Goal: Task Accomplishment & Management: Use online tool/utility

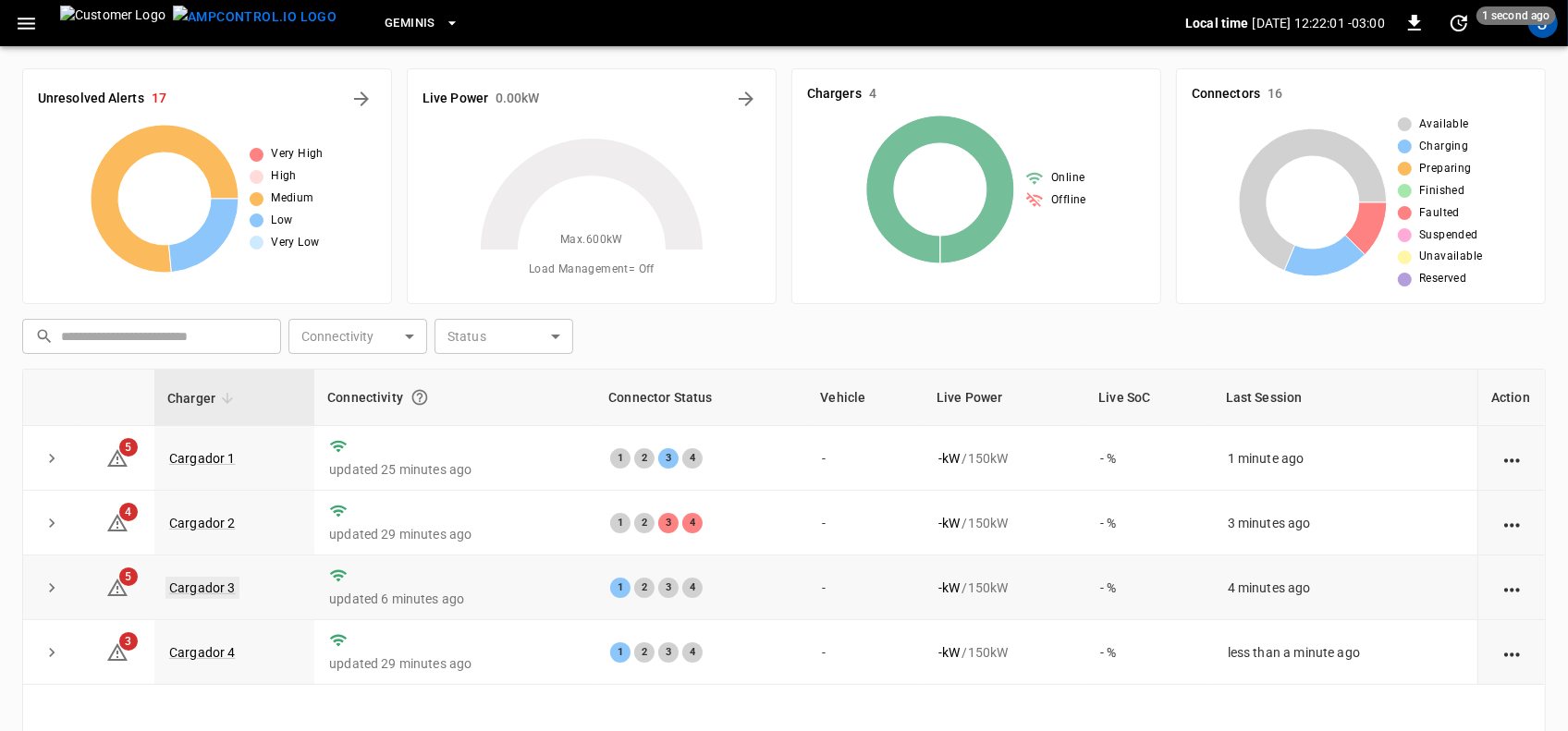
click at [200, 584] on link "Cargador 3" at bounding box center [202, 587] width 74 height 22
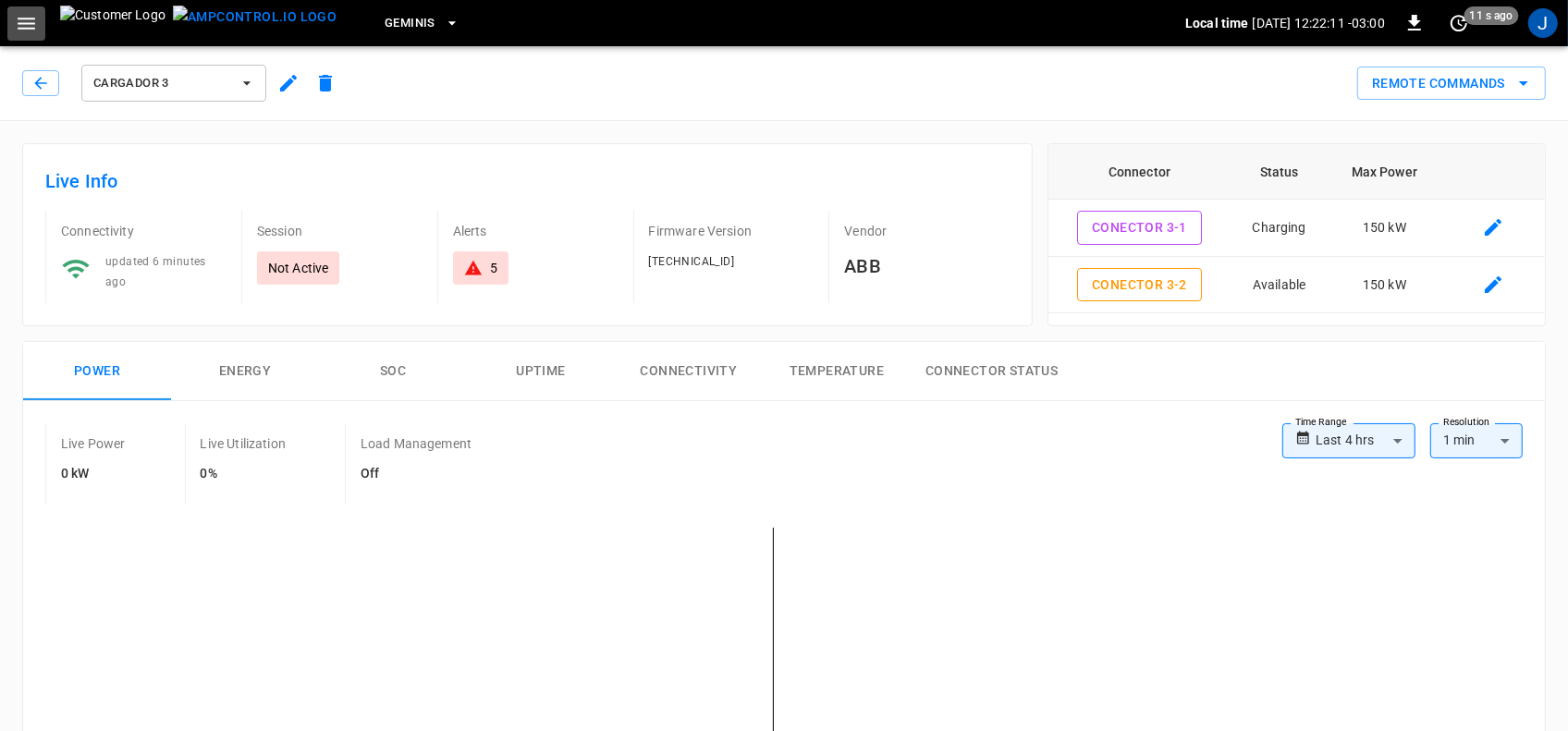
click at [28, 23] on icon "button" at bounding box center [26, 23] width 17 height 12
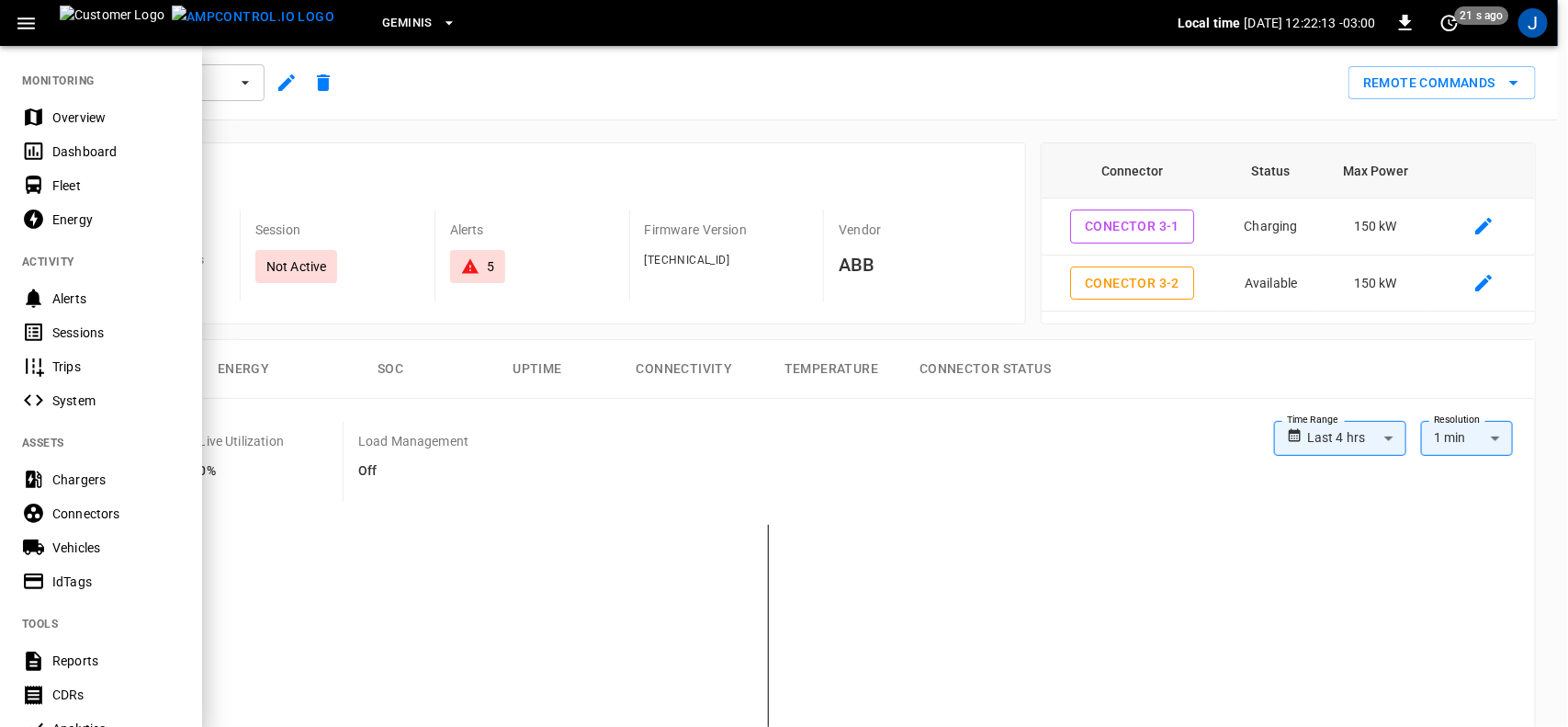
click at [74, 150] on div "Dashboard" at bounding box center [116, 151] width 128 height 18
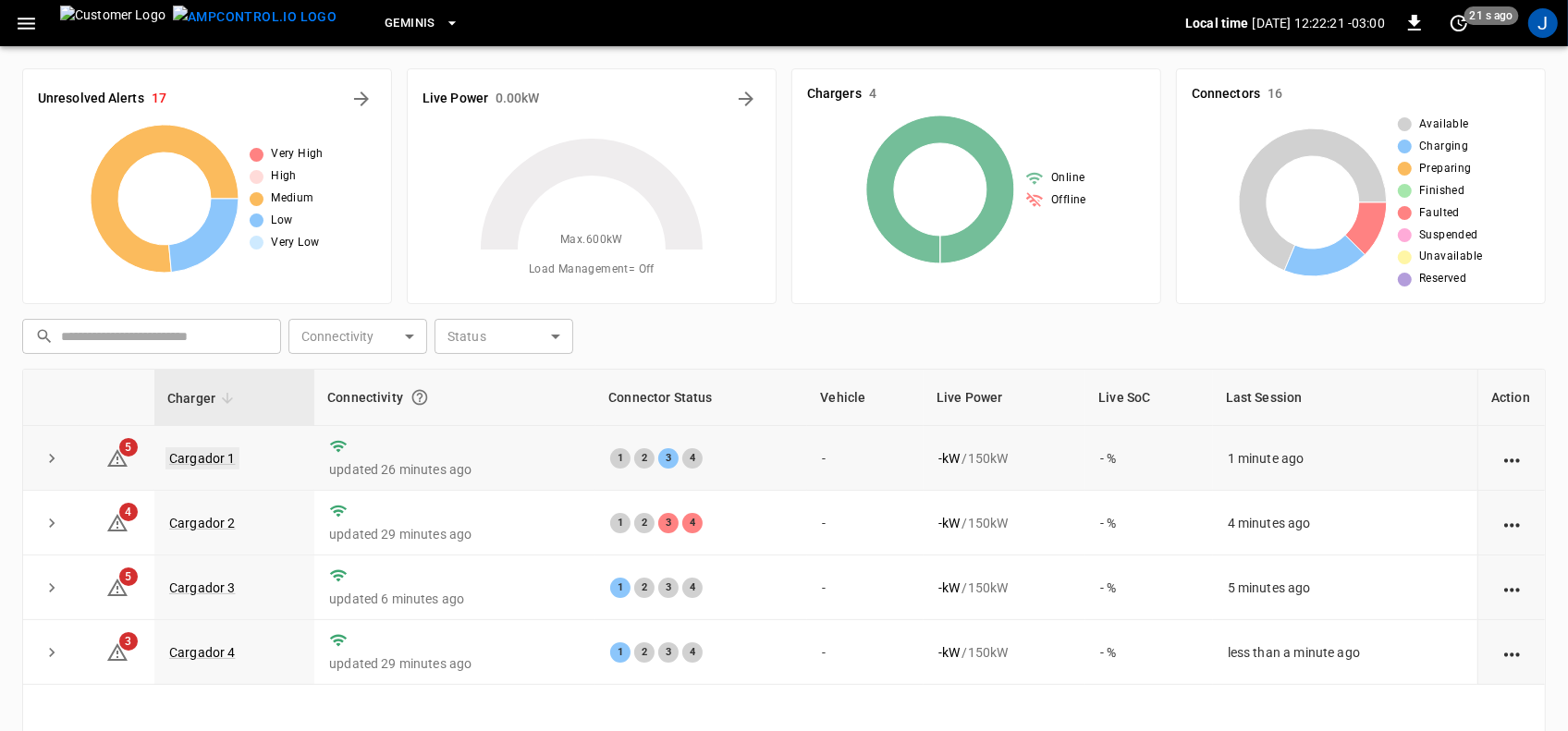
click at [209, 460] on link "Cargador 1" at bounding box center [202, 458] width 74 height 22
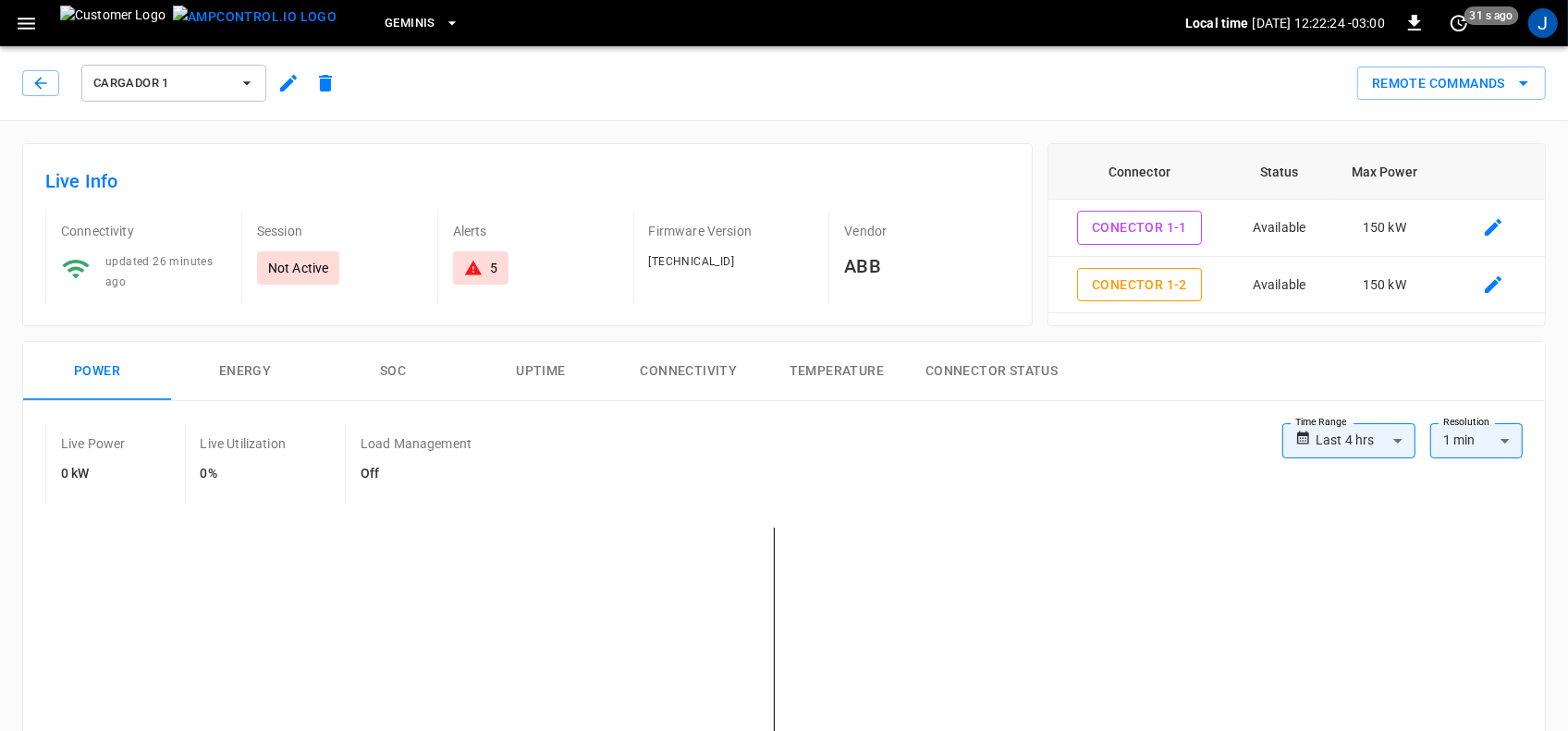
click at [249, 84] on icon "button" at bounding box center [246, 83] width 18 height 18
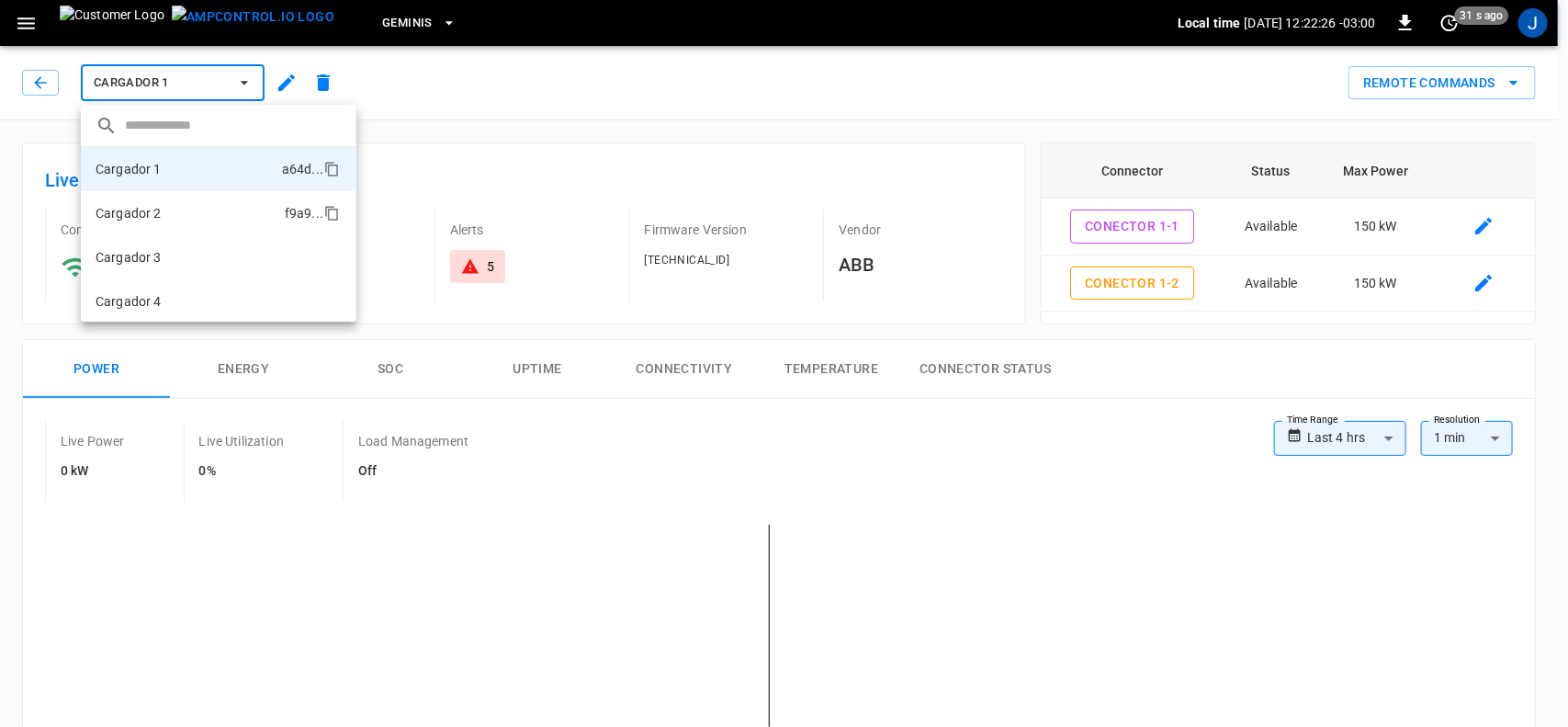
click at [168, 212] on li "Cargador 2 f9a9 ..." at bounding box center [218, 213] width 276 height 44
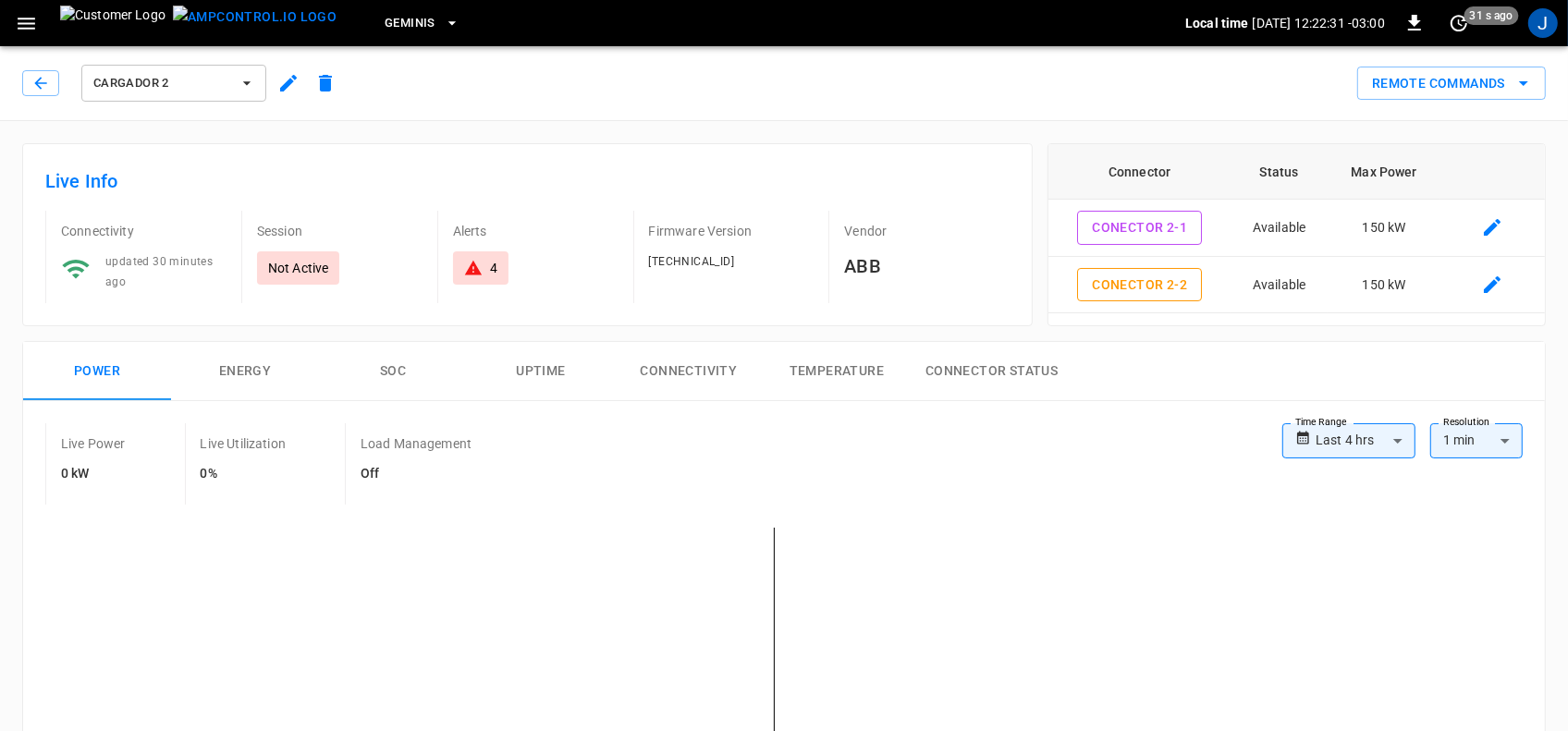
click at [252, 79] on icon "button" at bounding box center [246, 83] width 18 height 18
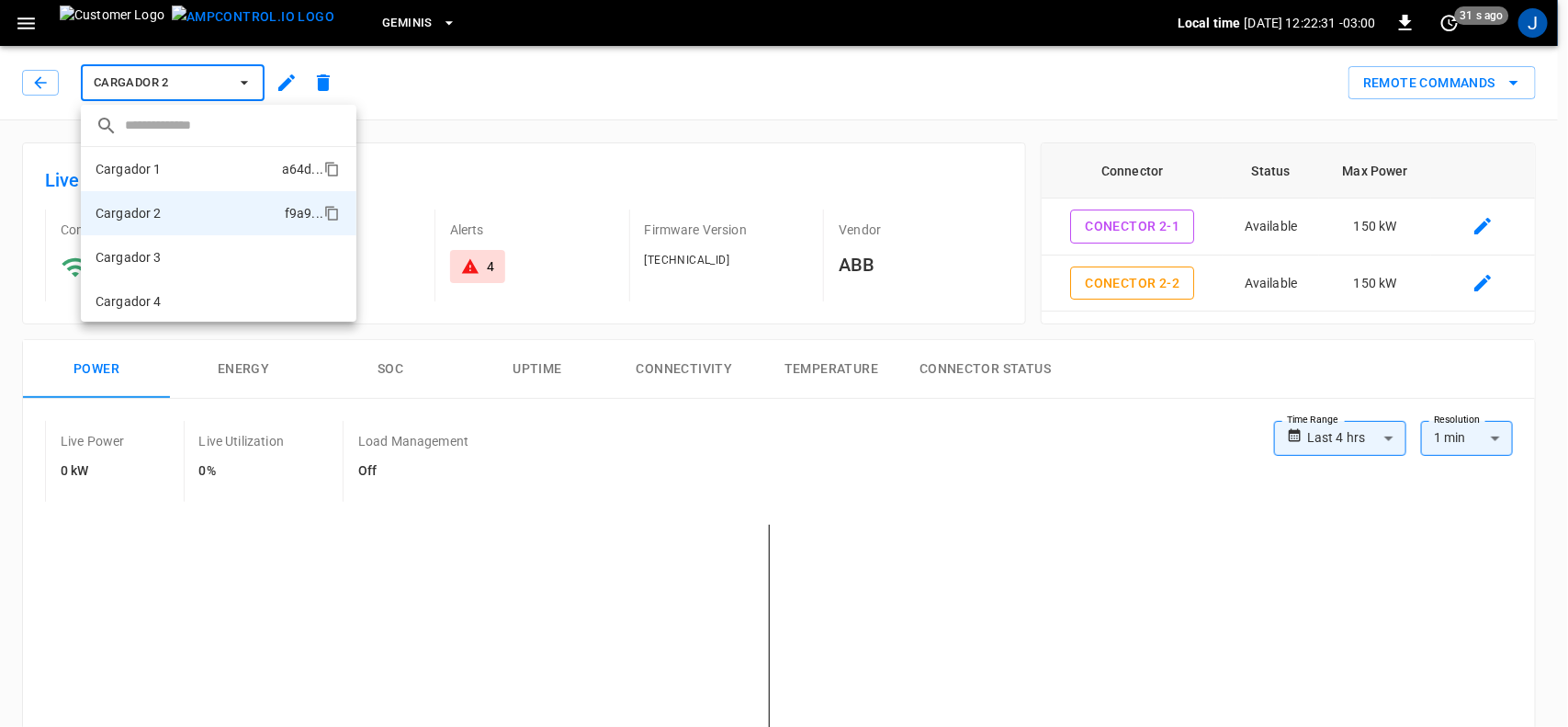
scroll to position [2, 0]
click at [148, 255] on p "Cargador 3" at bounding box center [129, 254] width 66 height 18
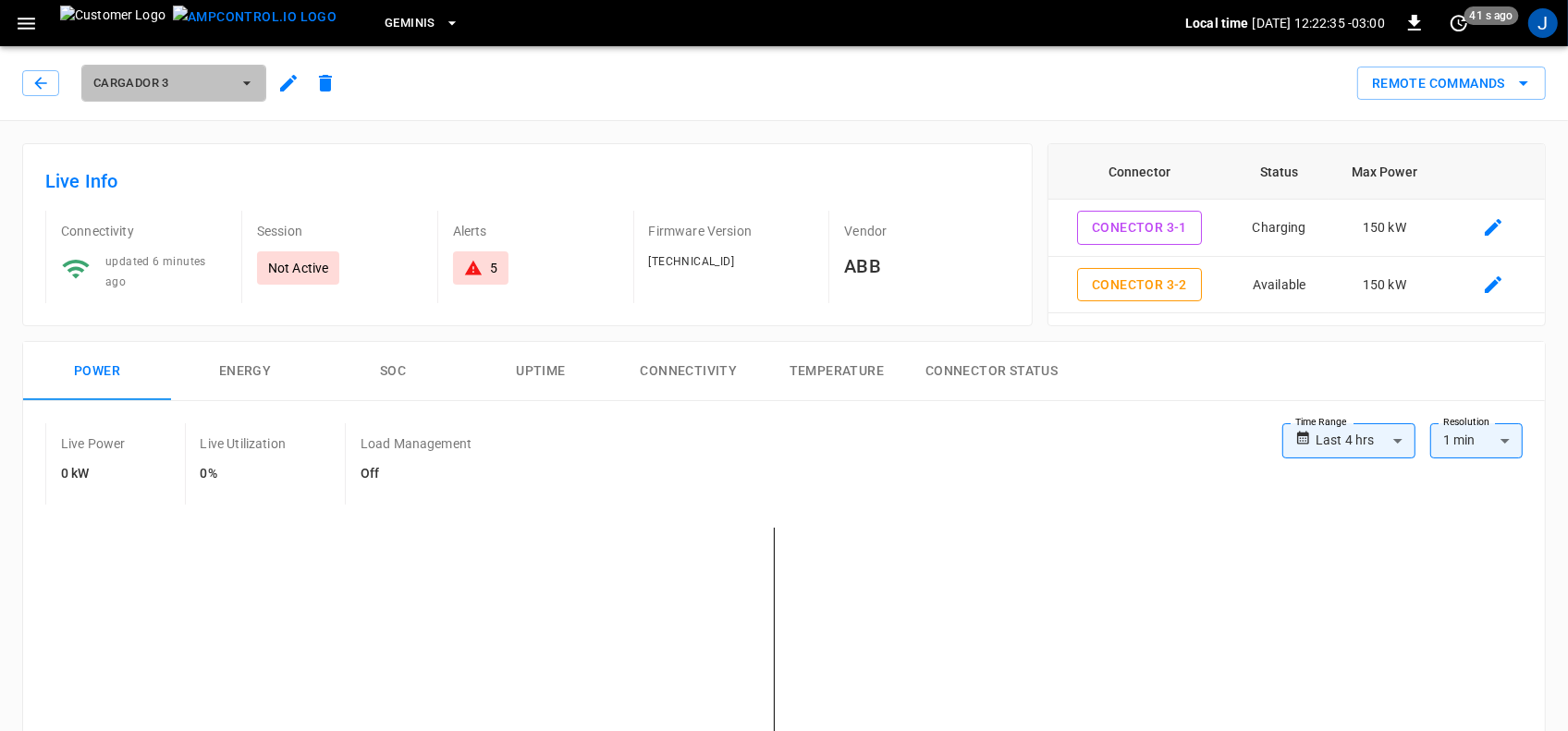
click at [251, 75] on icon "button" at bounding box center [246, 83] width 18 height 18
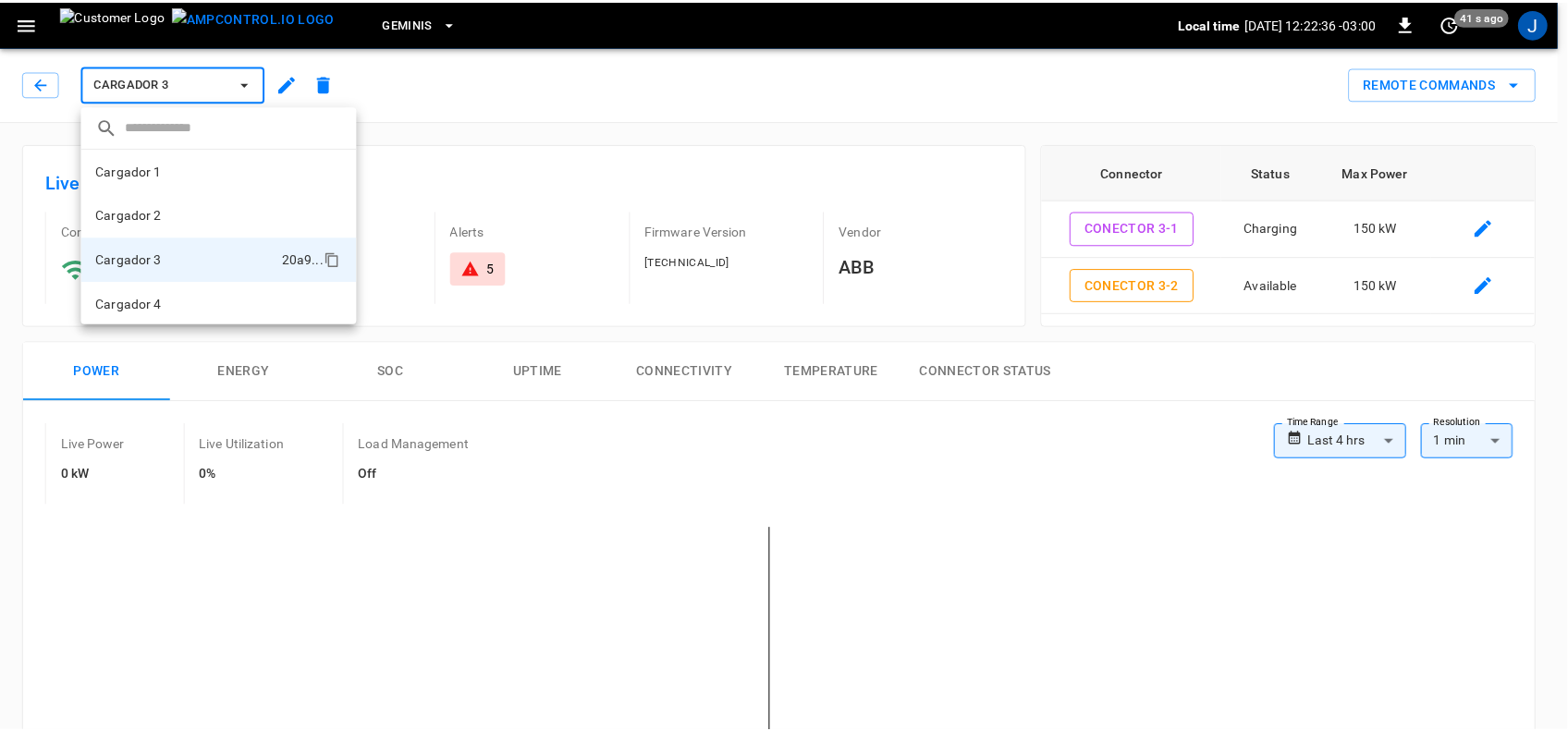
scroll to position [2, 0]
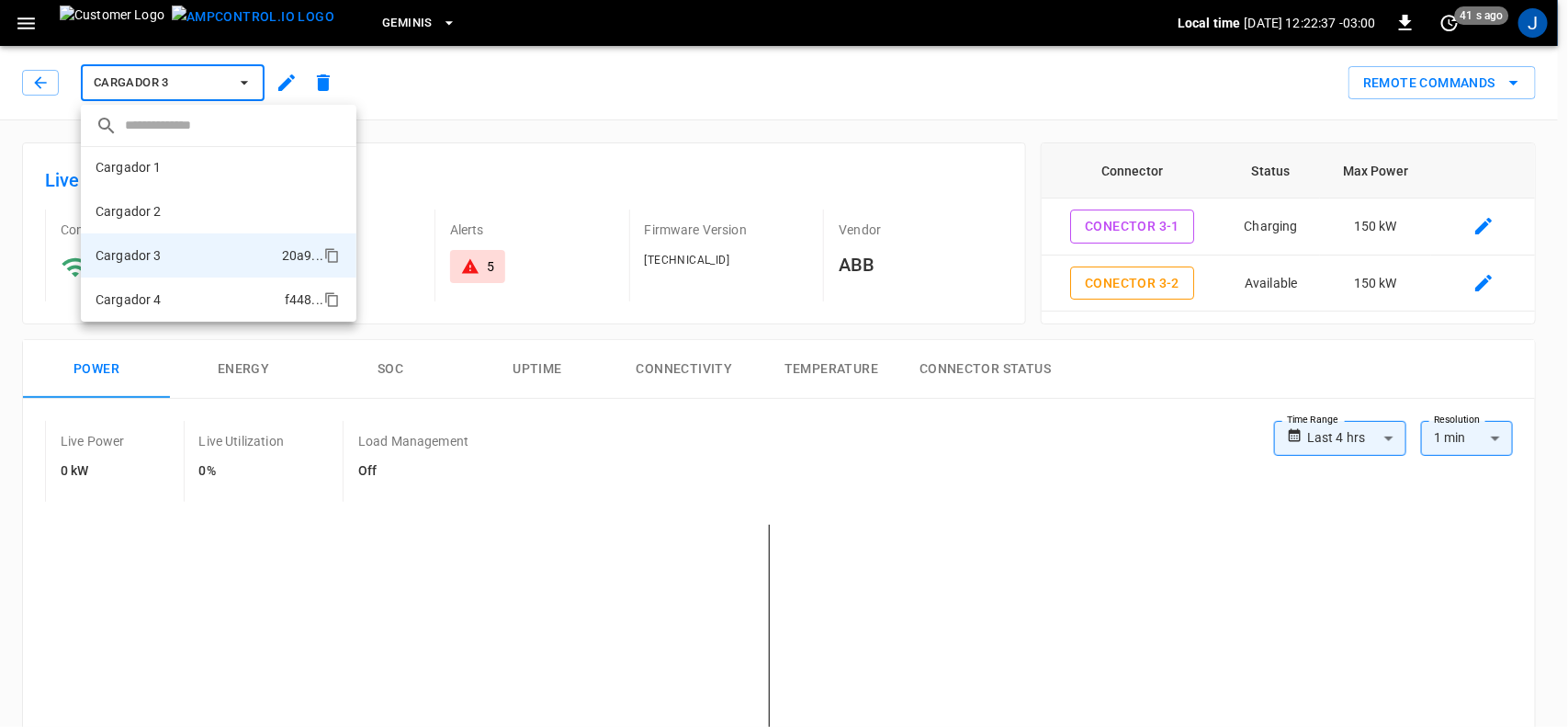
click at [145, 303] on p "Cargador 4" at bounding box center [129, 299] width 66 height 18
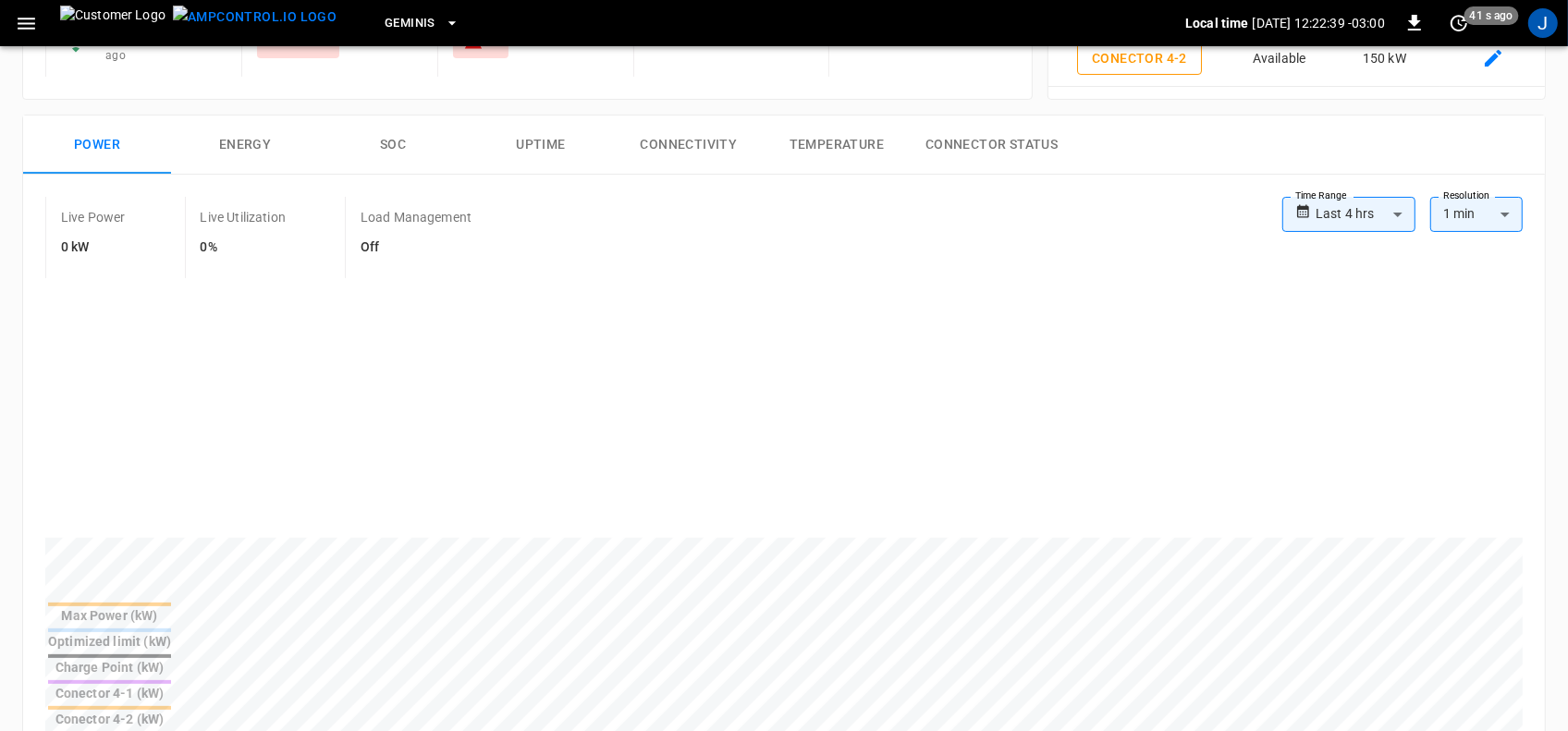
scroll to position [231, 0]
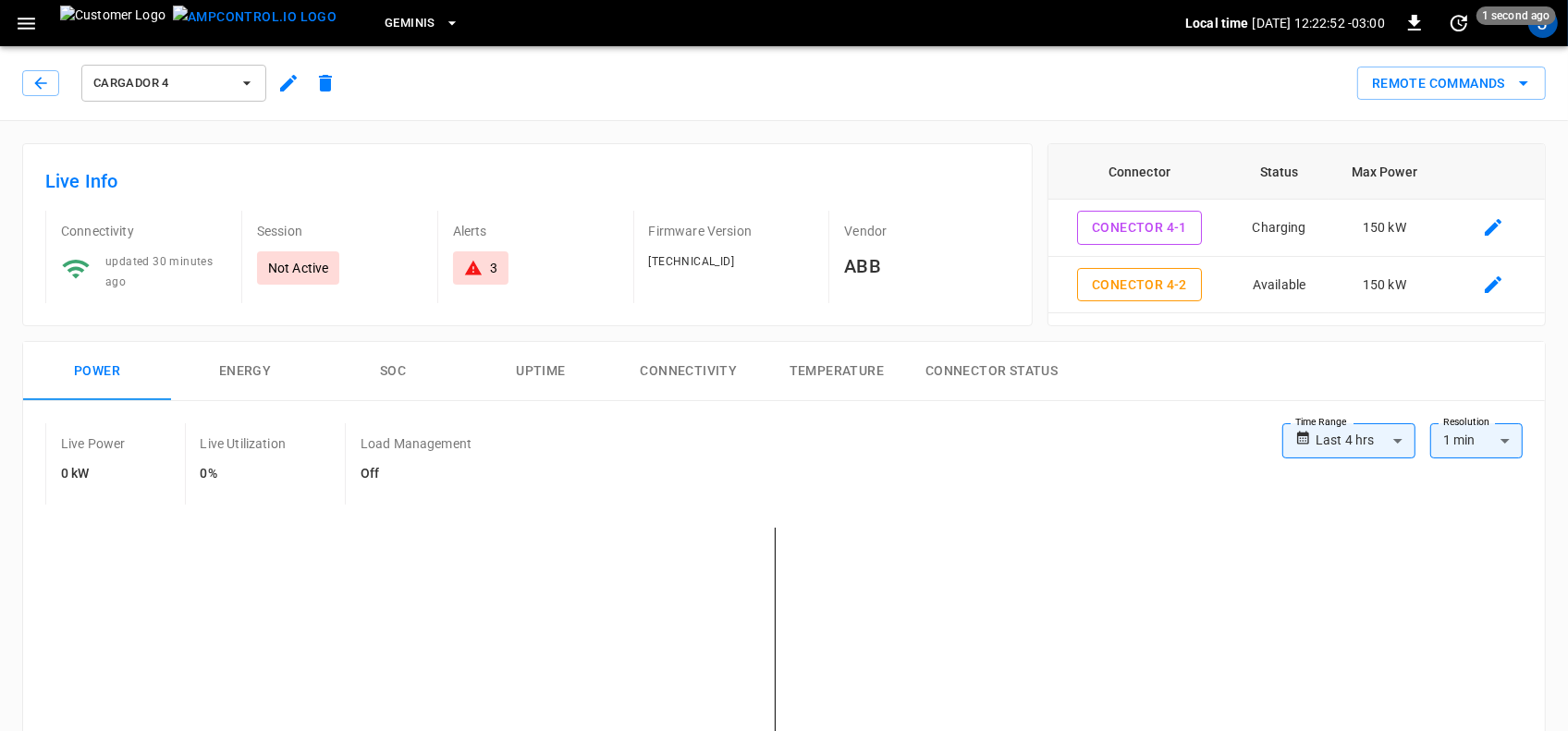
click at [30, 12] on icon "button" at bounding box center [26, 23] width 23 height 23
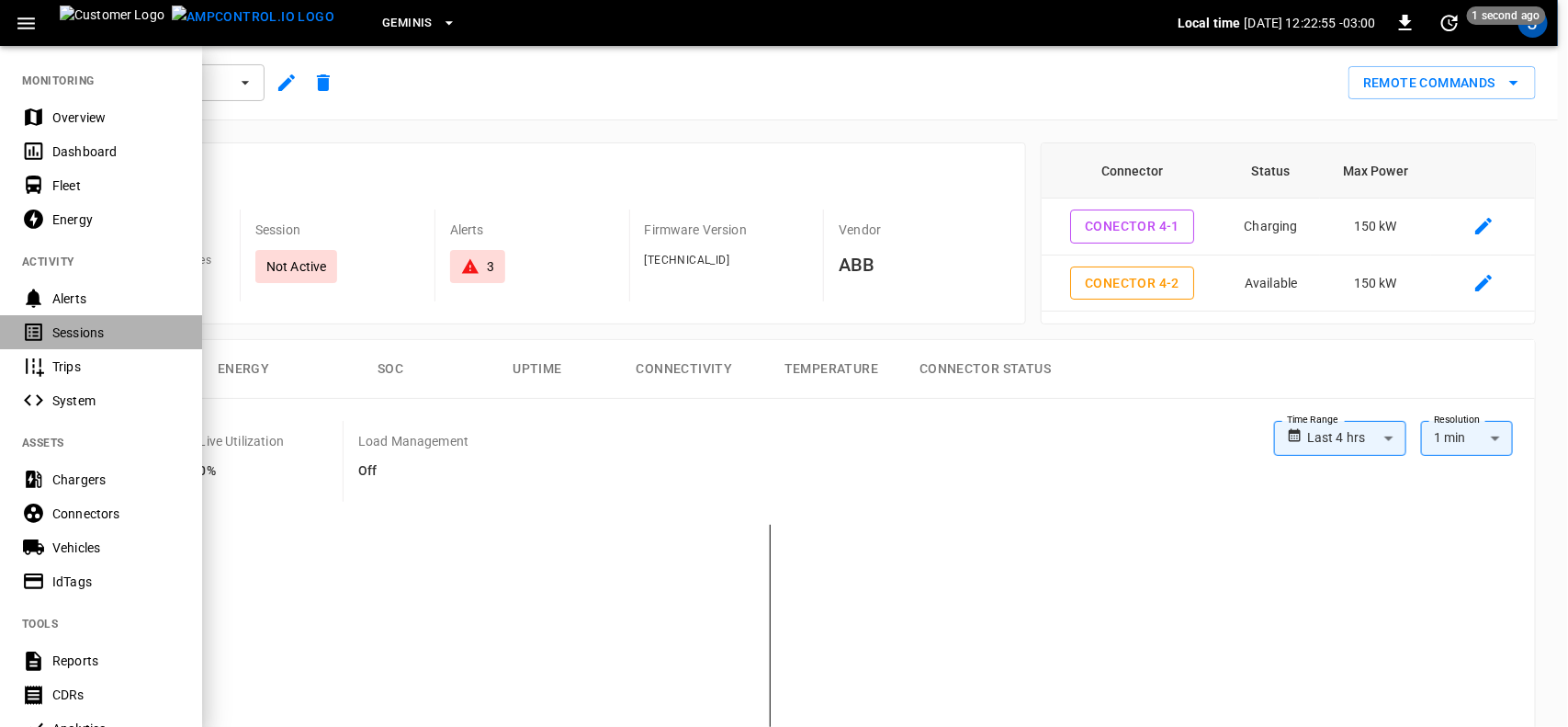
click at [51, 332] on div "Sessions" at bounding box center [101, 331] width 202 height 34
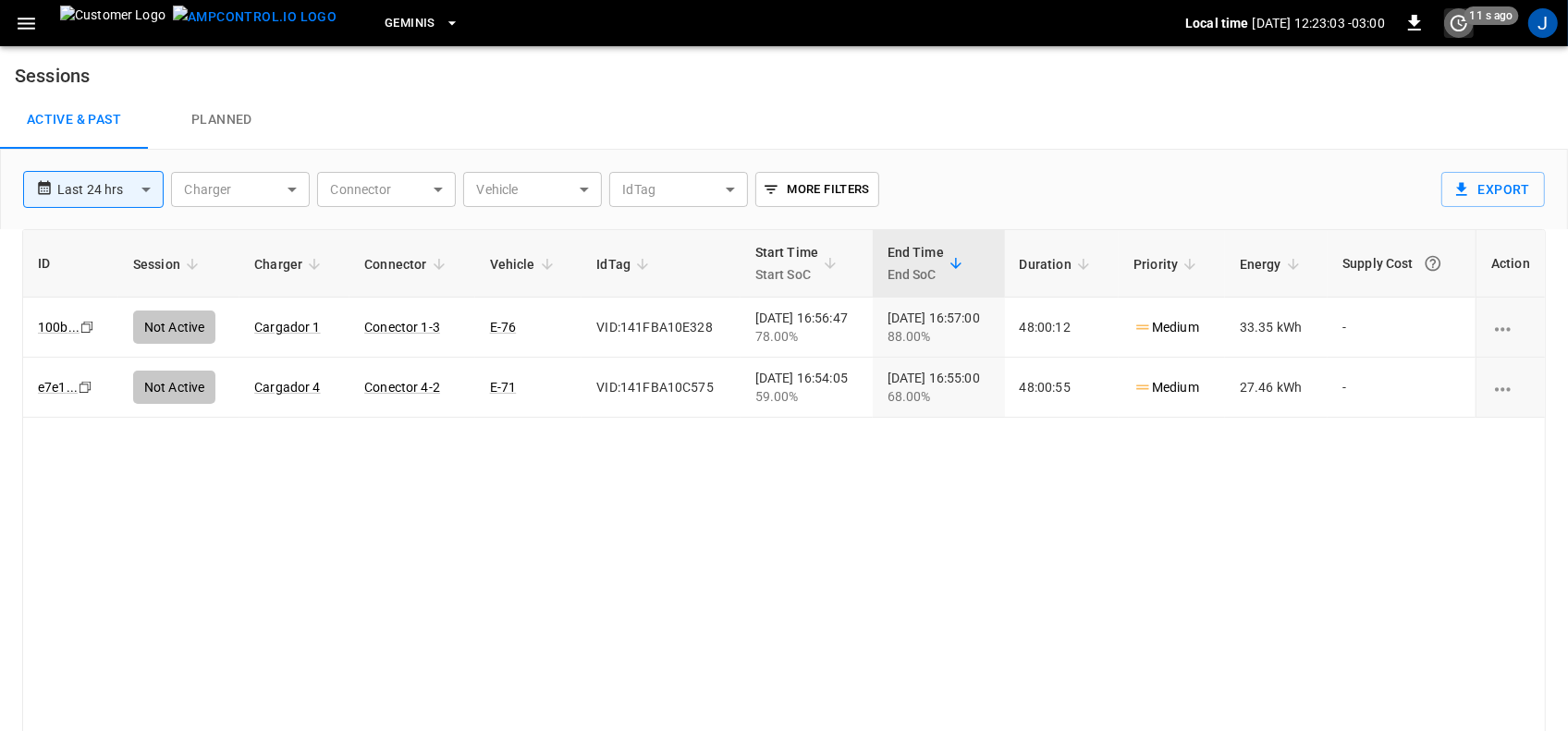
click at [1457, 29] on icon "set refresh interval" at bounding box center [1458, 22] width 22 height 22
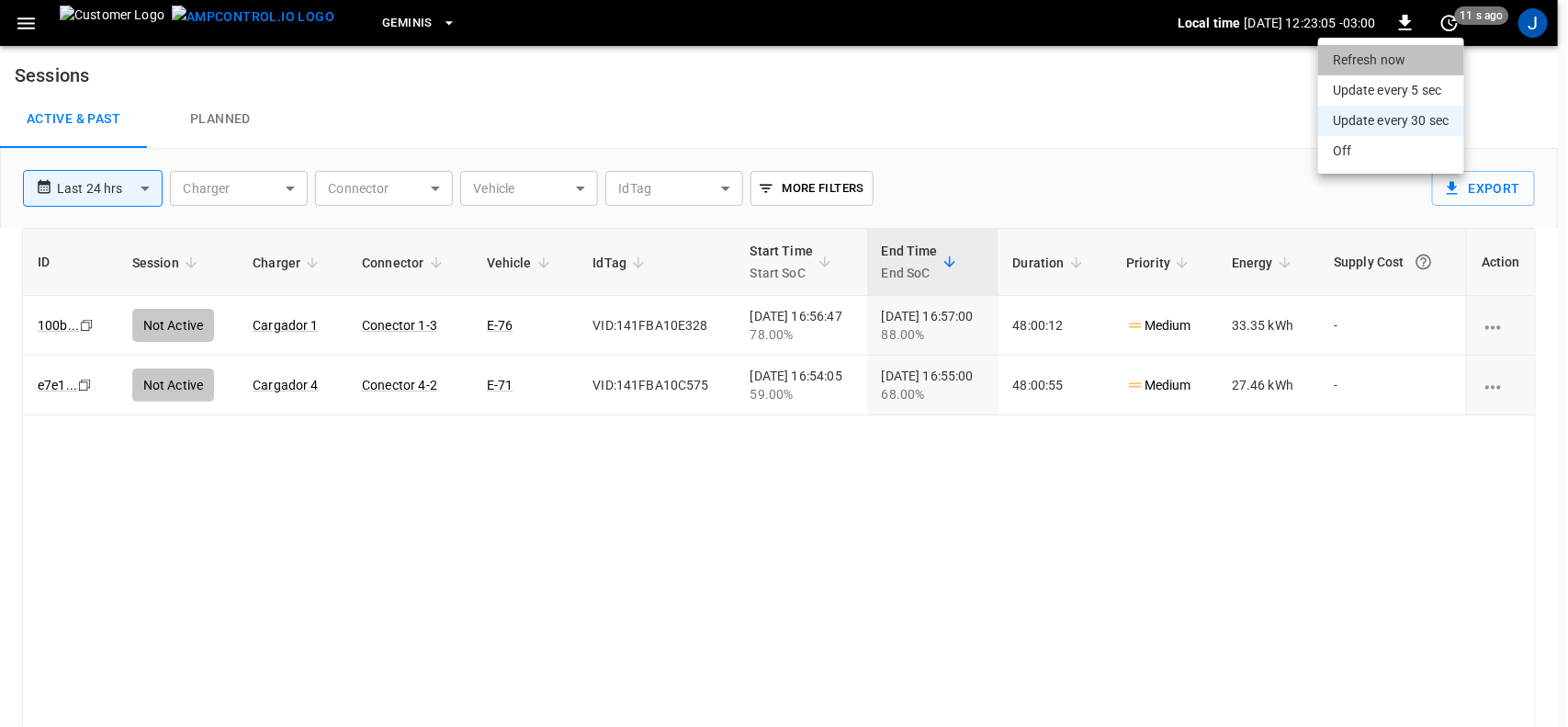
click at [1409, 56] on li "Refresh now" at bounding box center [1391, 61] width 146 height 31
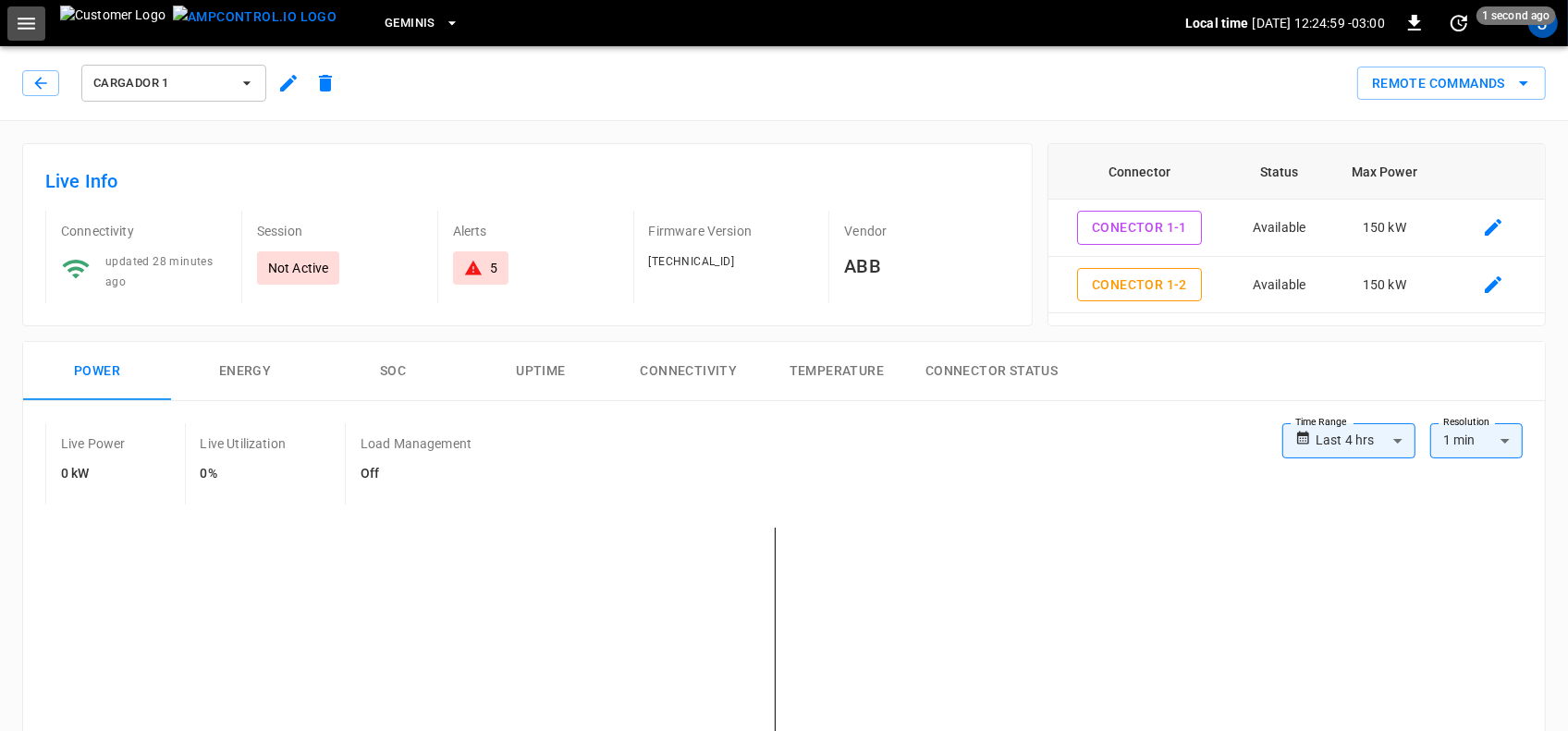
click at [21, 29] on icon "button" at bounding box center [26, 23] width 23 height 23
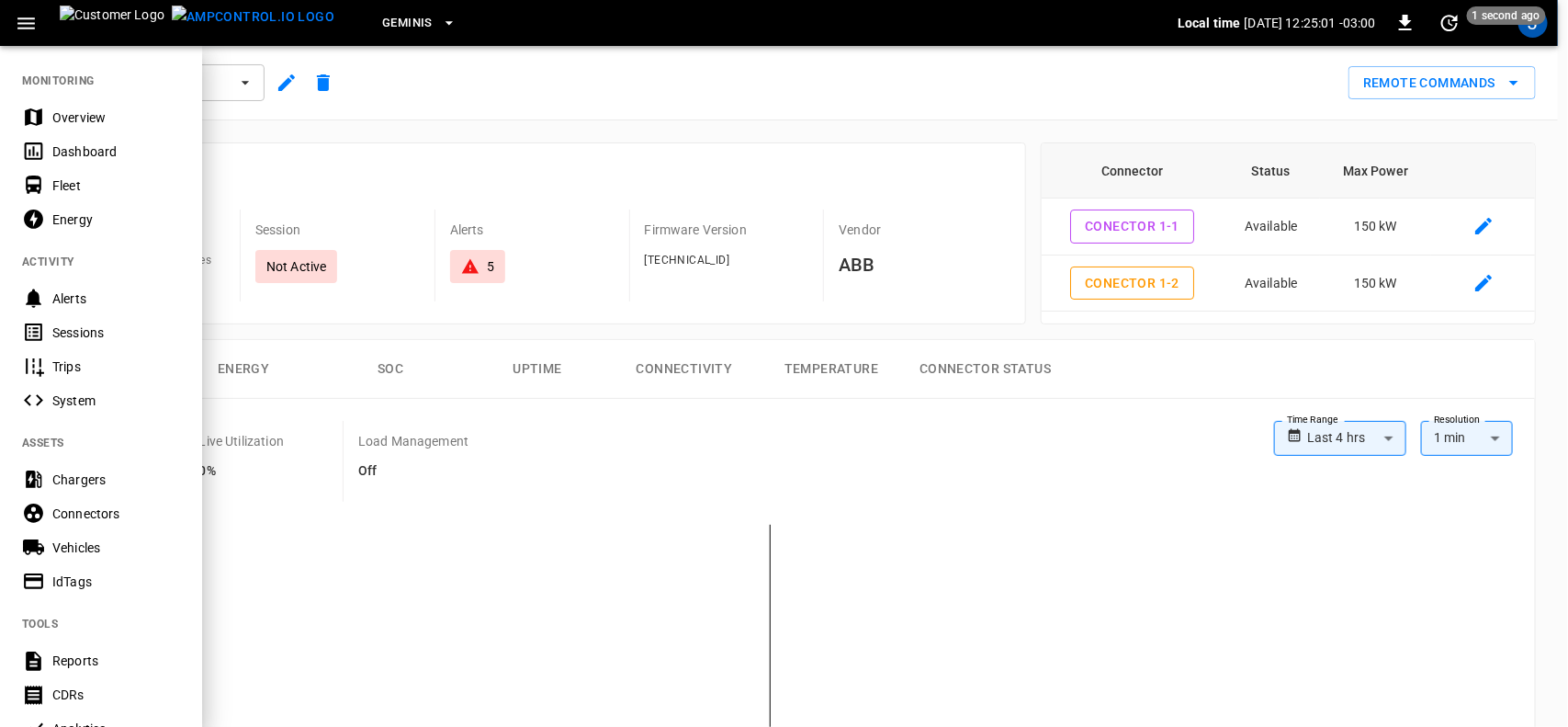
click at [69, 149] on div "Dashboard" at bounding box center [116, 151] width 128 height 18
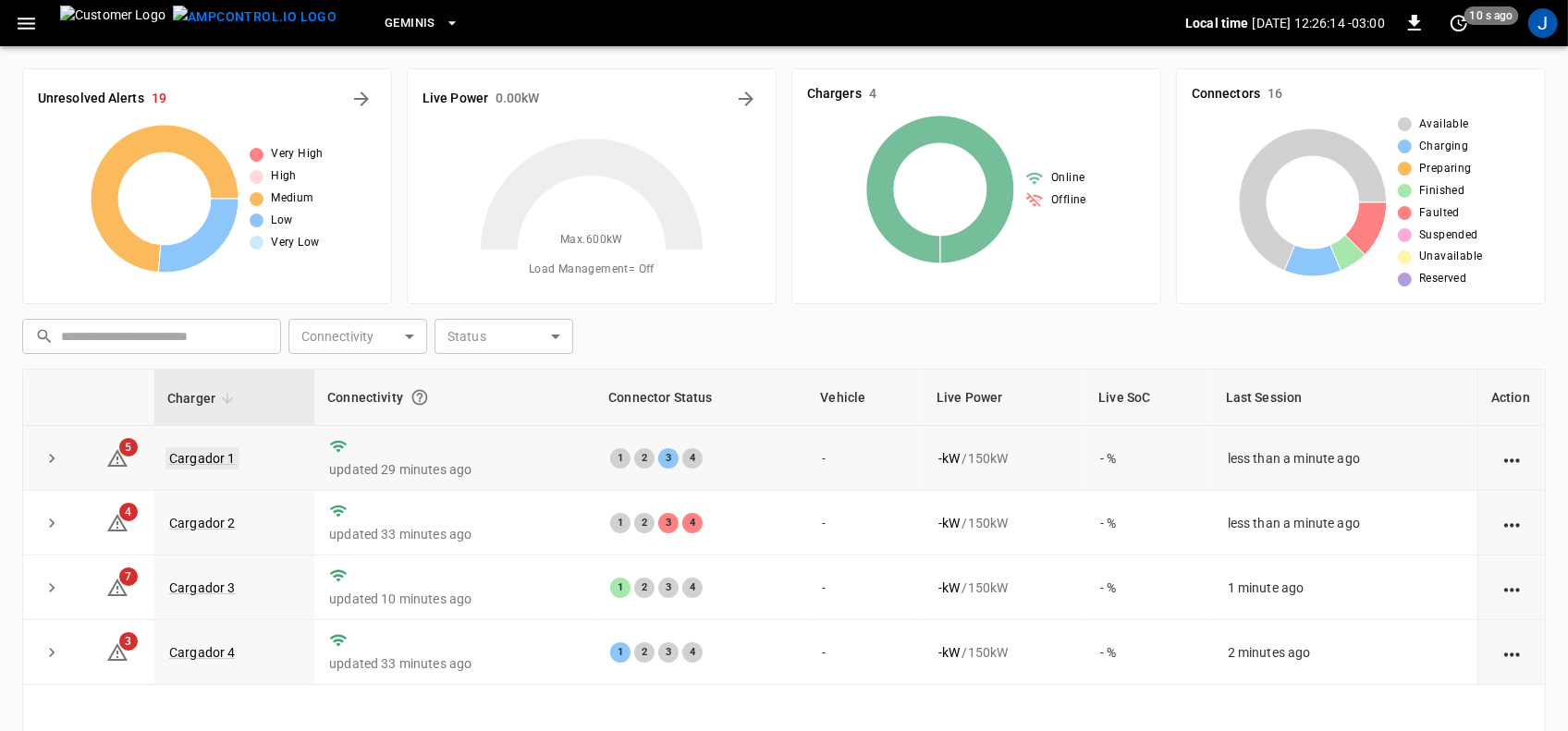
click at [218, 458] on link "Cargador 1" at bounding box center [202, 458] width 74 height 22
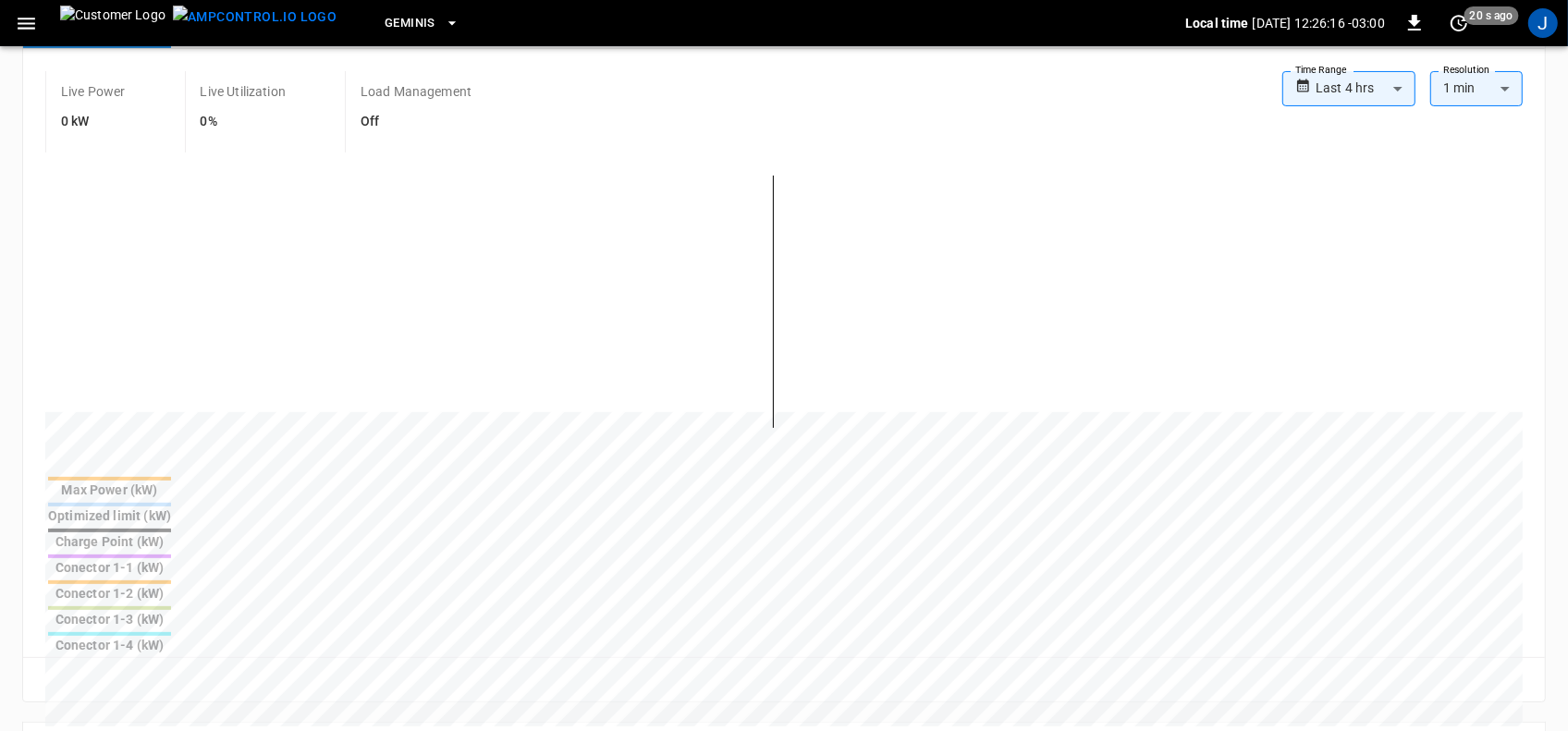
scroll to position [462, 0]
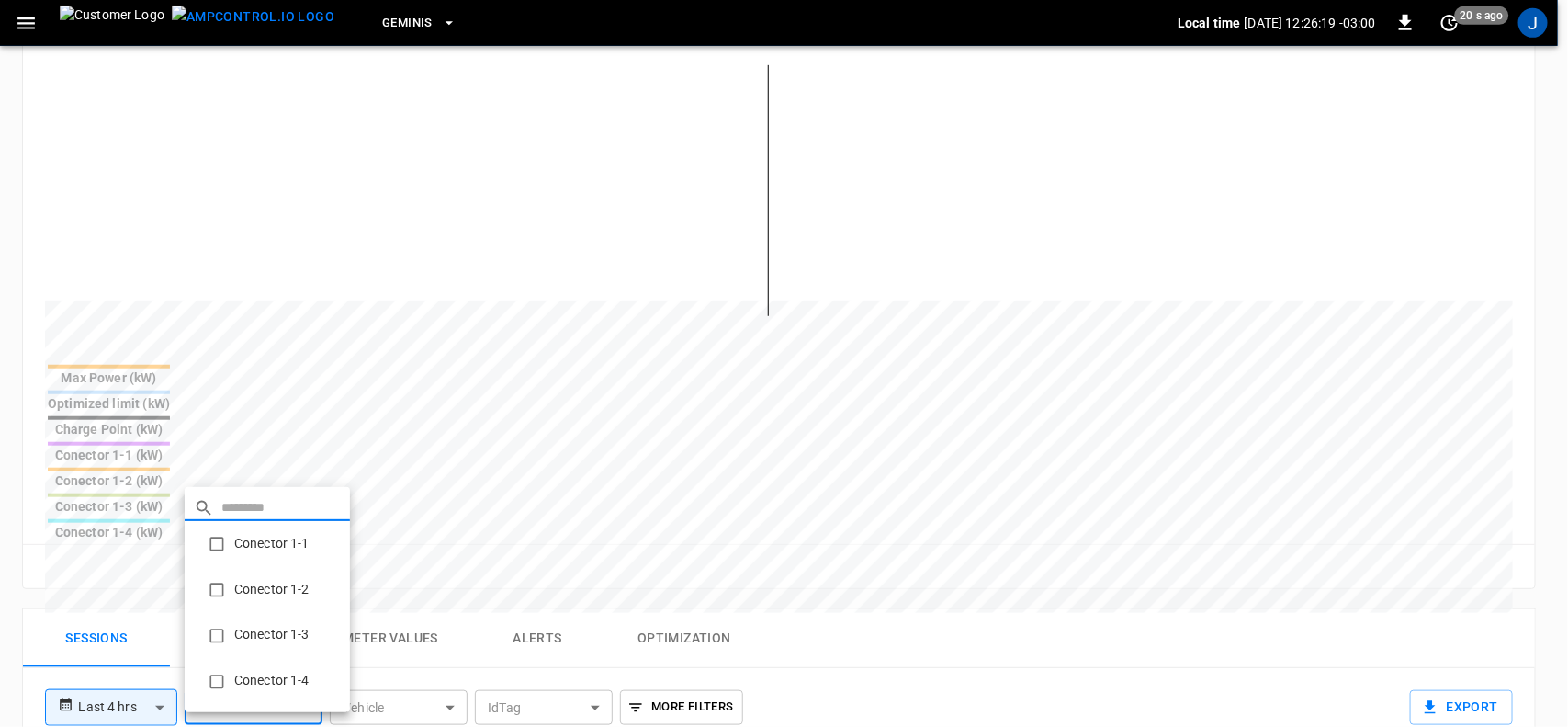
click at [306, 568] on body "**********" at bounding box center [784, 434] width 1568 height 1786
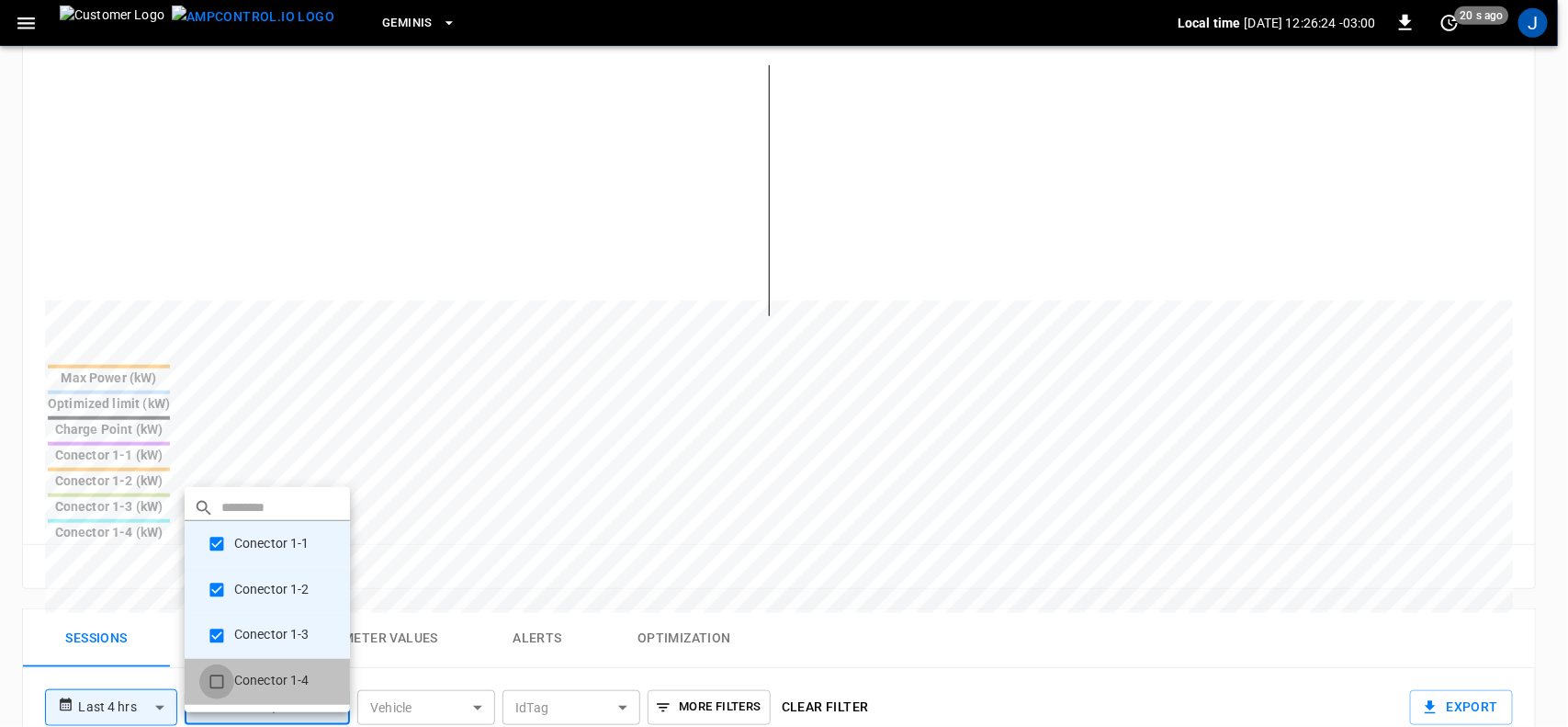
type input "**********"
click at [384, 199] on div at bounding box center [784, 363] width 1568 height 727
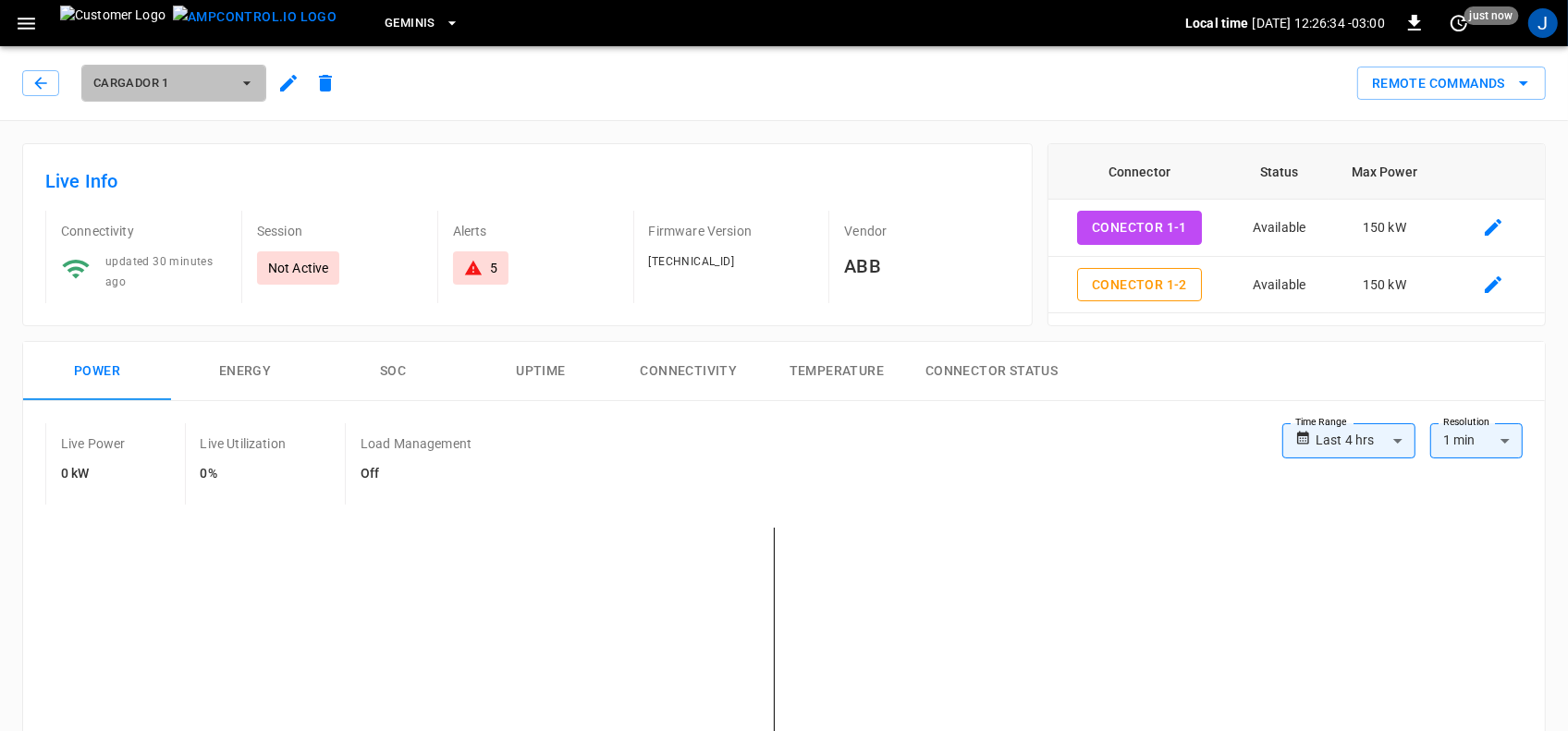
click at [249, 80] on icon "button" at bounding box center [246, 83] width 18 height 18
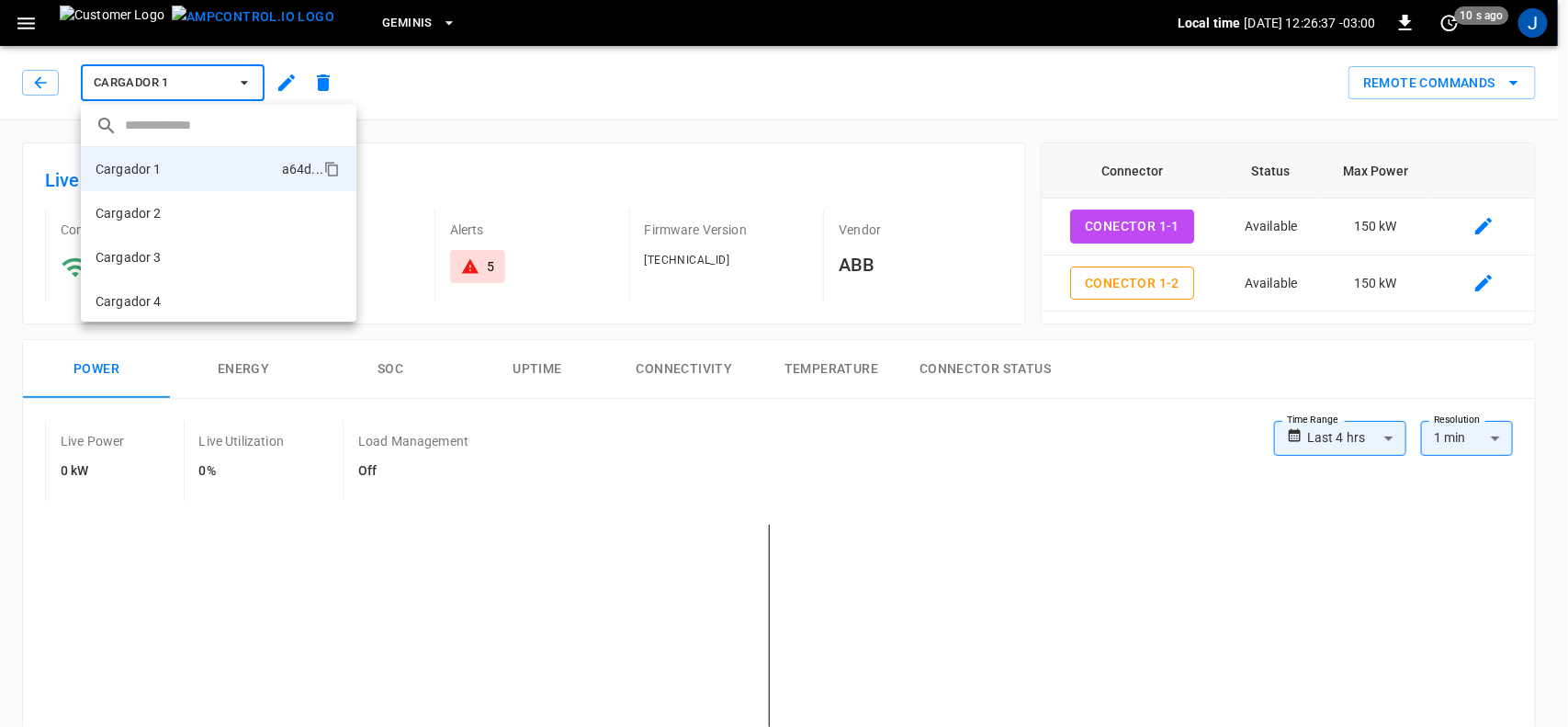
click at [138, 211] on p "Cargador 2" at bounding box center [129, 212] width 66 height 18
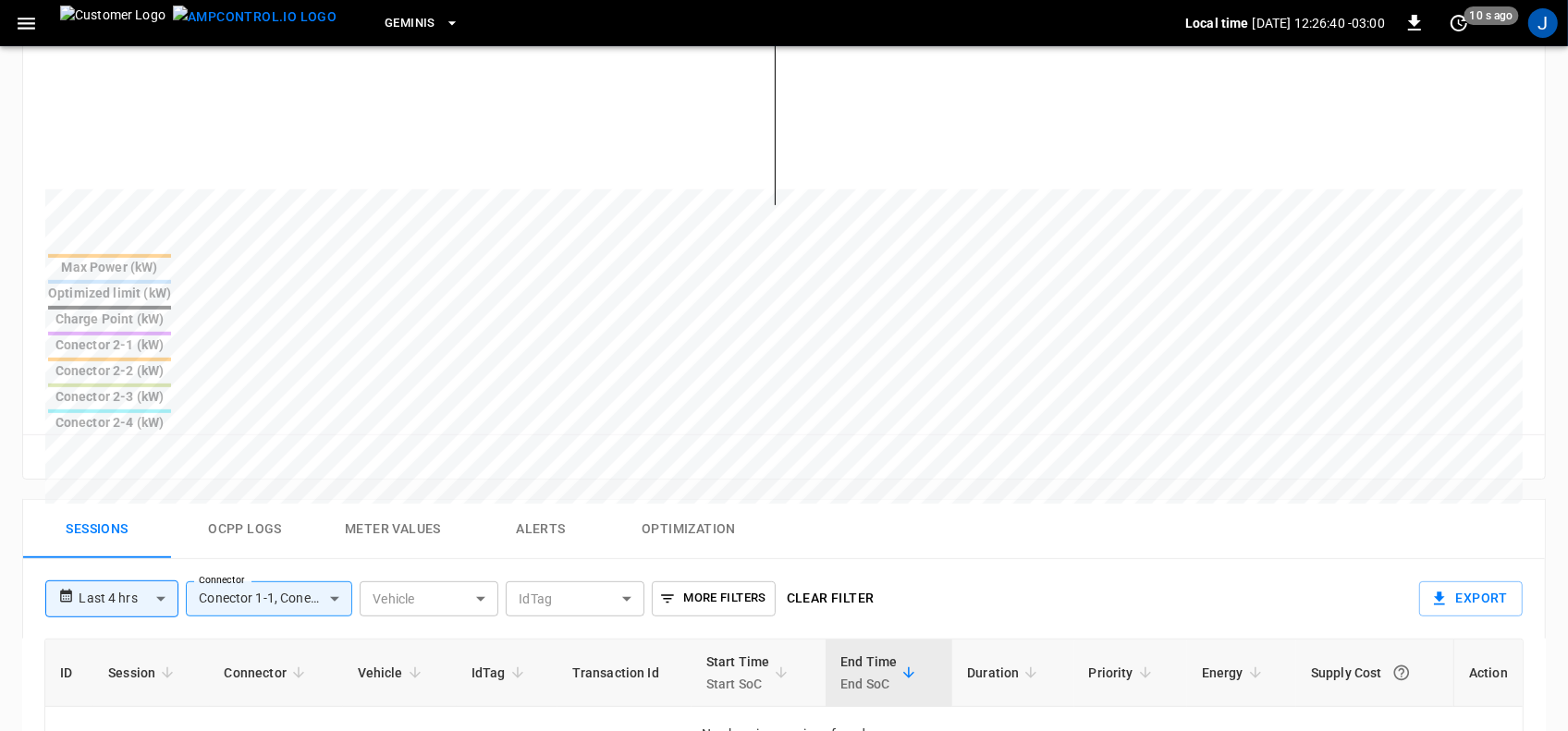
scroll to position [577, 0]
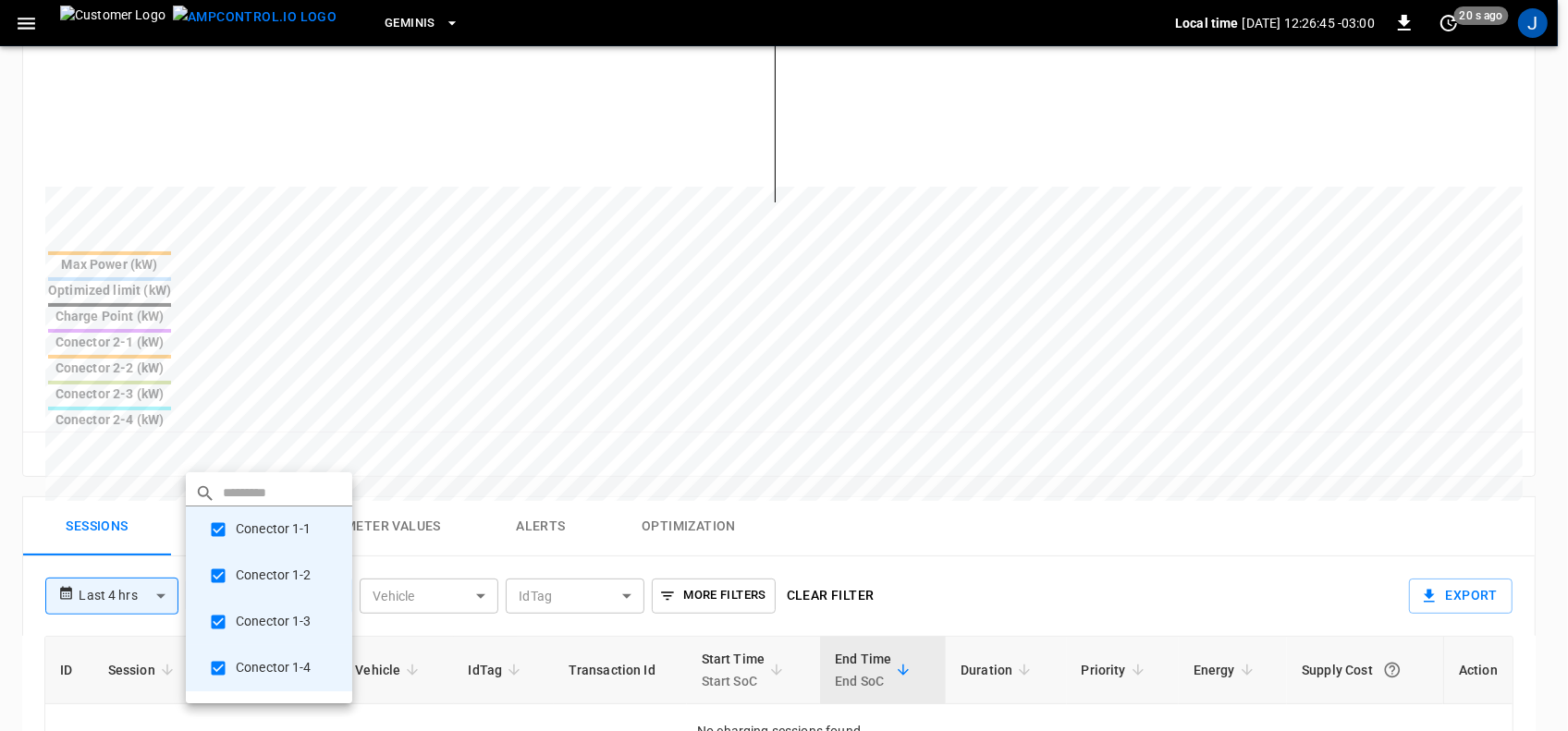
click at [338, 450] on body "**********" at bounding box center [784, 321] width 1568 height 1796
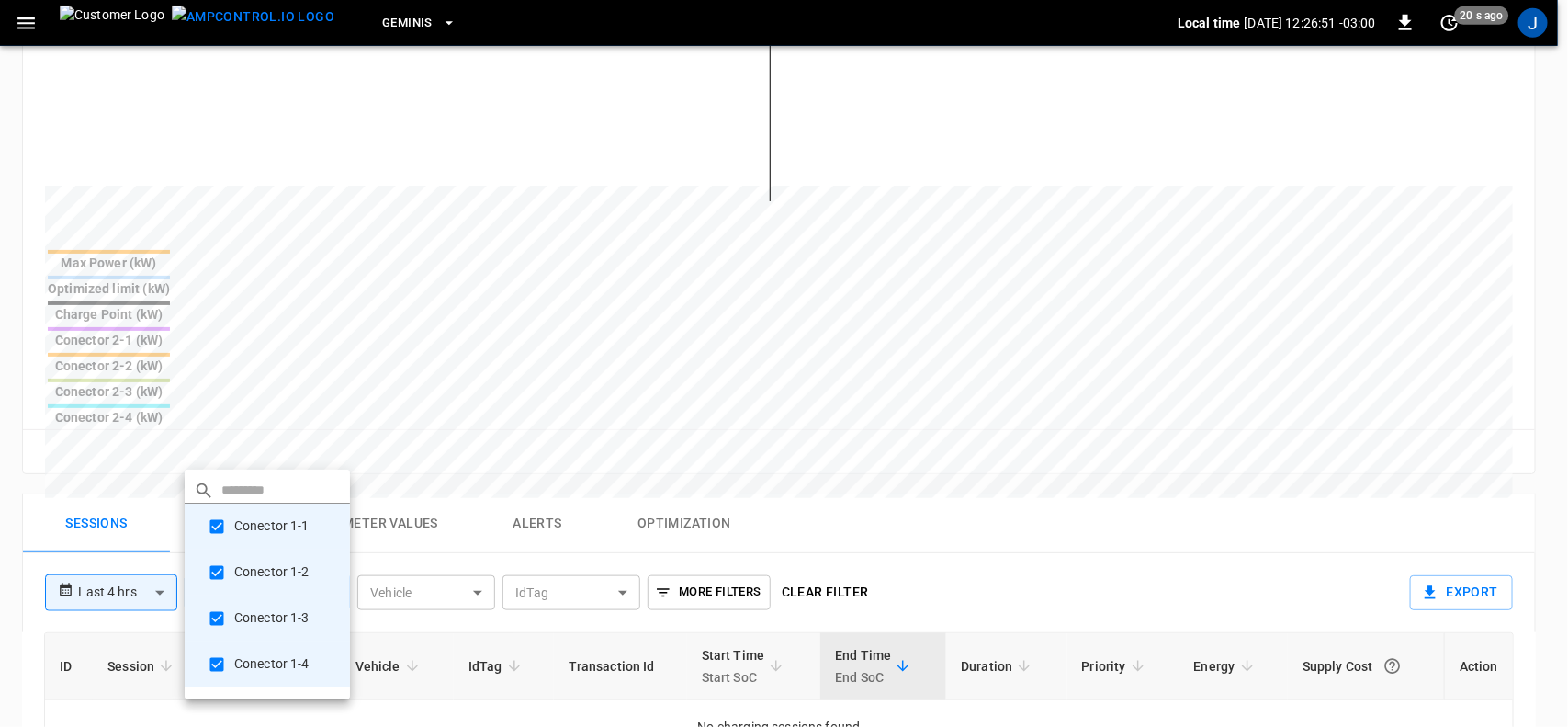
click at [378, 340] on div at bounding box center [784, 363] width 1568 height 727
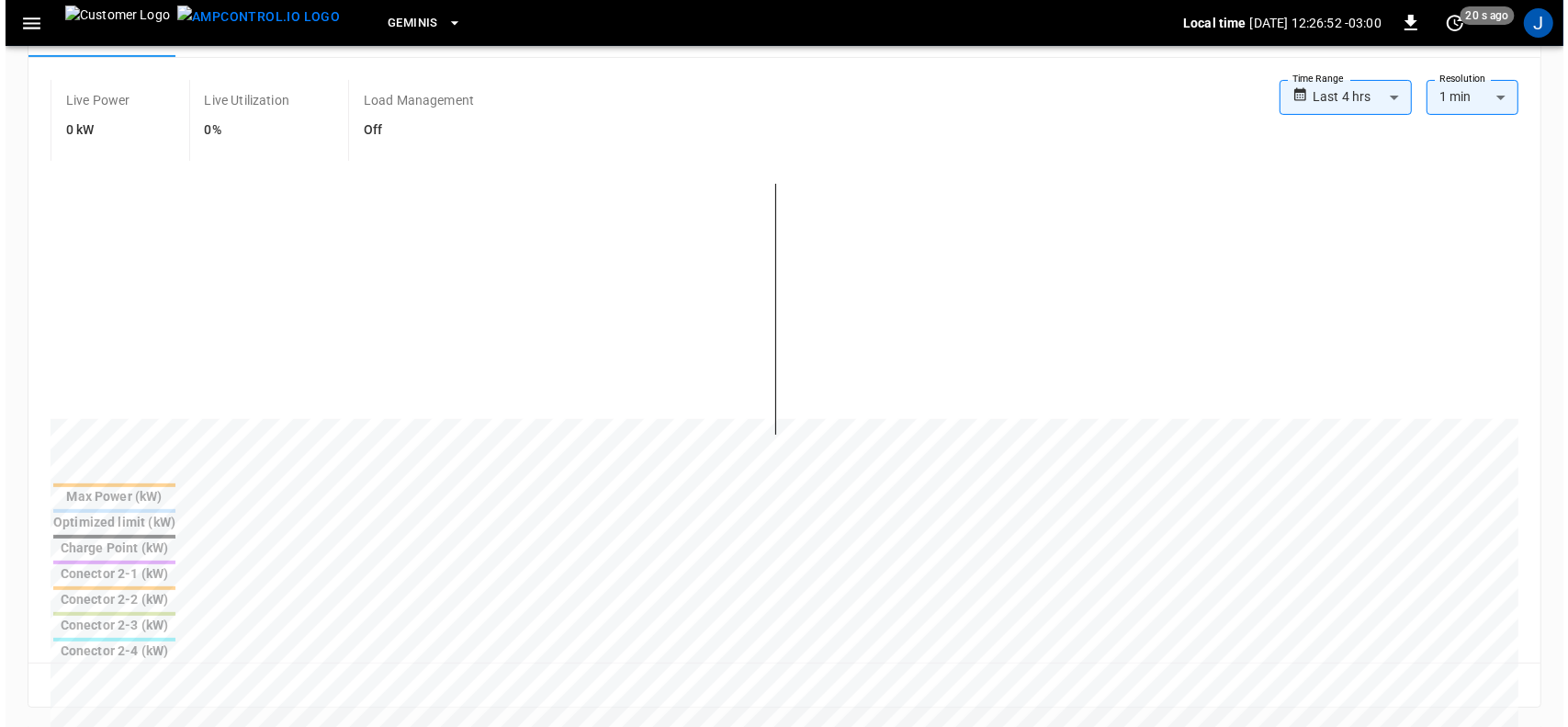
scroll to position [0, 0]
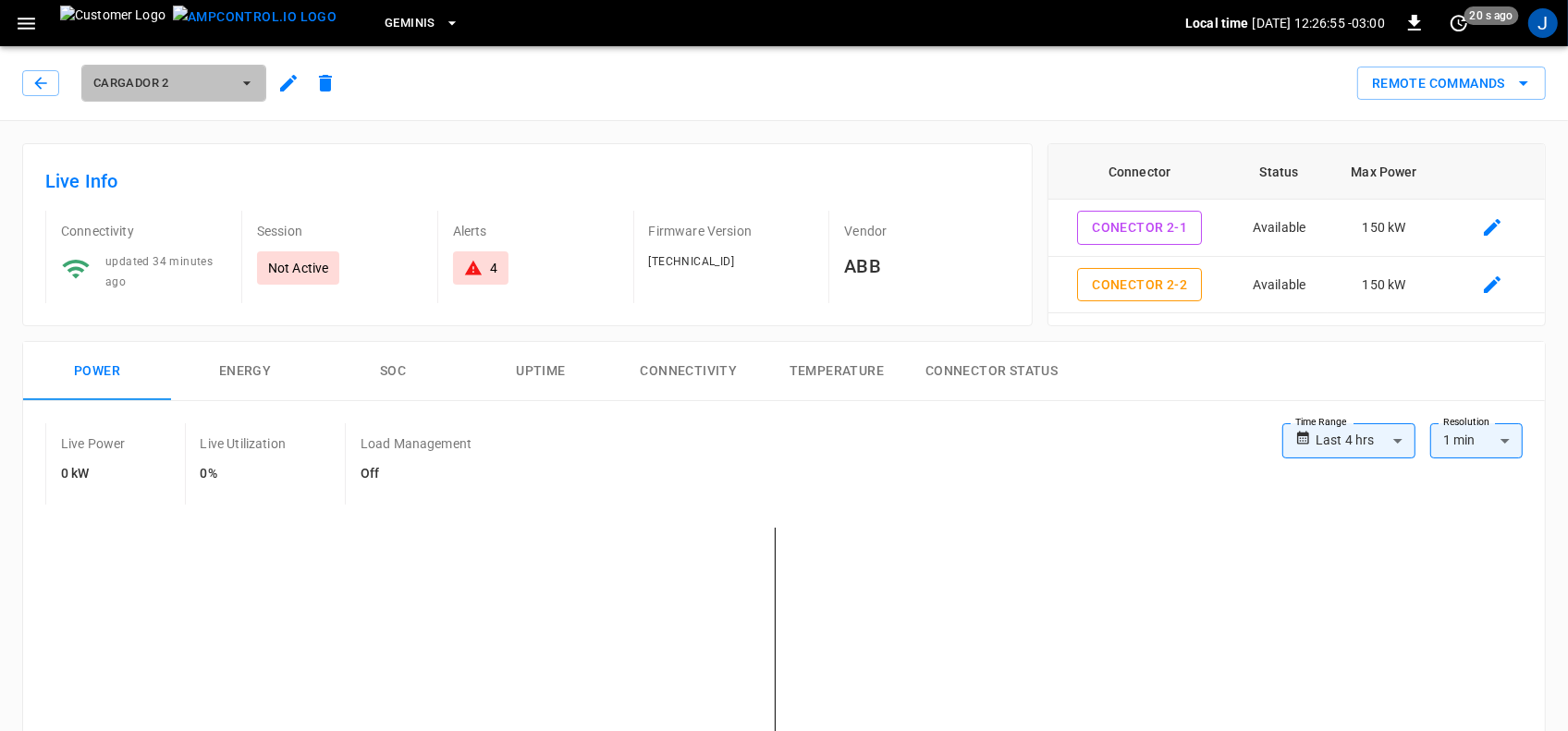
click at [246, 80] on icon "button" at bounding box center [246, 83] width 18 height 18
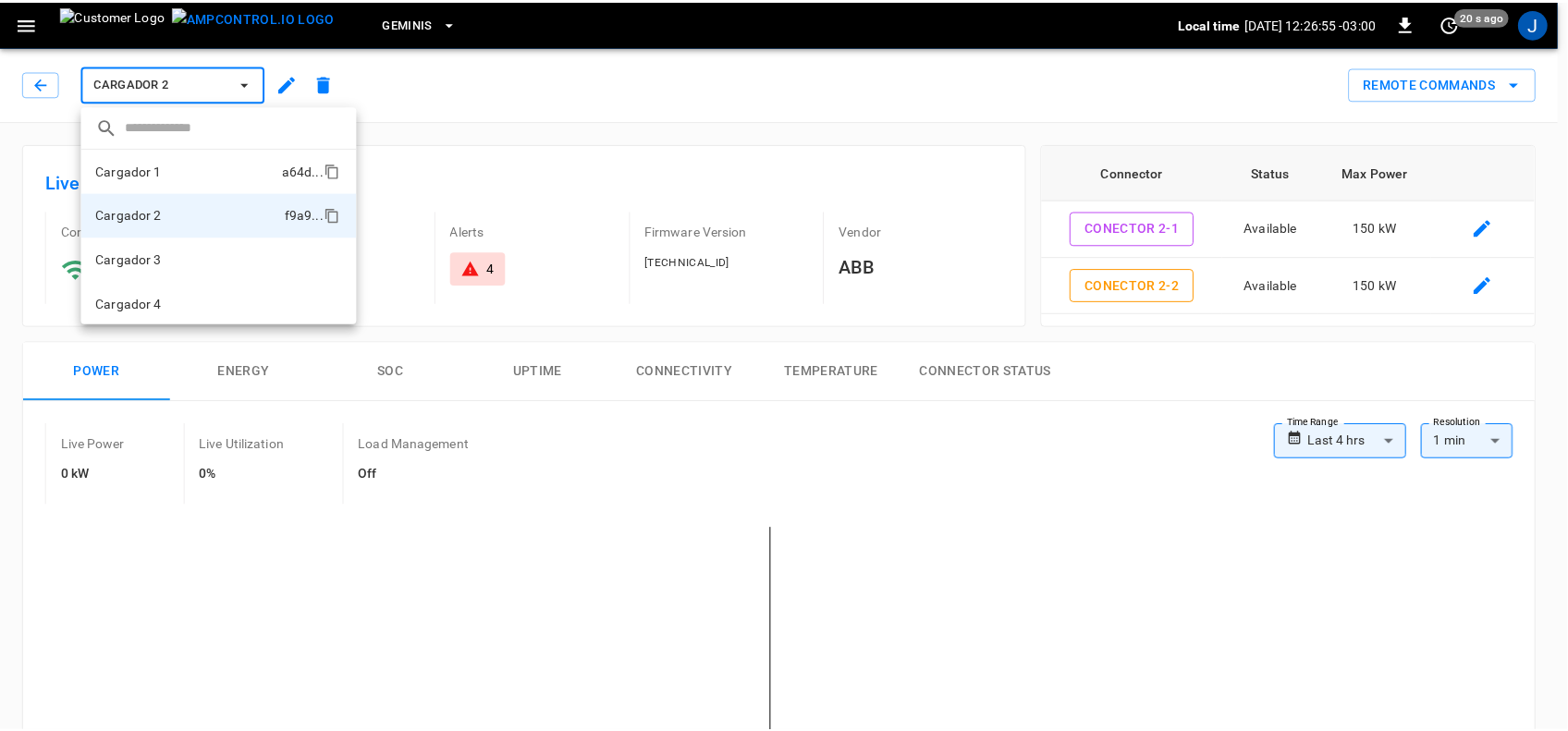
scroll to position [2, 0]
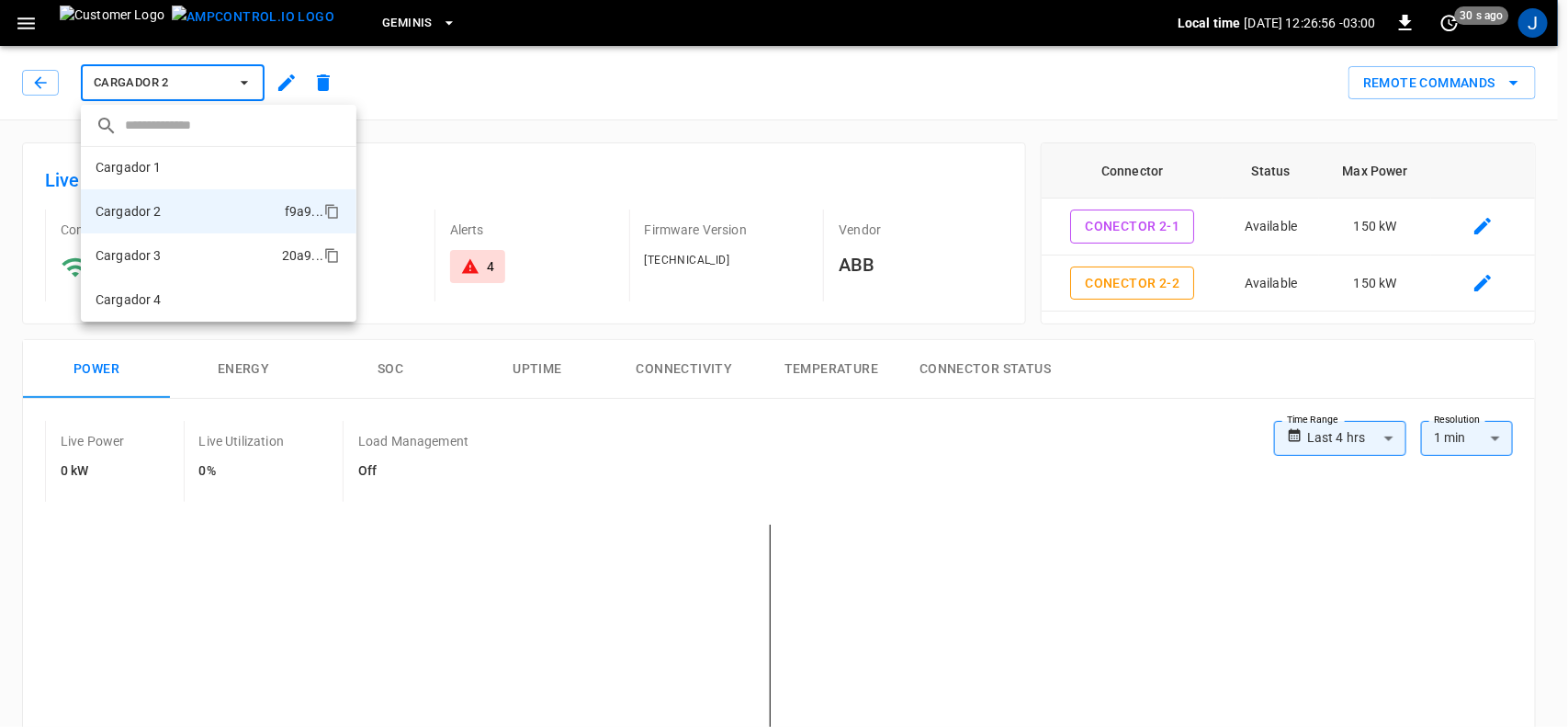
click at [149, 254] on p "Cargador 3" at bounding box center [129, 254] width 66 height 18
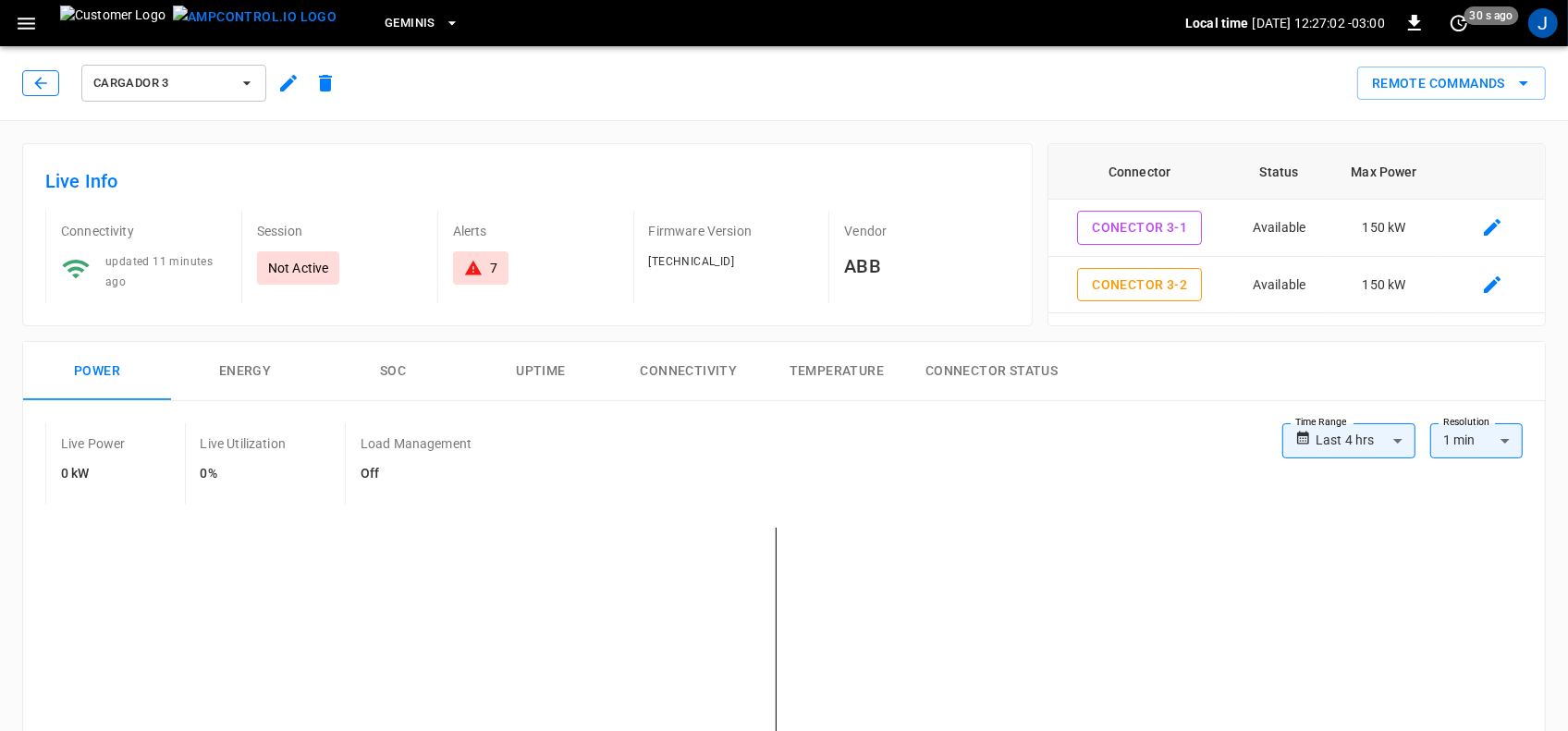
click at [35, 80] on icon "button" at bounding box center [41, 83] width 18 height 18
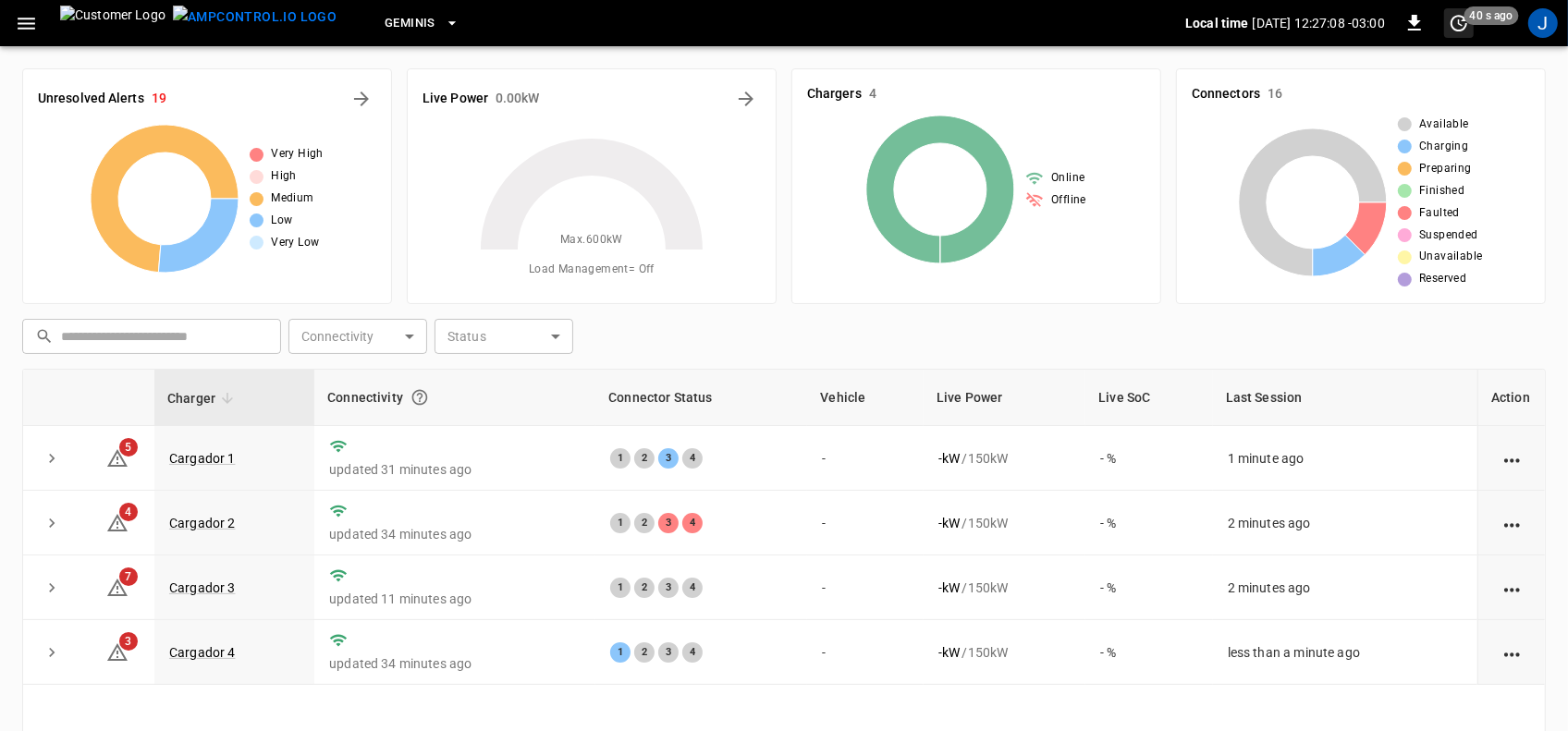
click at [1457, 21] on icon "set refresh interval" at bounding box center [1458, 22] width 22 height 22
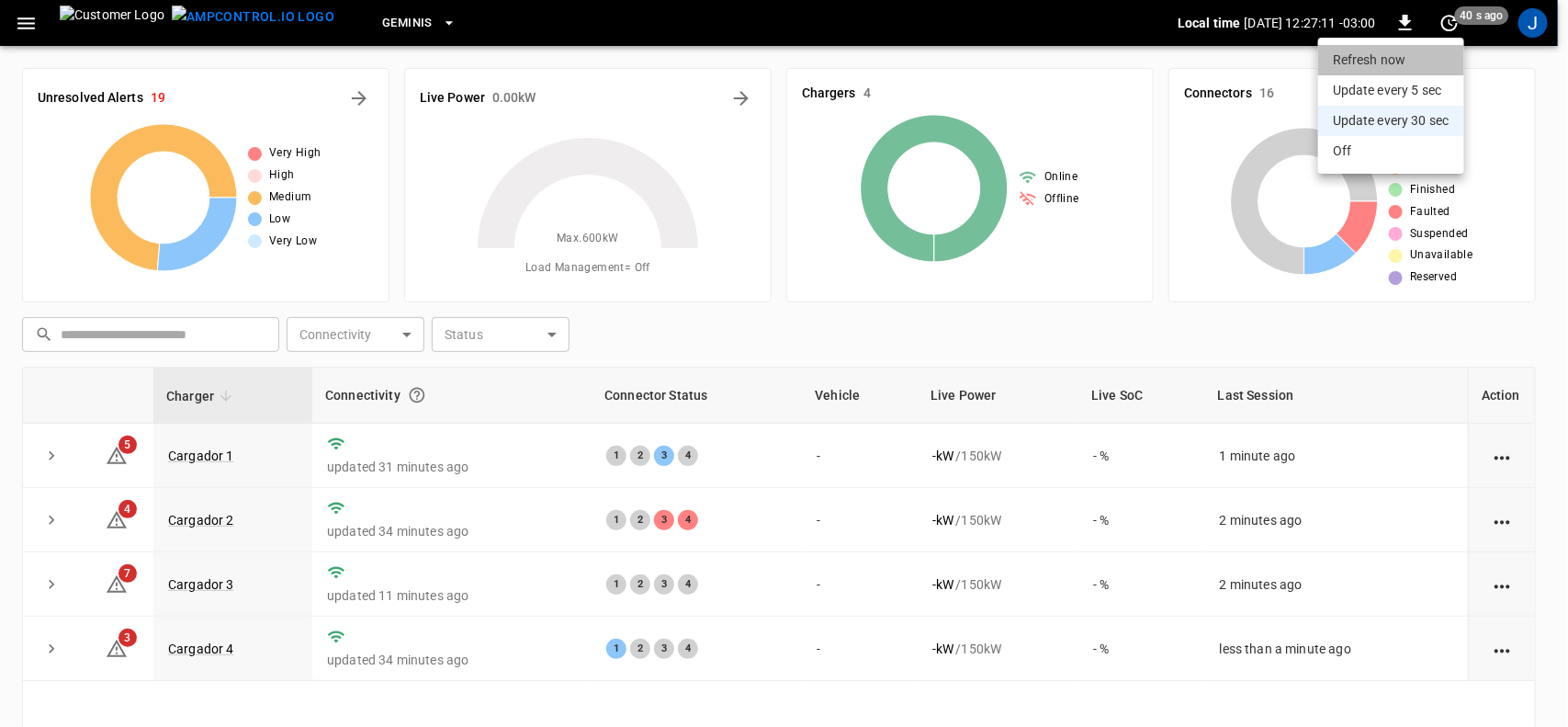
click at [1367, 60] on li "Refresh now" at bounding box center [1391, 61] width 146 height 31
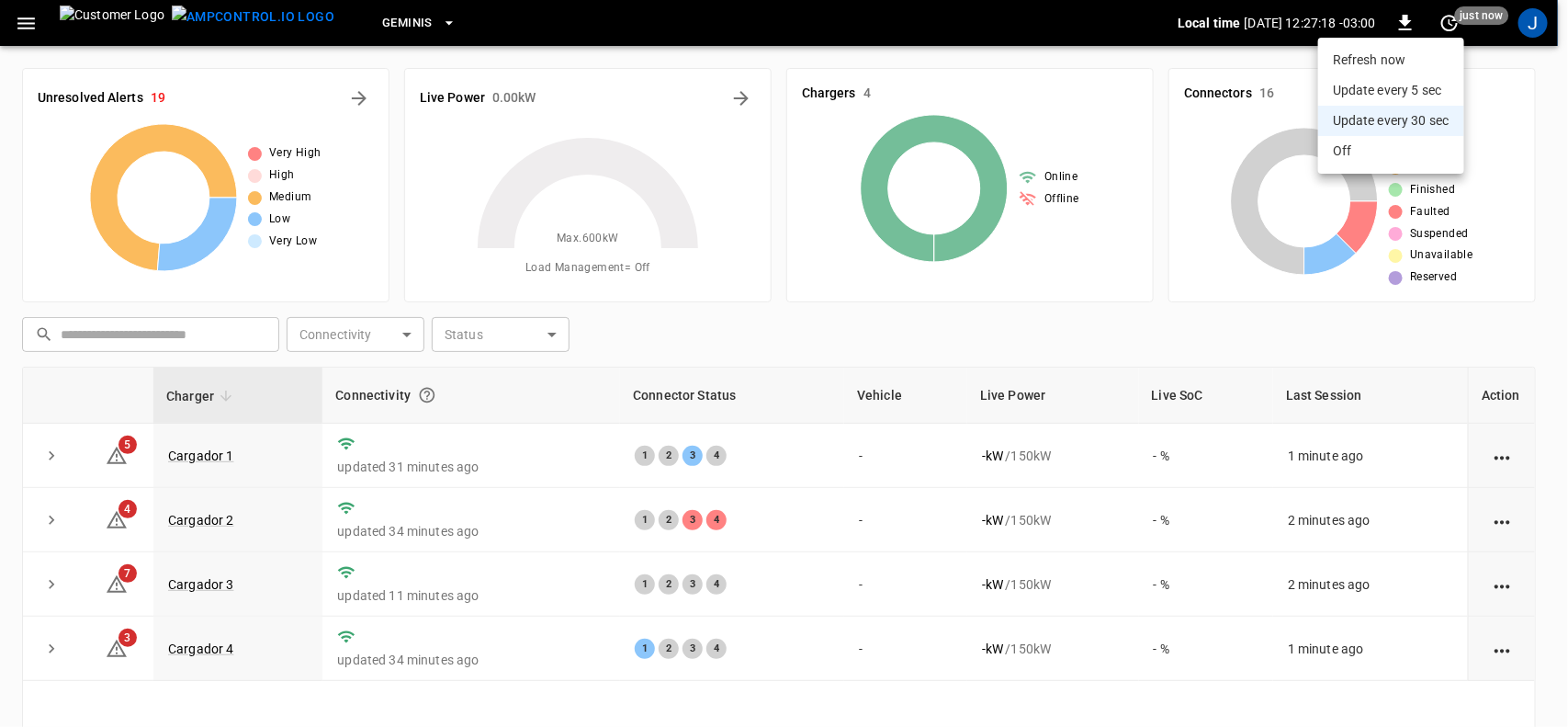
click at [1414, 85] on li "Update every 5 sec" at bounding box center [1391, 90] width 146 height 31
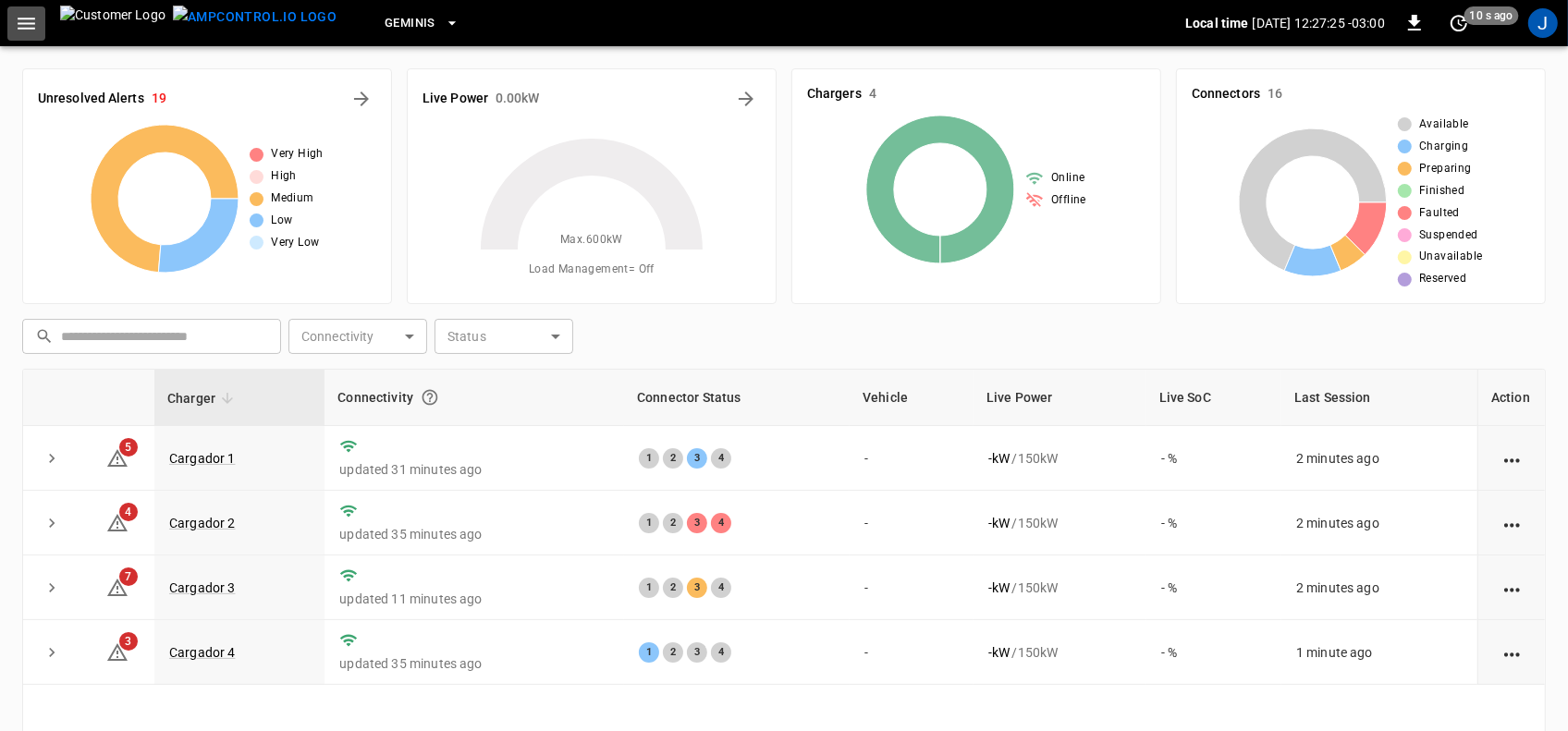
click at [18, 20] on icon "button" at bounding box center [26, 23] width 23 height 23
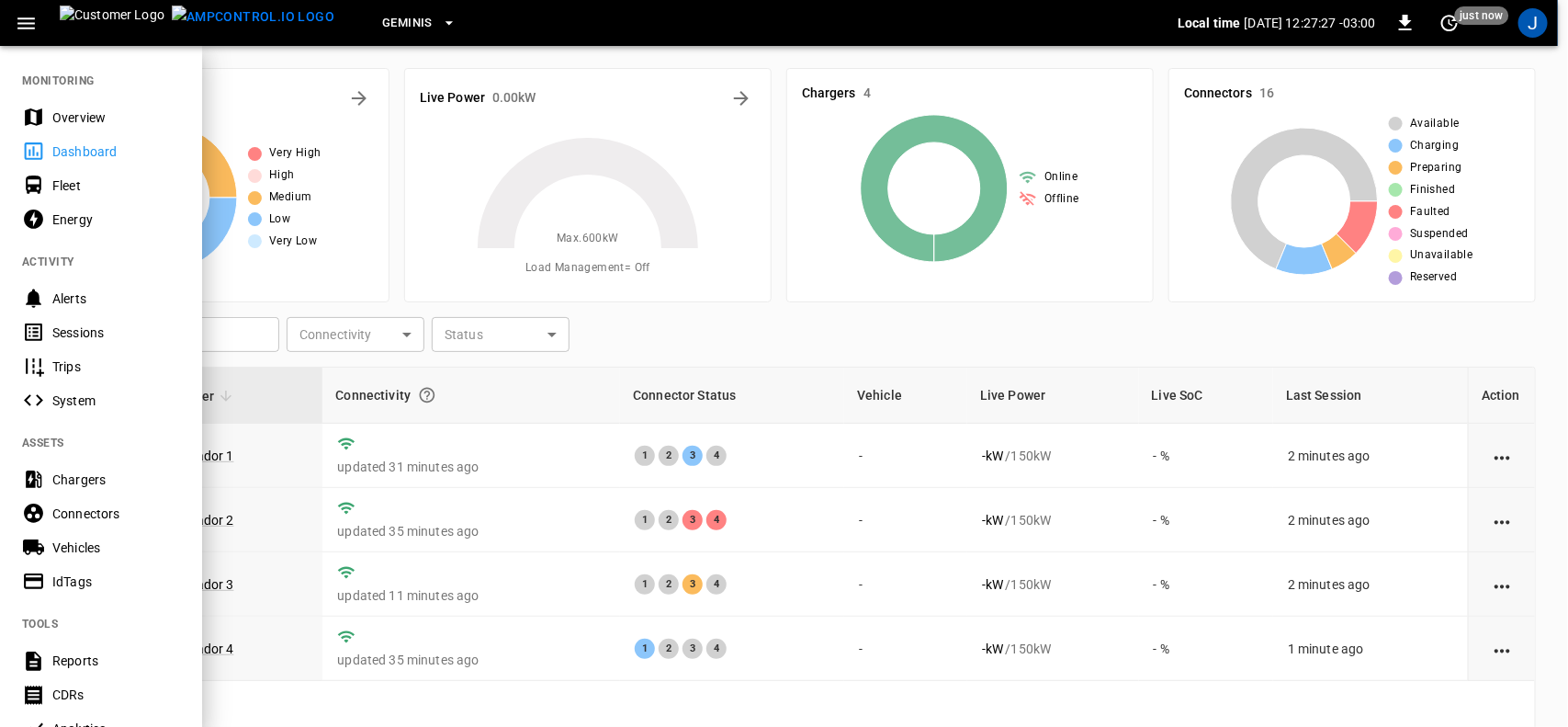
click at [62, 328] on div "Sessions" at bounding box center [116, 332] width 128 height 18
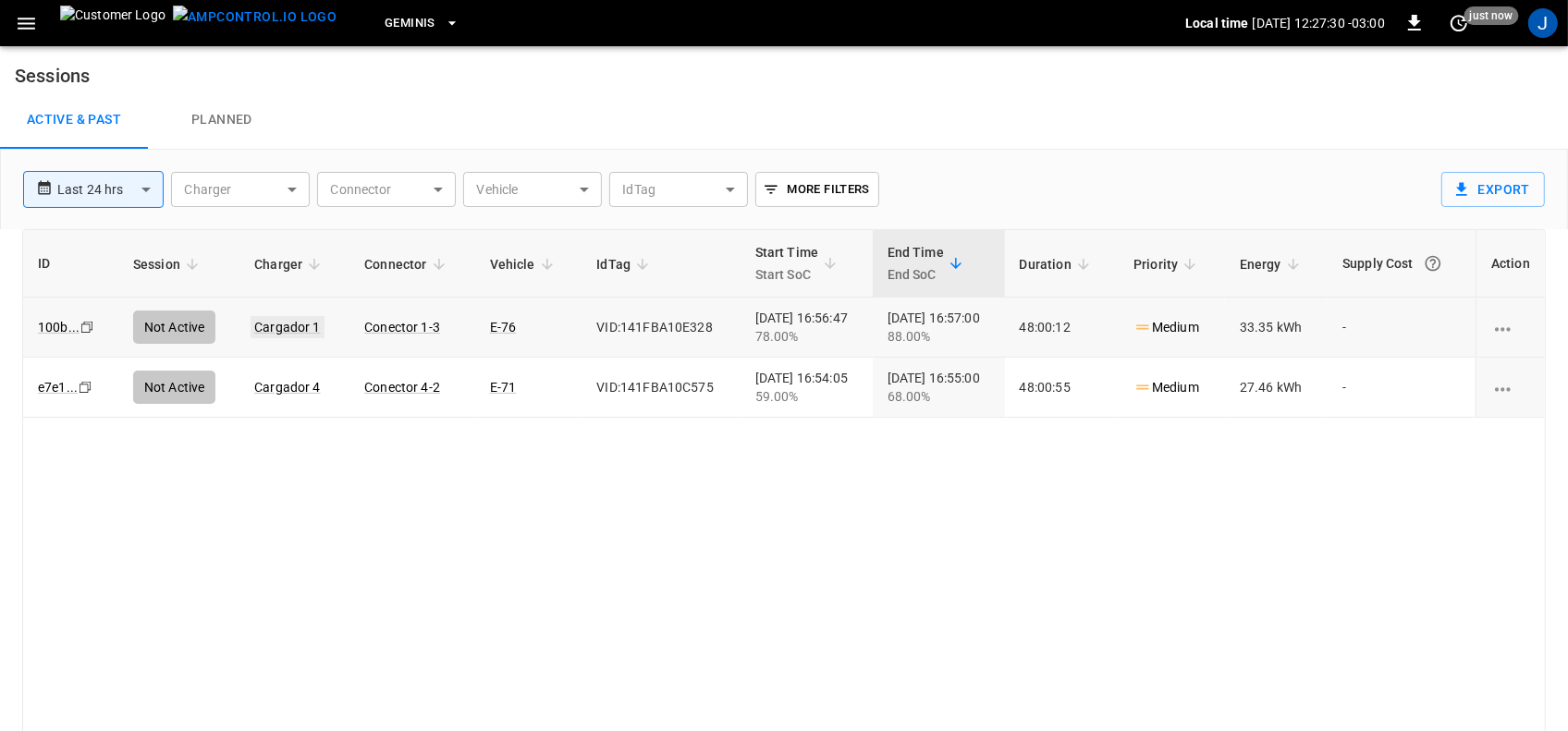
click at [285, 326] on link "Cargador 1" at bounding box center [287, 326] width 74 height 22
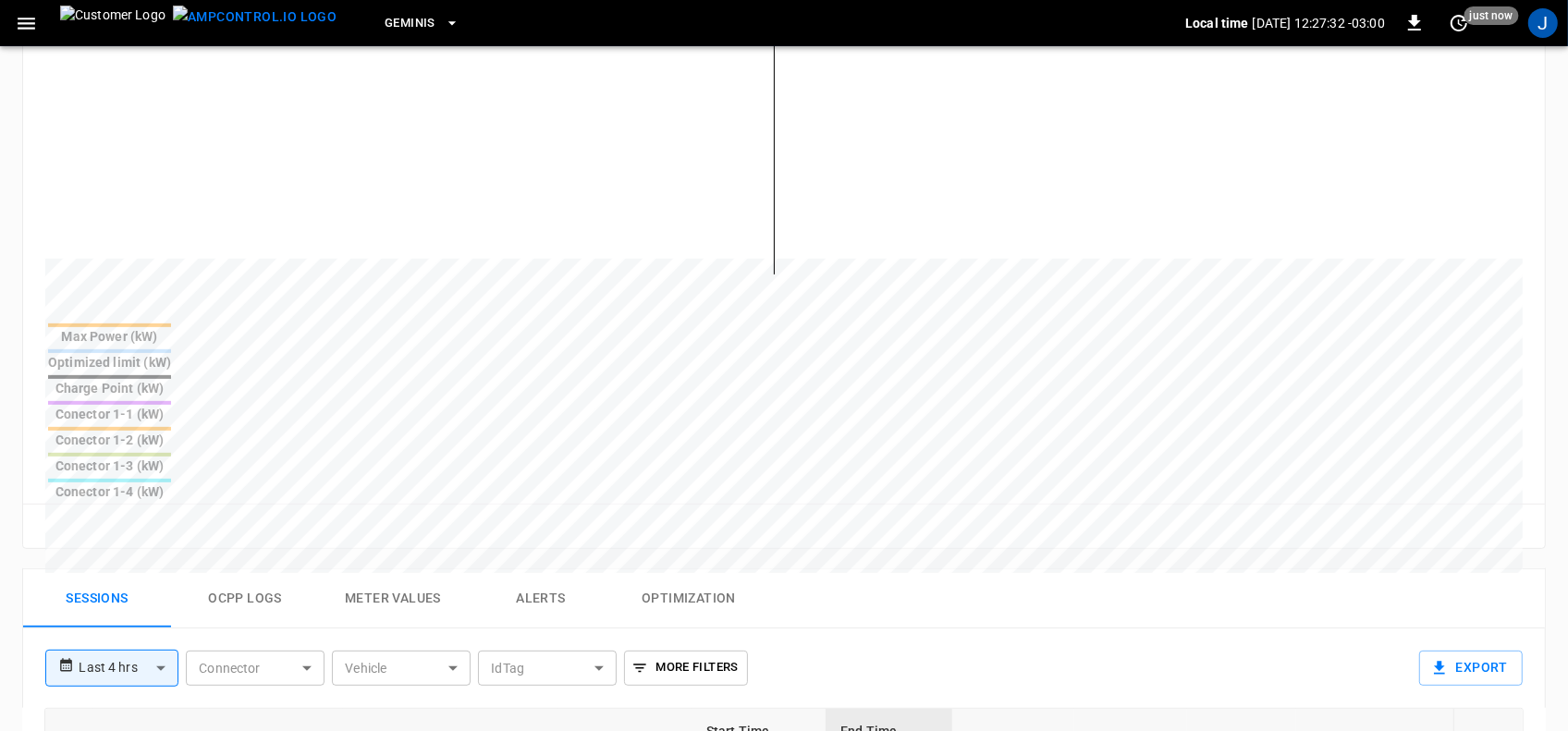
scroll to position [577, 0]
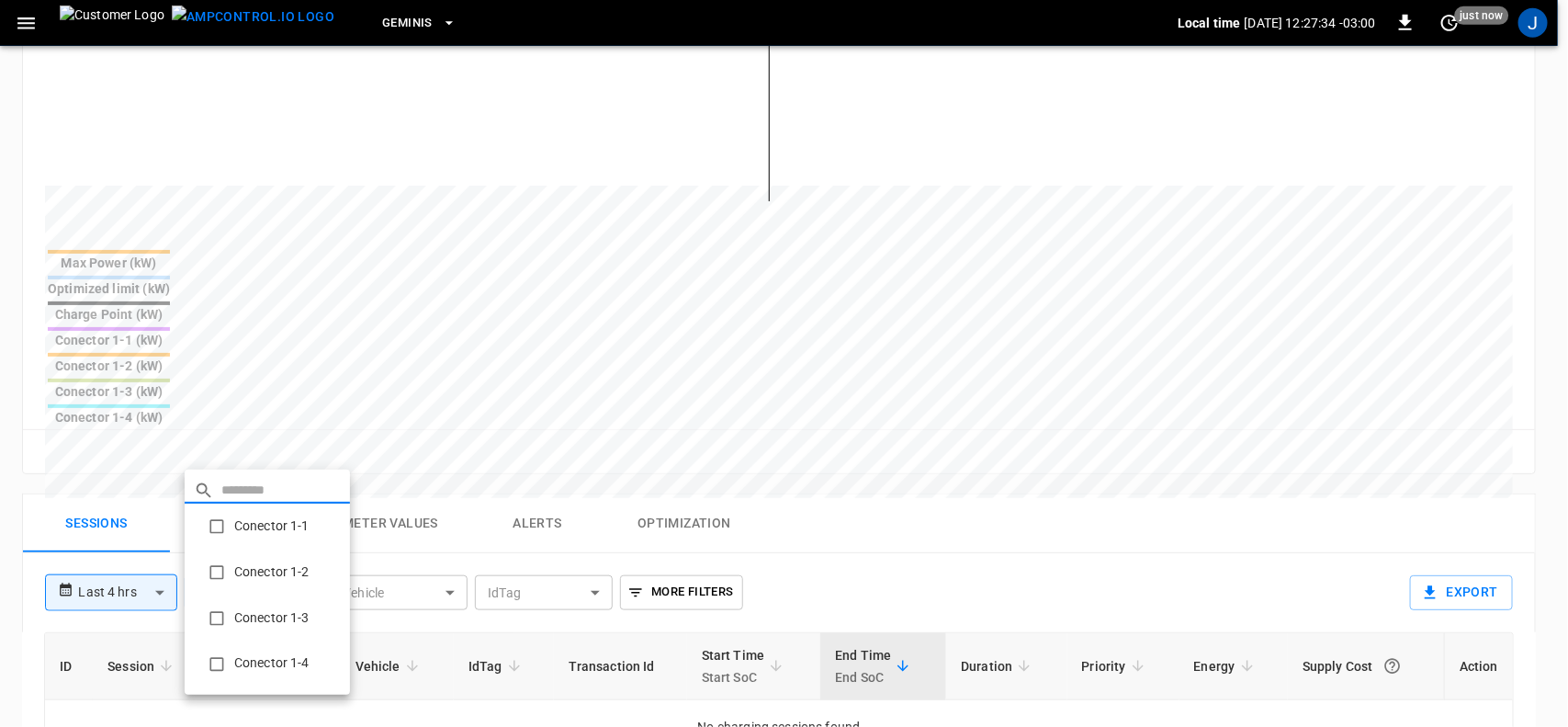
click at [304, 456] on body "**********" at bounding box center [784, 319] width 1568 height 1786
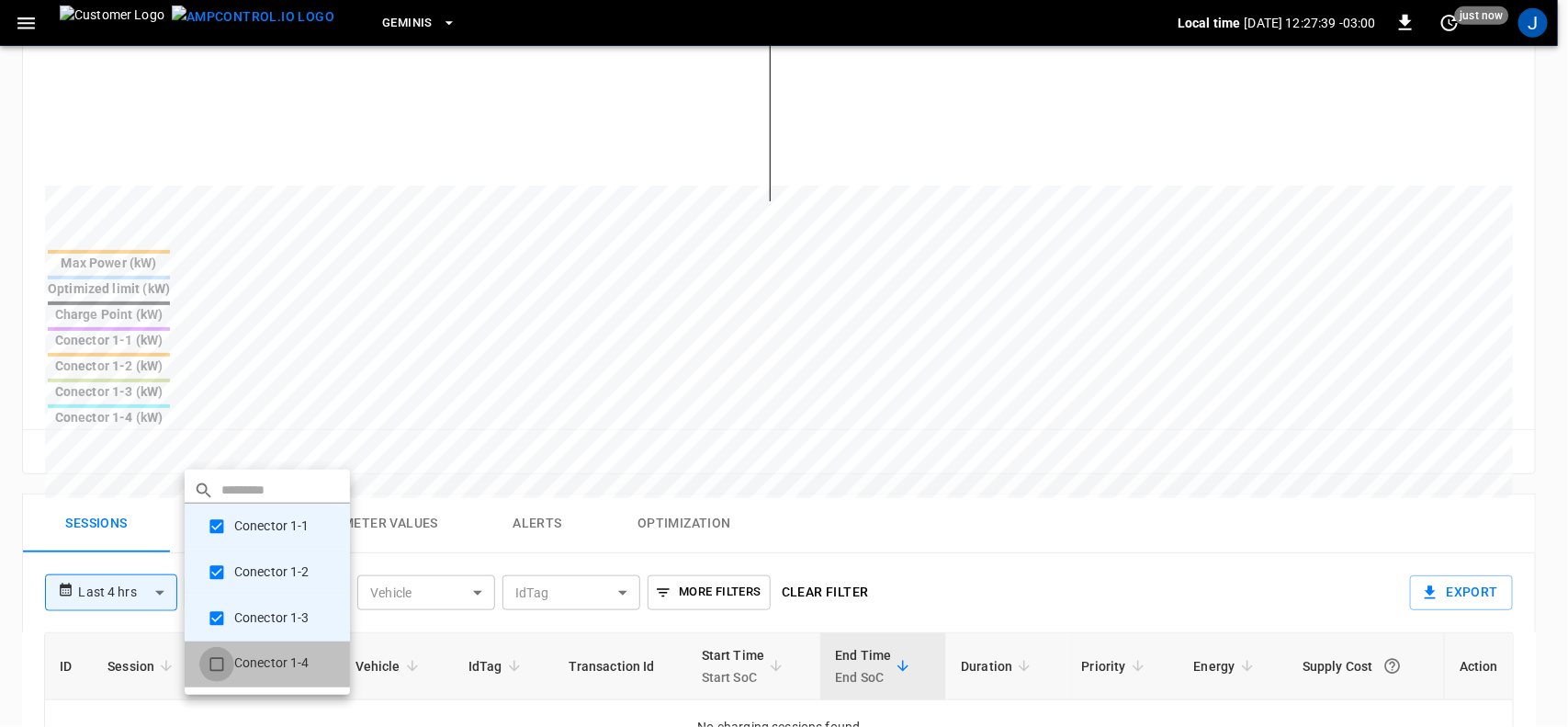
type input "**********"
click at [505, 655] on div at bounding box center [784, 363] width 1568 height 727
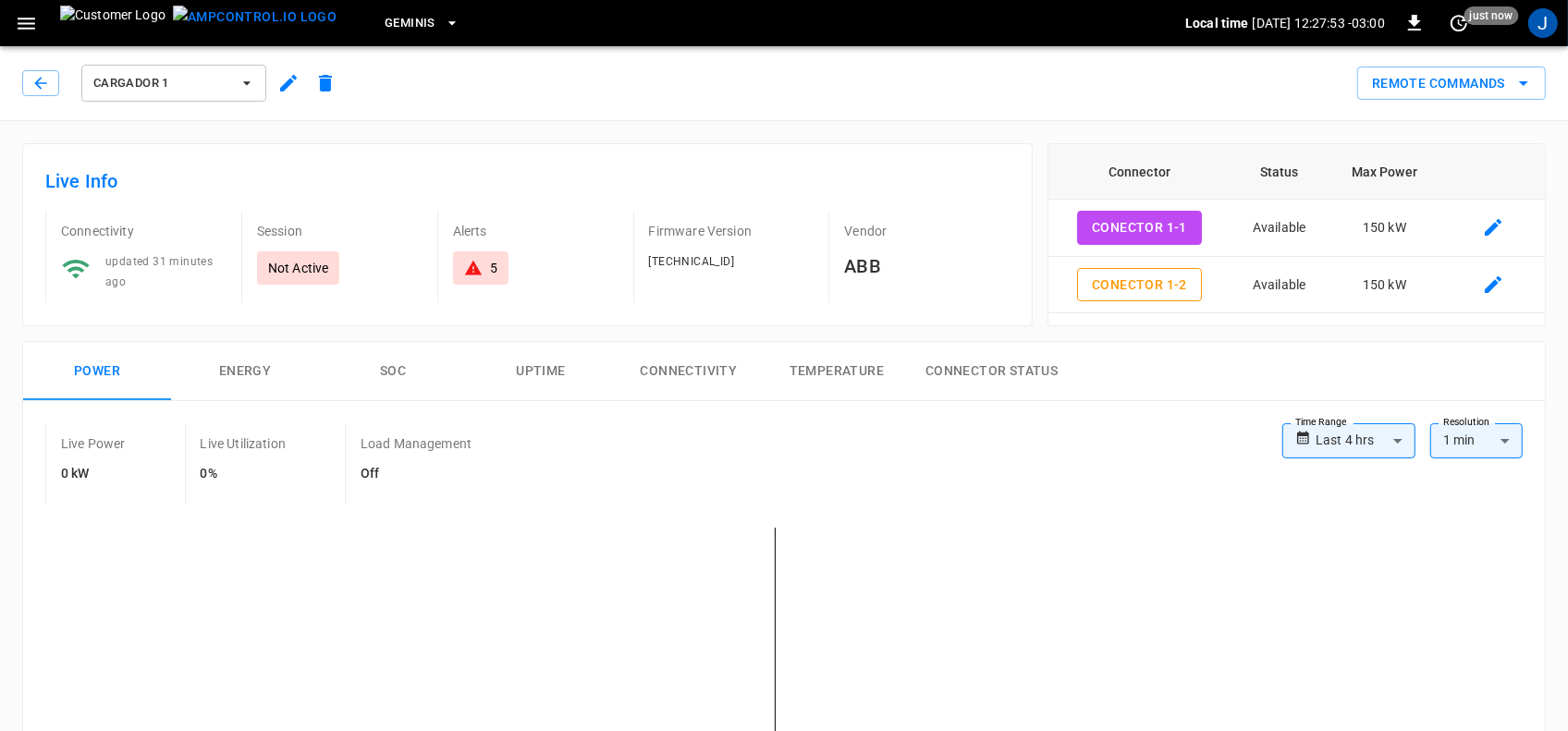
click at [247, 84] on icon "button" at bounding box center [246, 83] width 18 height 18
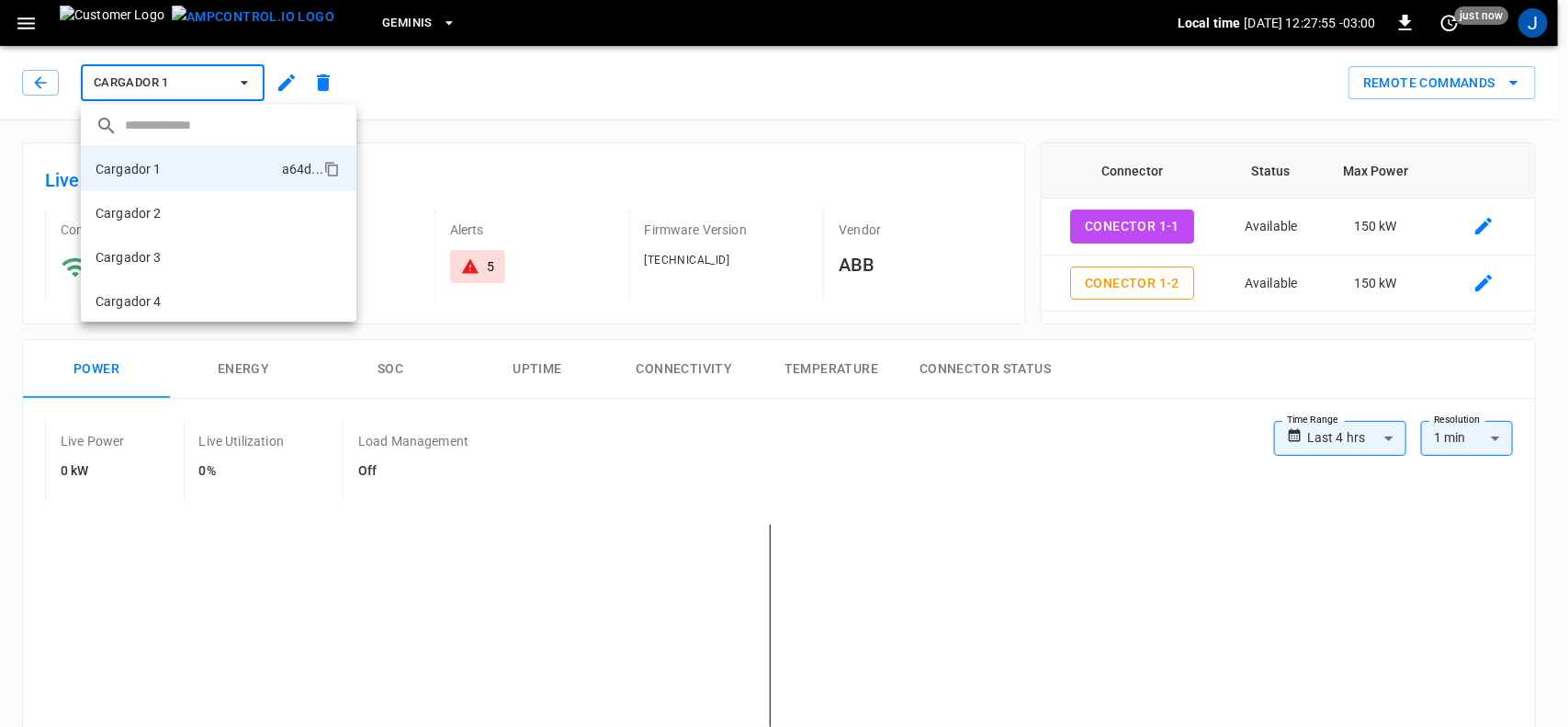
click at [36, 76] on div at bounding box center [784, 363] width 1568 height 727
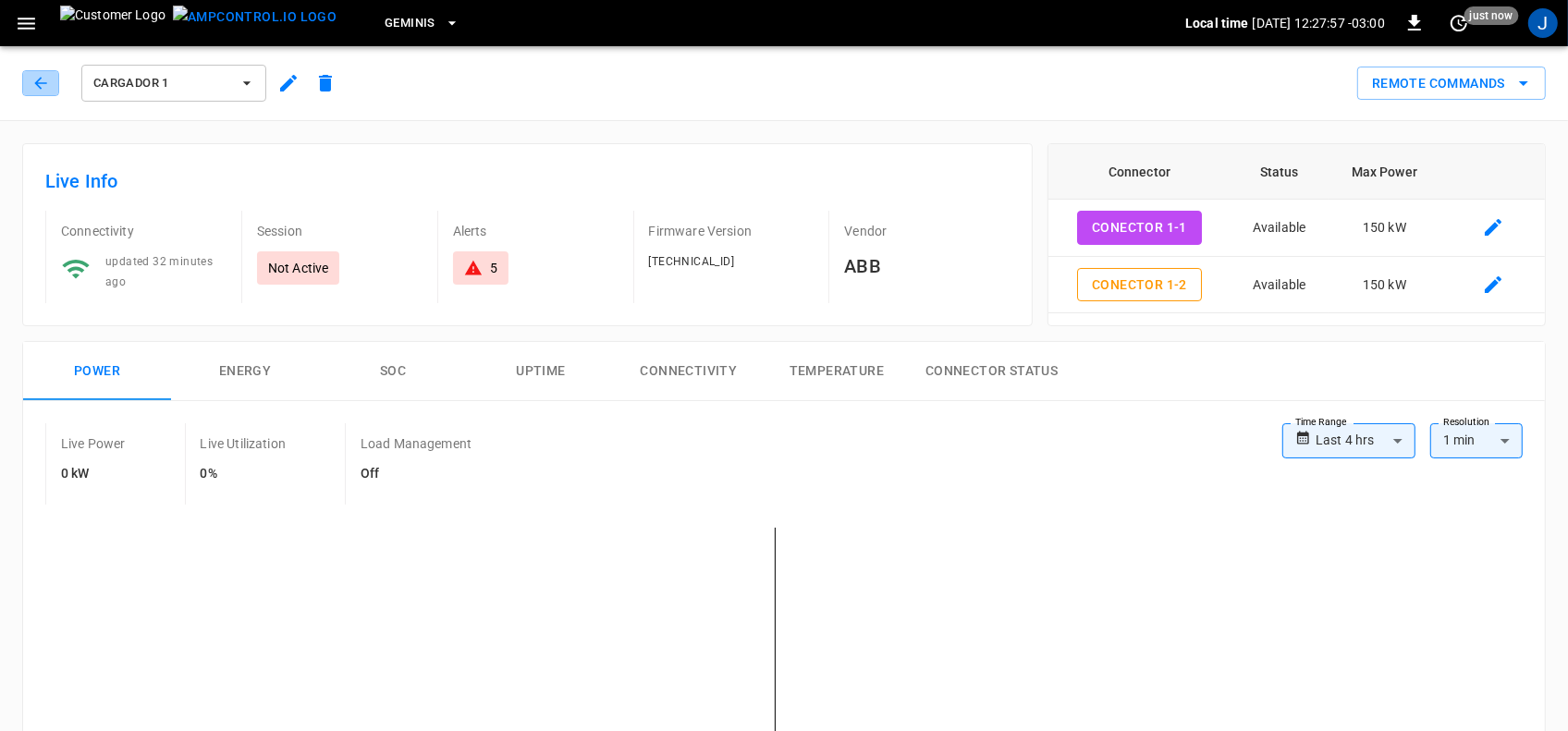
click at [37, 76] on icon "button" at bounding box center [41, 83] width 18 height 18
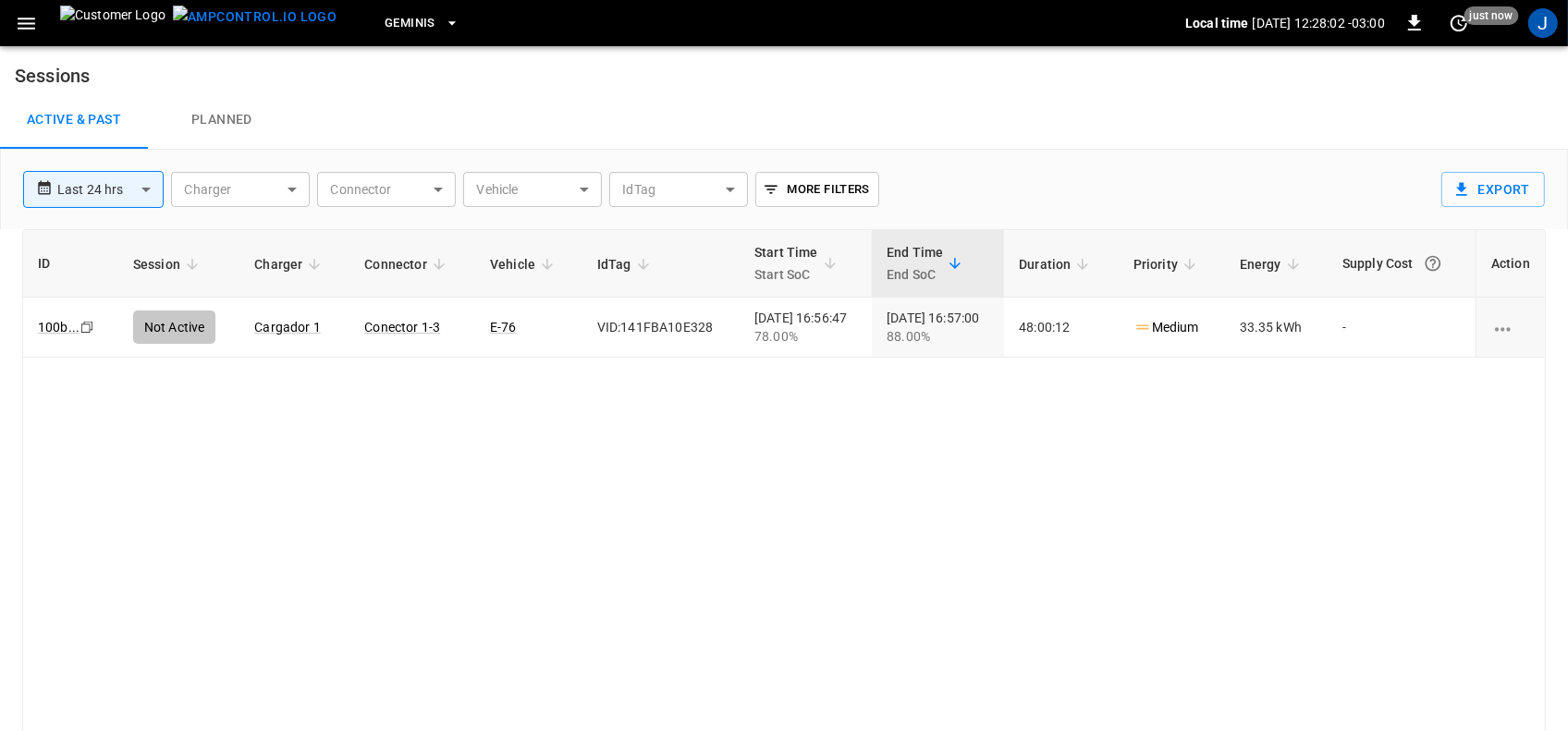
click at [18, 19] on icon "button" at bounding box center [26, 23] width 23 height 23
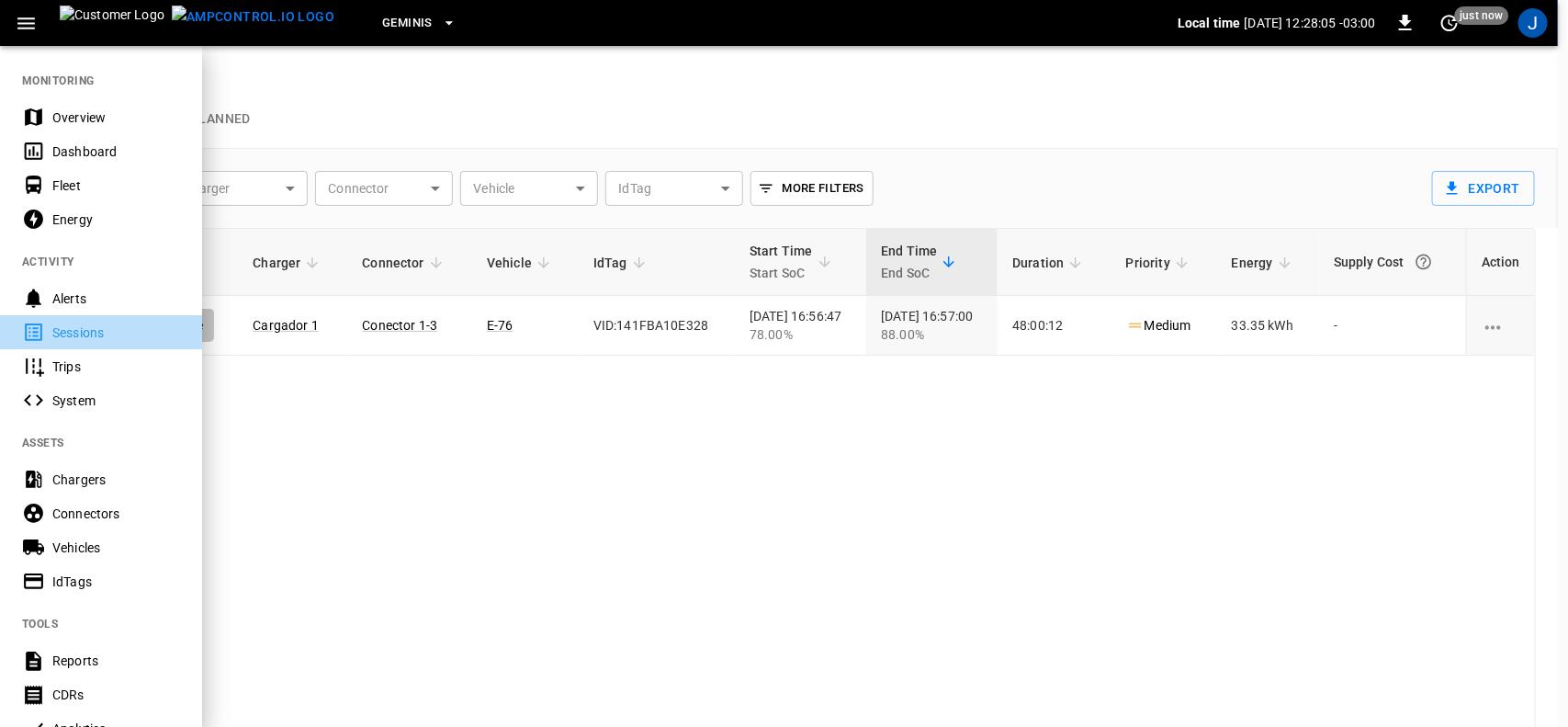
click at [75, 332] on div "Sessions" at bounding box center [116, 332] width 128 height 18
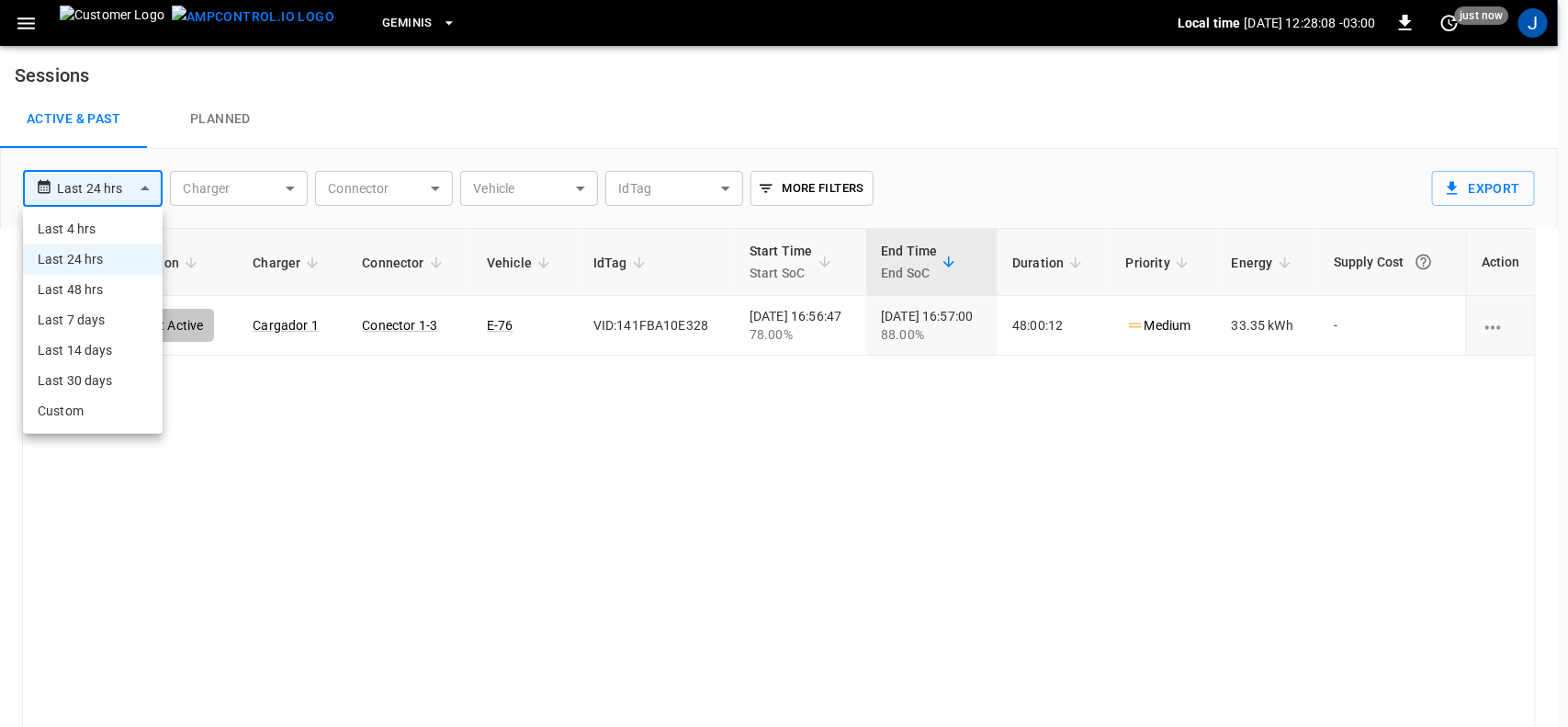
click at [150, 186] on body "**********" at bounding box center [784, 393] width 1568 height 787
click at [88, 306] on li "Last 7 days" at bounding box center [92, 321] width 139 height 31
type input "**********"
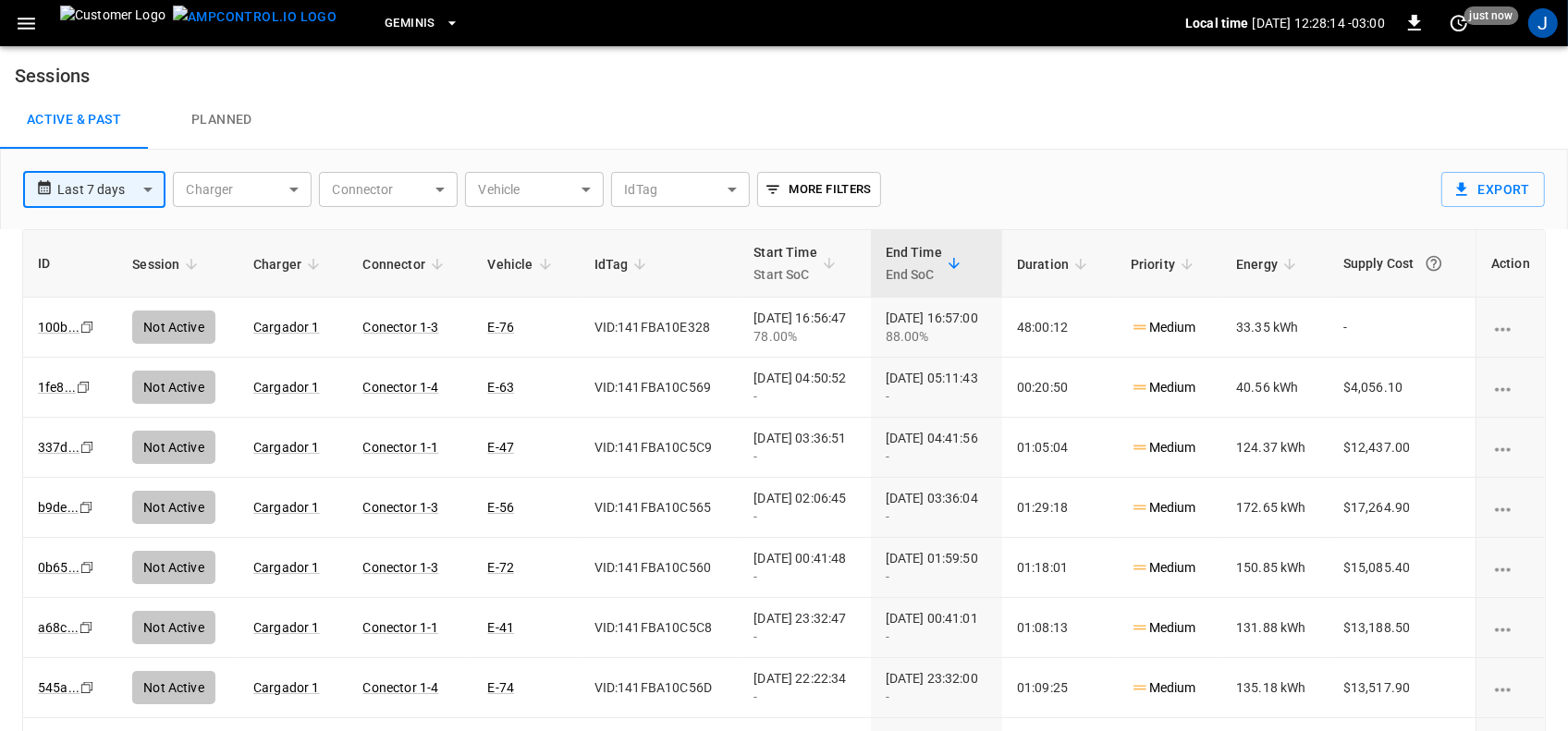
drag, startPoint x: 26, startPoint y: 11, endPoint x: 23, endPoint y: 25, distance: 14.3
click at [26, 10] on button "button" at bounding box center [26, 23] width 38 height 34
click at [23, 25] on icon "button" at bounding box center [26, 23] width 23 height 23
click at [33, 25] on icon "button" at bounding box center [26, 23] width 23 height 23
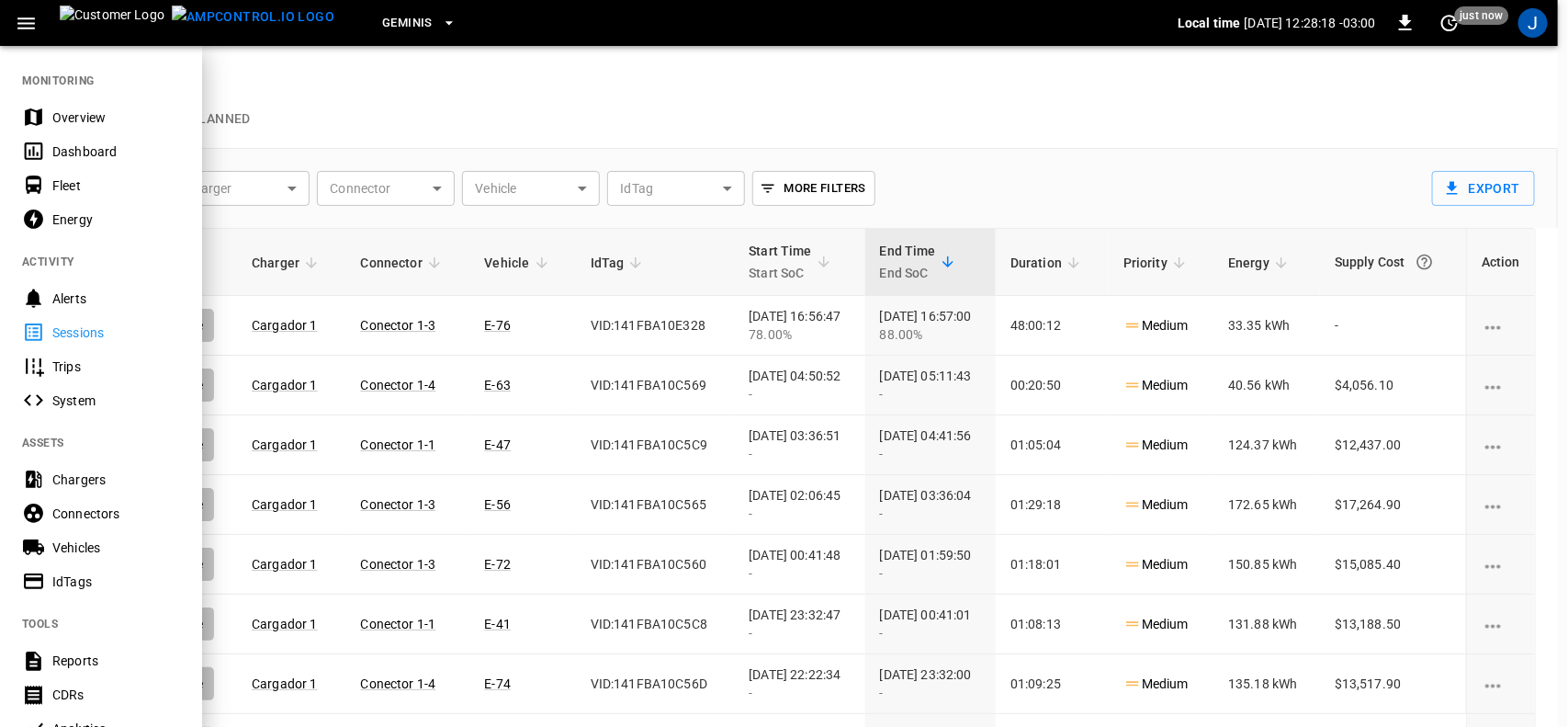
click at [57, 217] on div "Energy" at bounding box center [116, 219] width 128 height 18
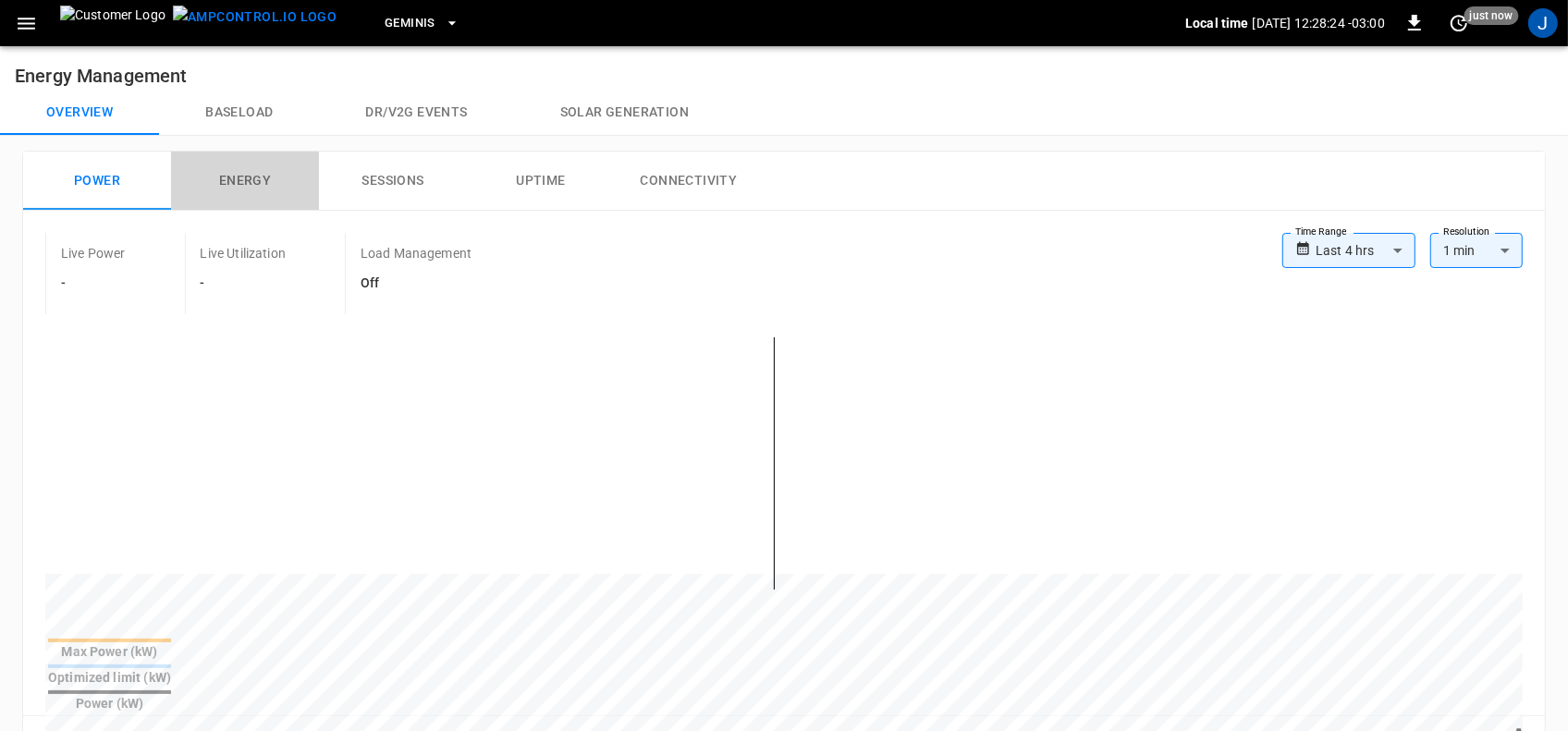
click at [233, 178] on button "Energy" at bounding box center [244, 181] width 148 height 59
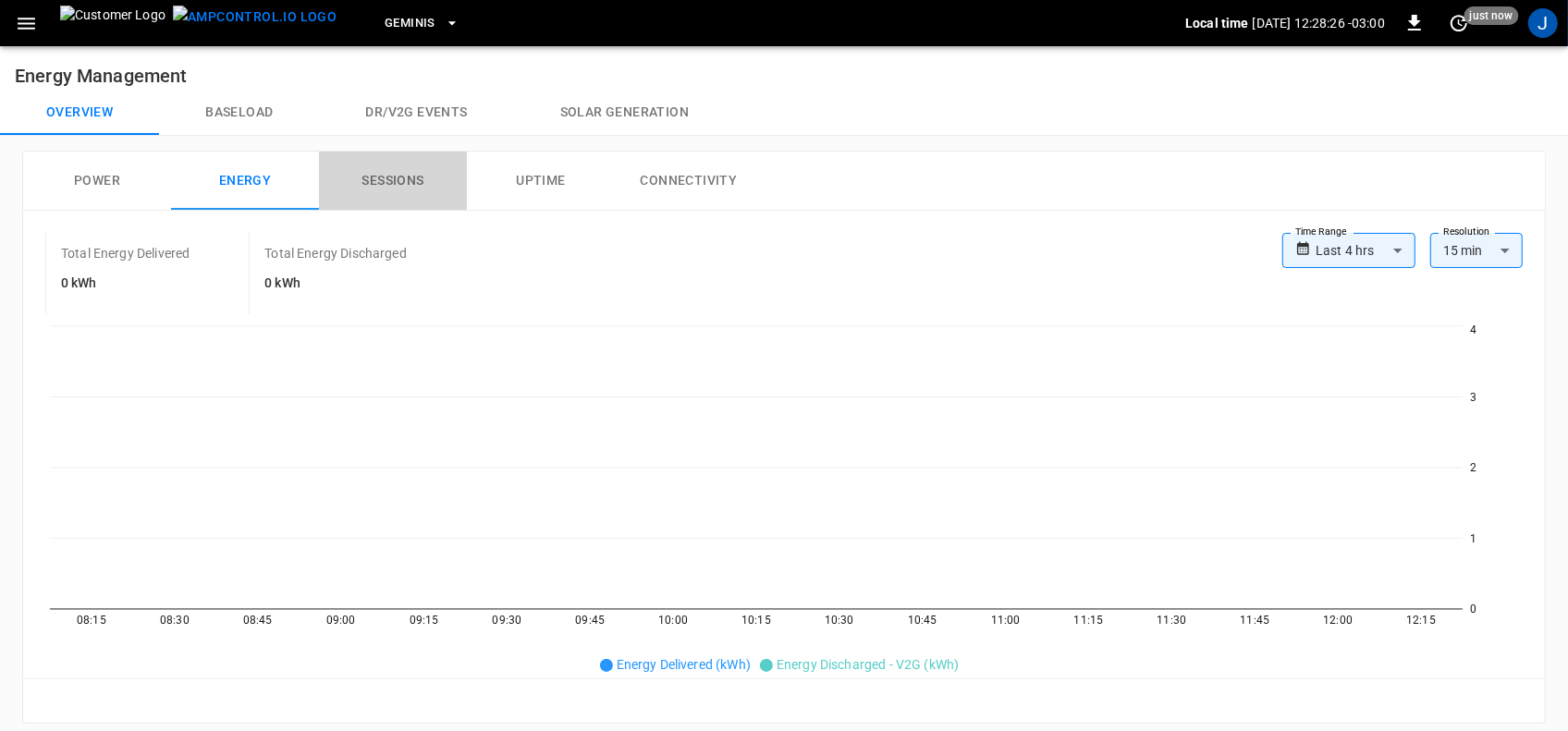
click at [399, 181] on button "Sessions" at bounding box center [392, 181] width 148 height 59
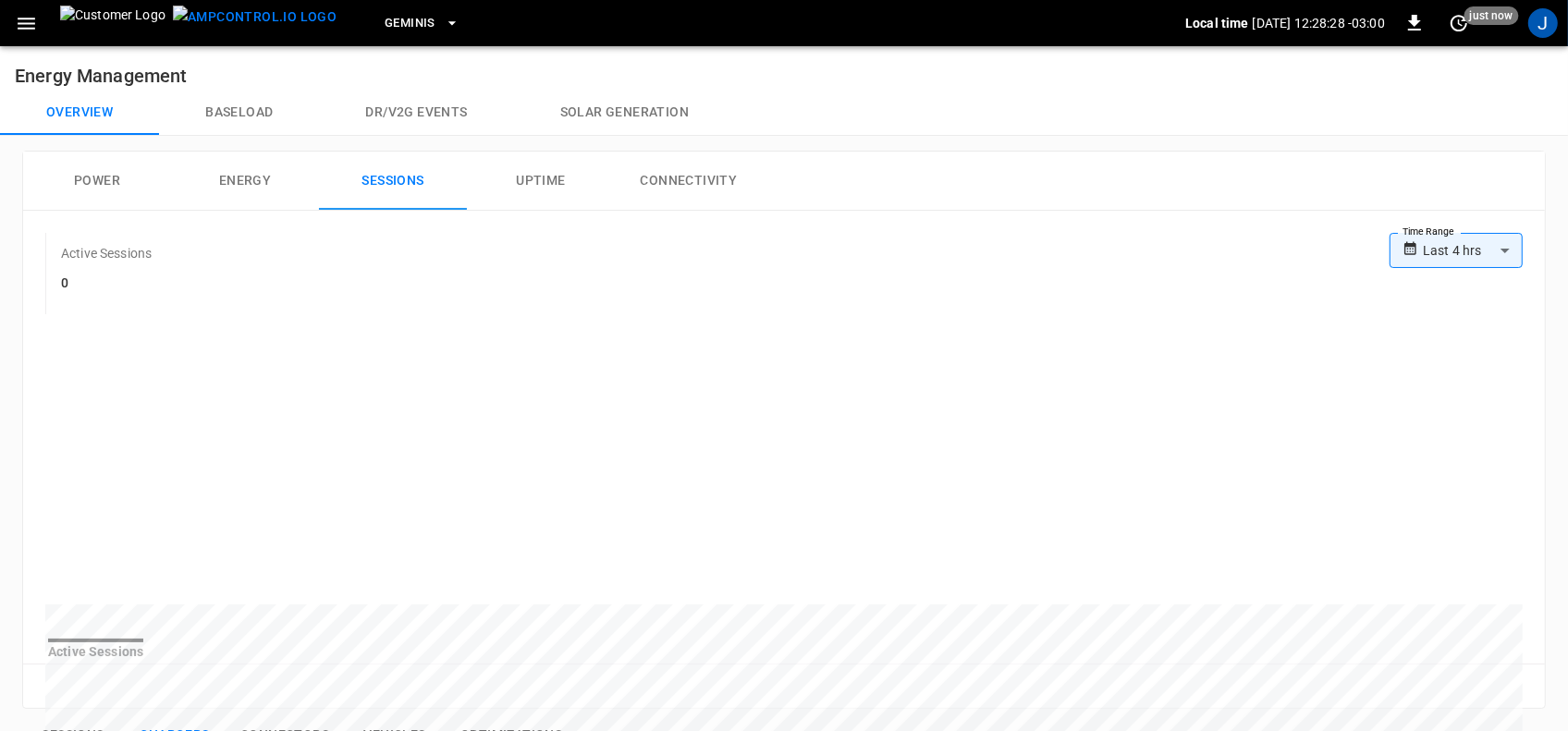
click at [532, 179] on button "Uptime" at bounding box center [540, 181] width 148 height 59
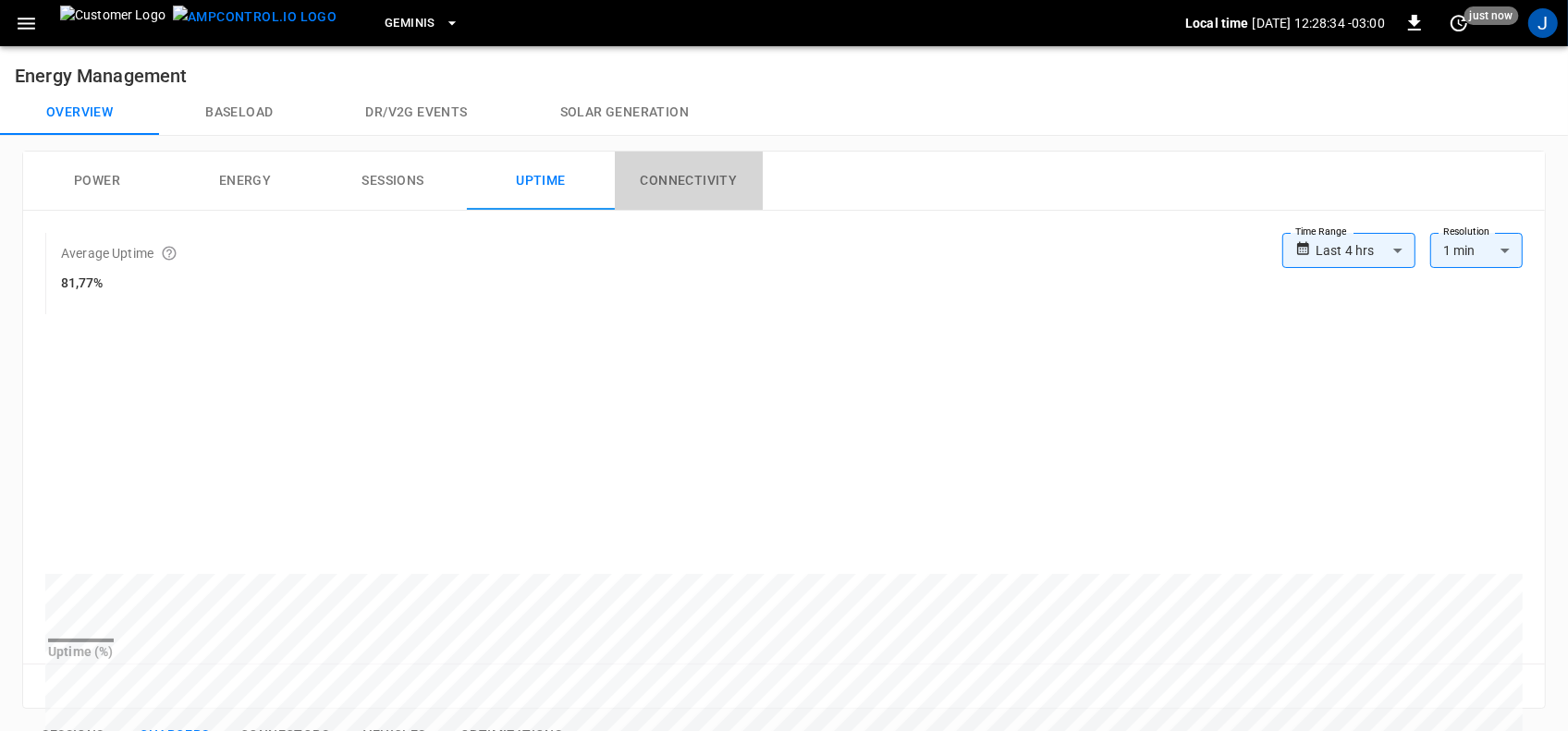
click at [677, 183] on button "Connectivity" at bounding box center [688, 181] width 148 height 59
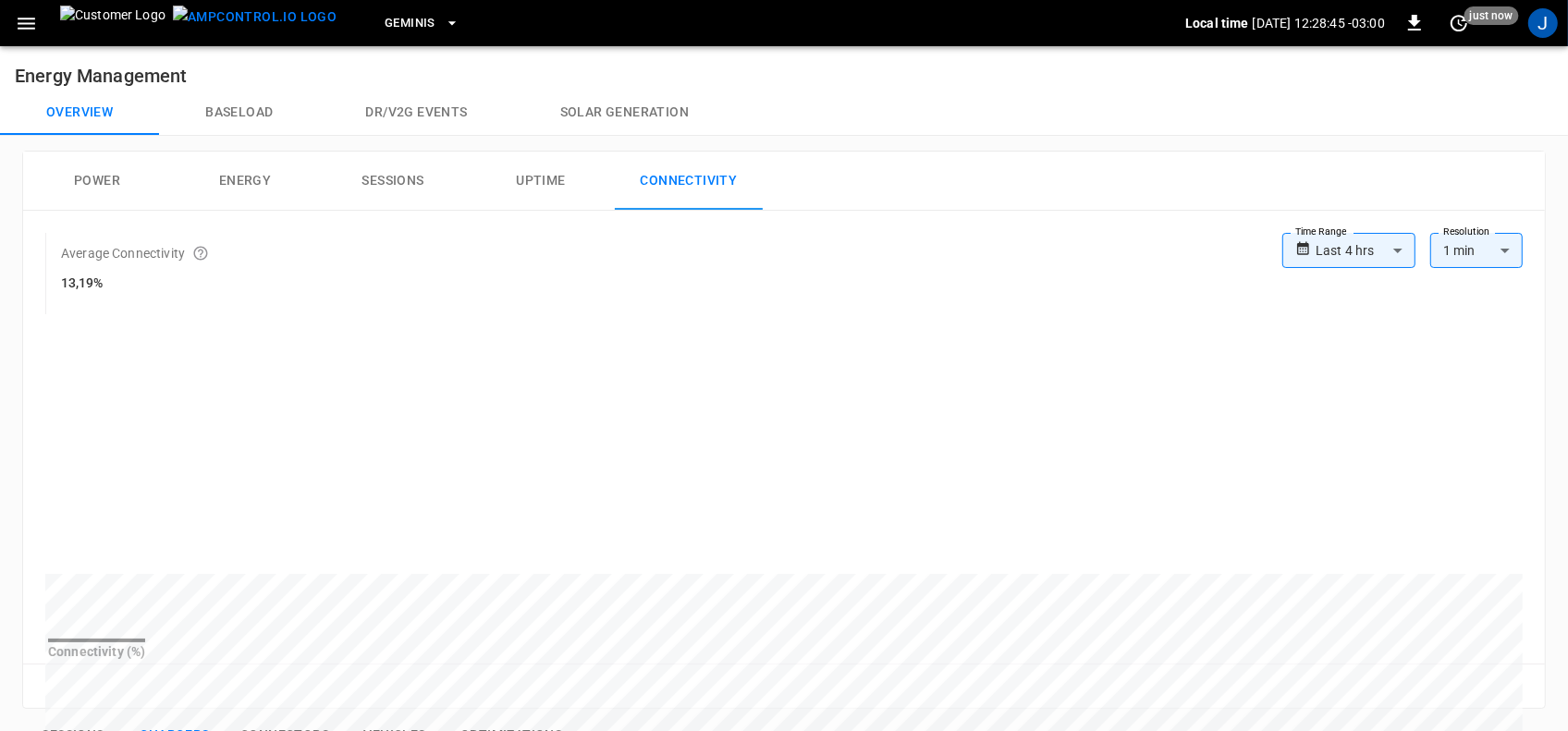
click at [93, 186] on button "Power" at bounding box center [97, 181] width 148 height 59
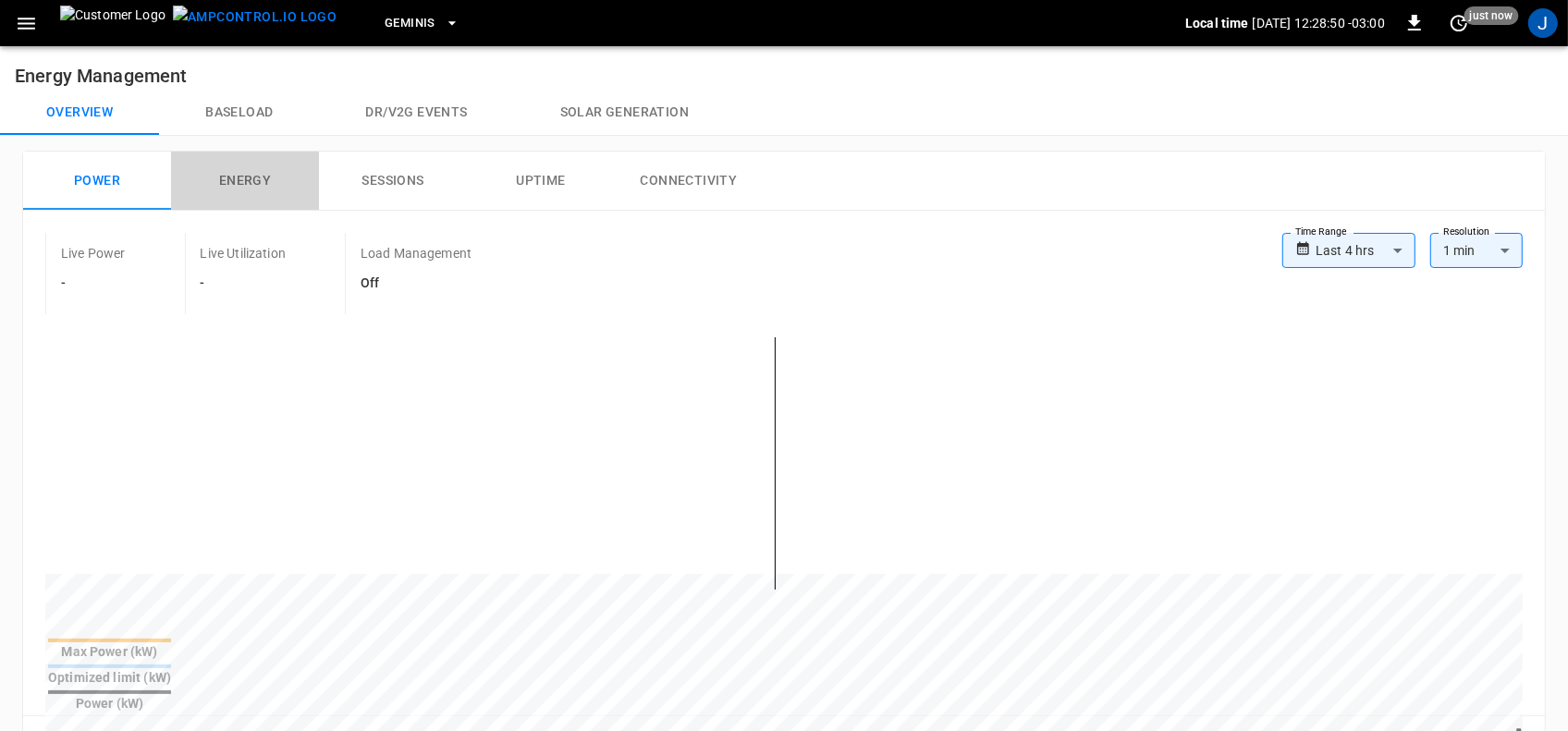
click at [237, 181] on button "Energy" at bounding box center [244, 181] width 148 height 59
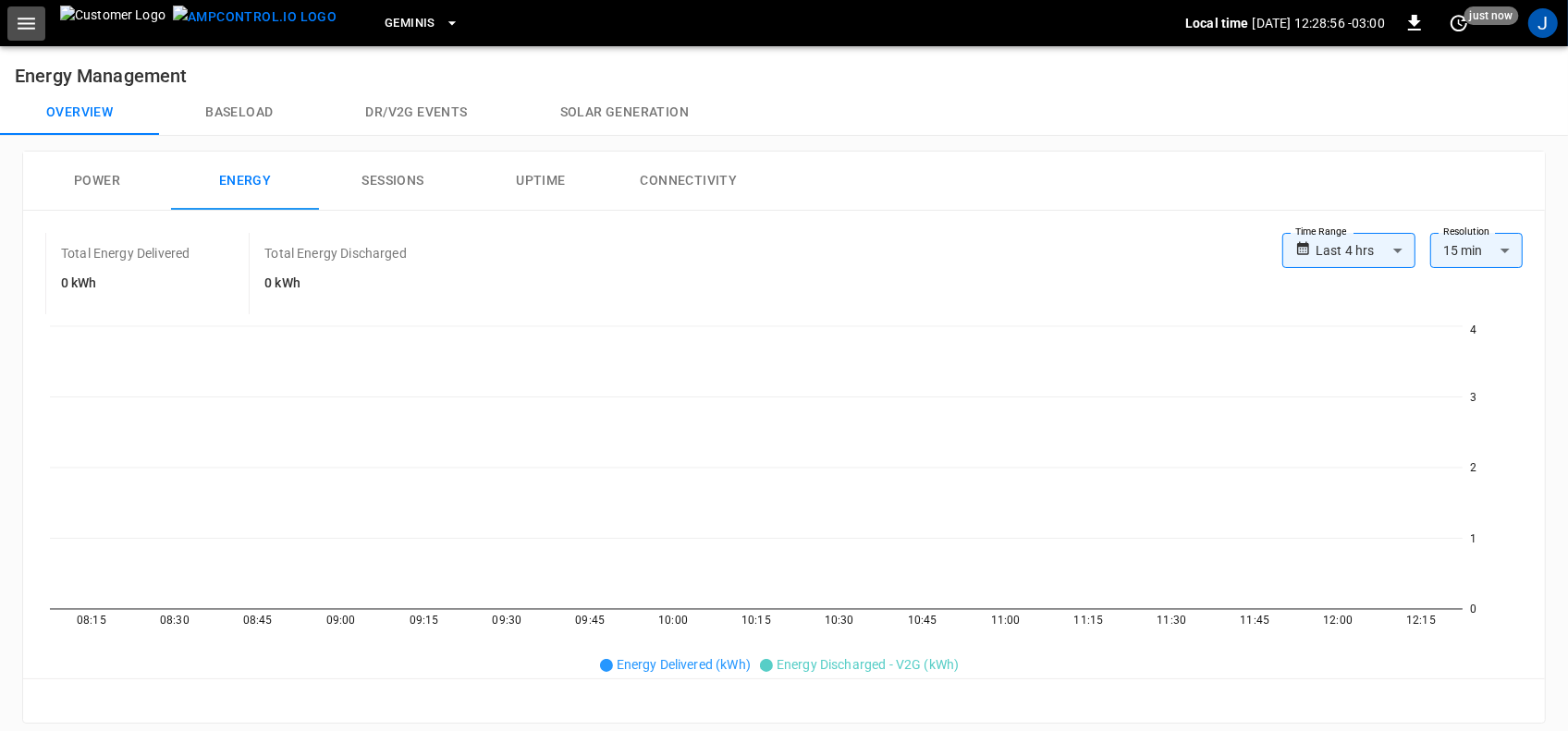
click at [29, 26] on icon "button" at bounding box center [26, 23] width 23 height 23
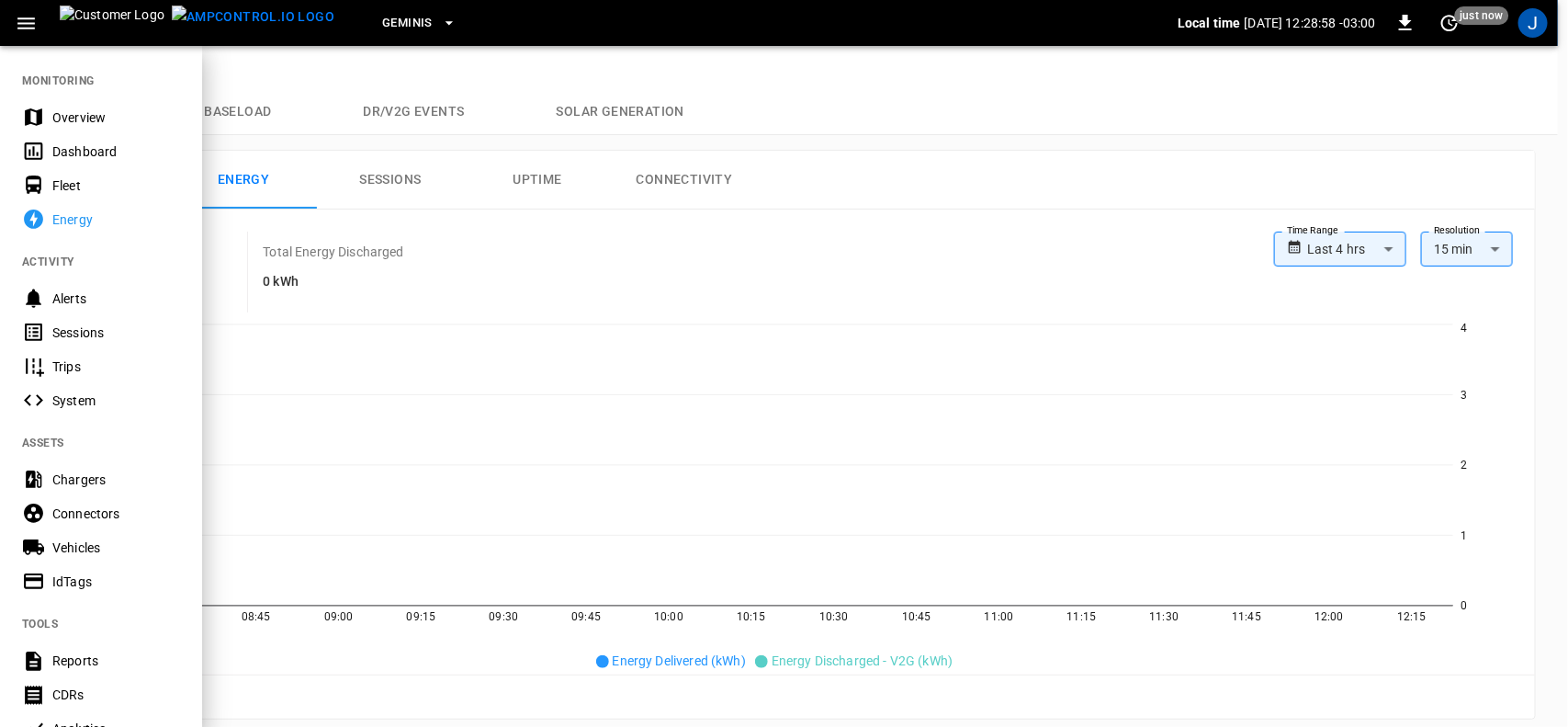
click at [74, 149] on div "Dashboard" at bounding box center [116, 151] width 128 height 18
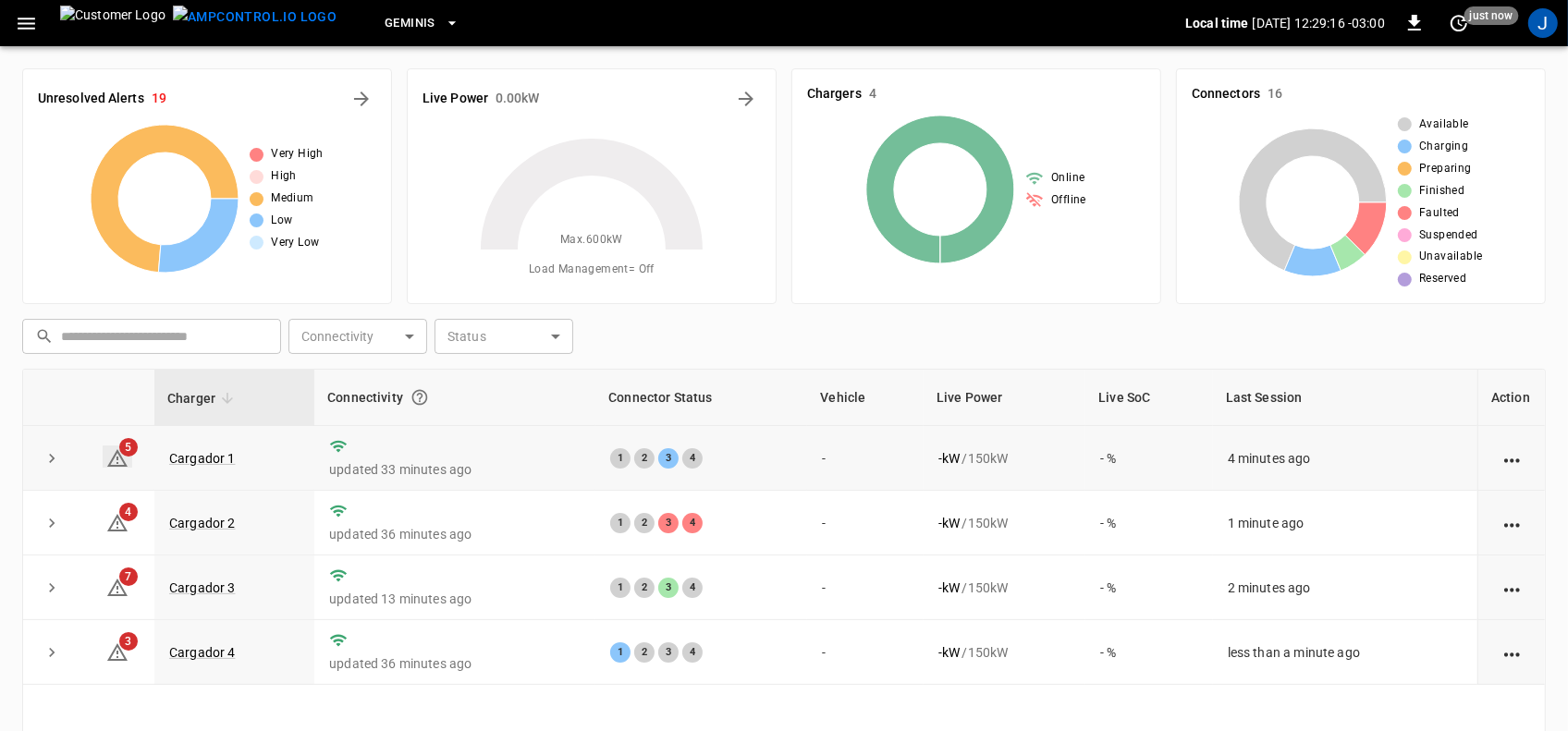
click at [111, 459] on icon at bounding box center [117, 458] width 22 height 22
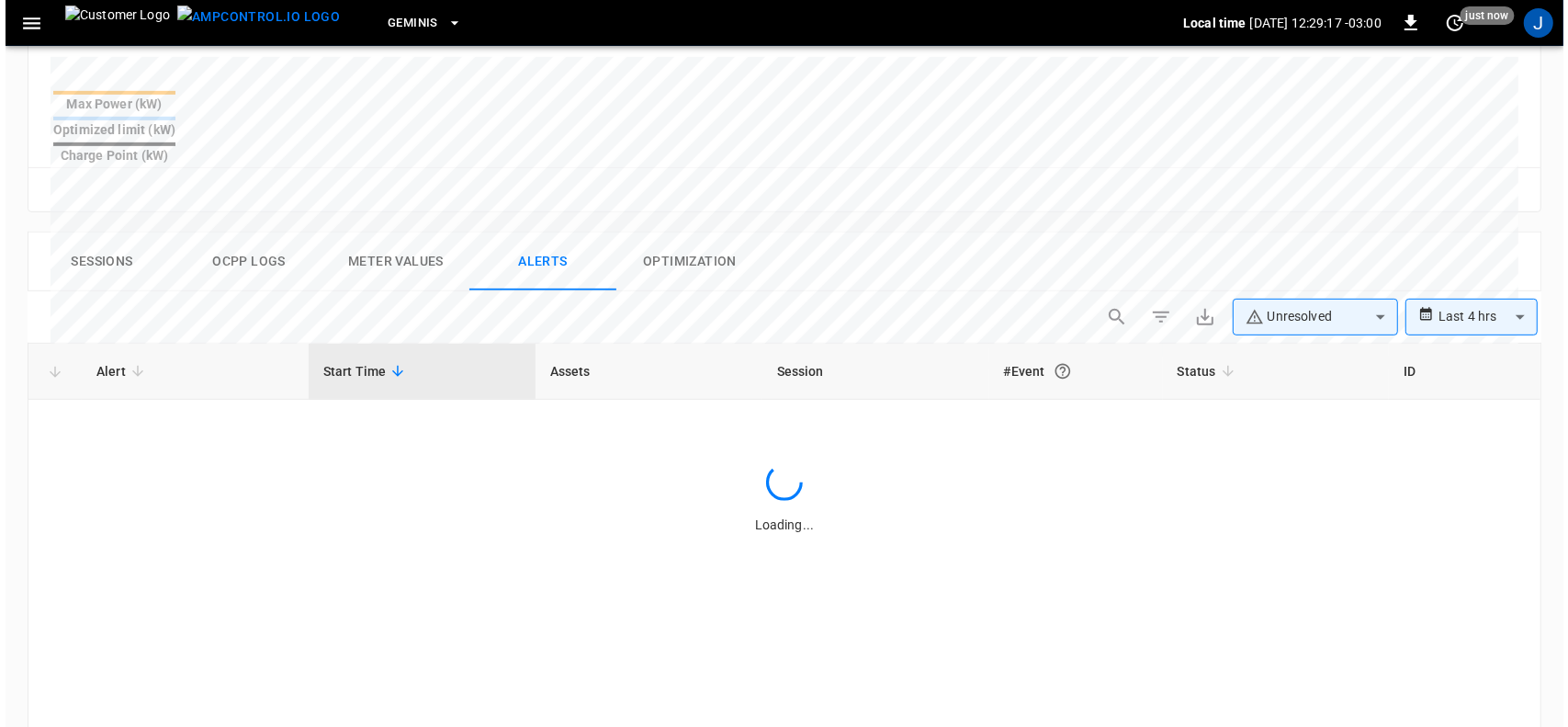
scroll to position [876, 0]
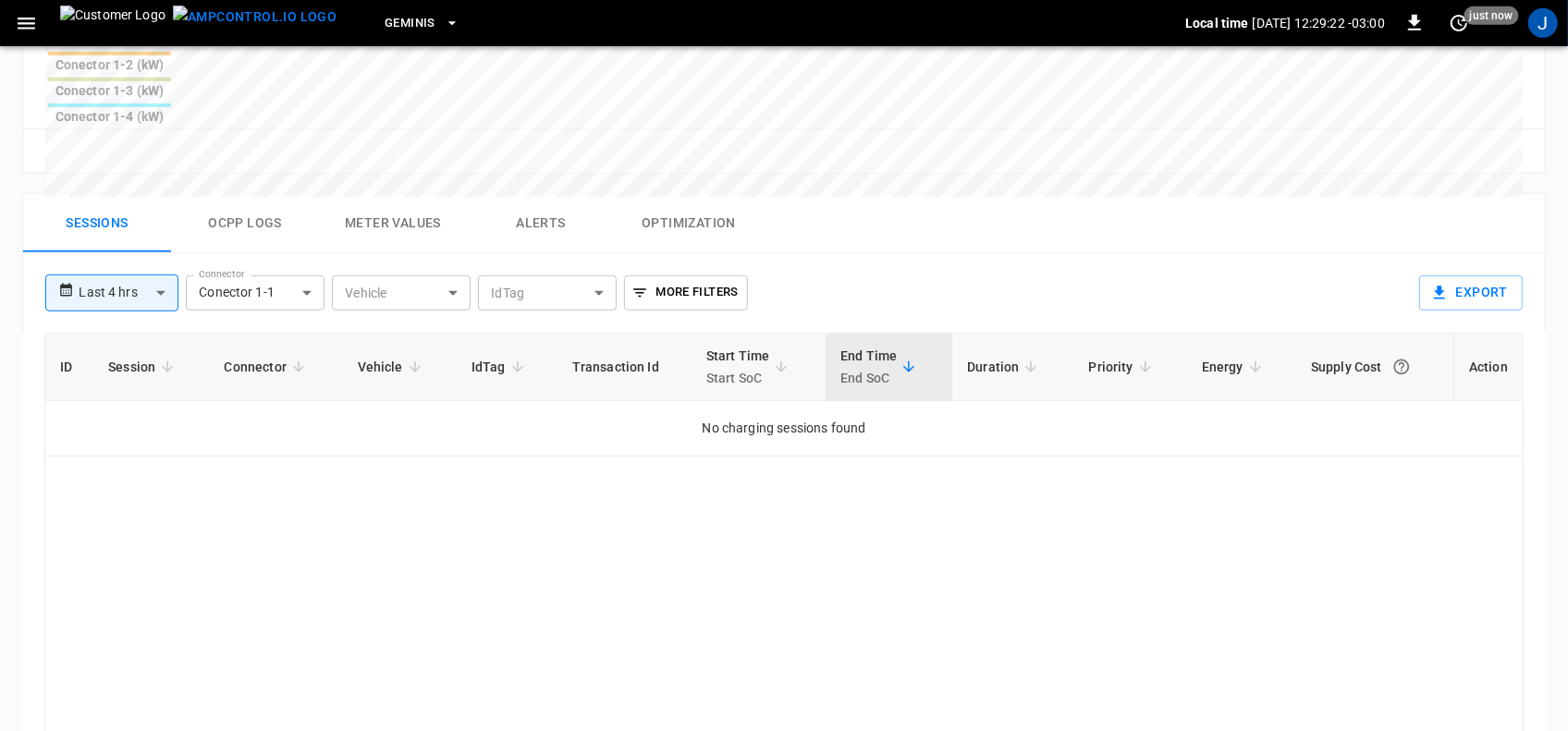
click at [162, 355] on span "Session" at bounding box center [144, 366] width 71 height 22
click at [299, 361] on icon "sessions table" at bounding box center [298, 366] width 11 height 11
click at [16, 23] on icon "button" at bounding box center [26, 23] width 23 height 23
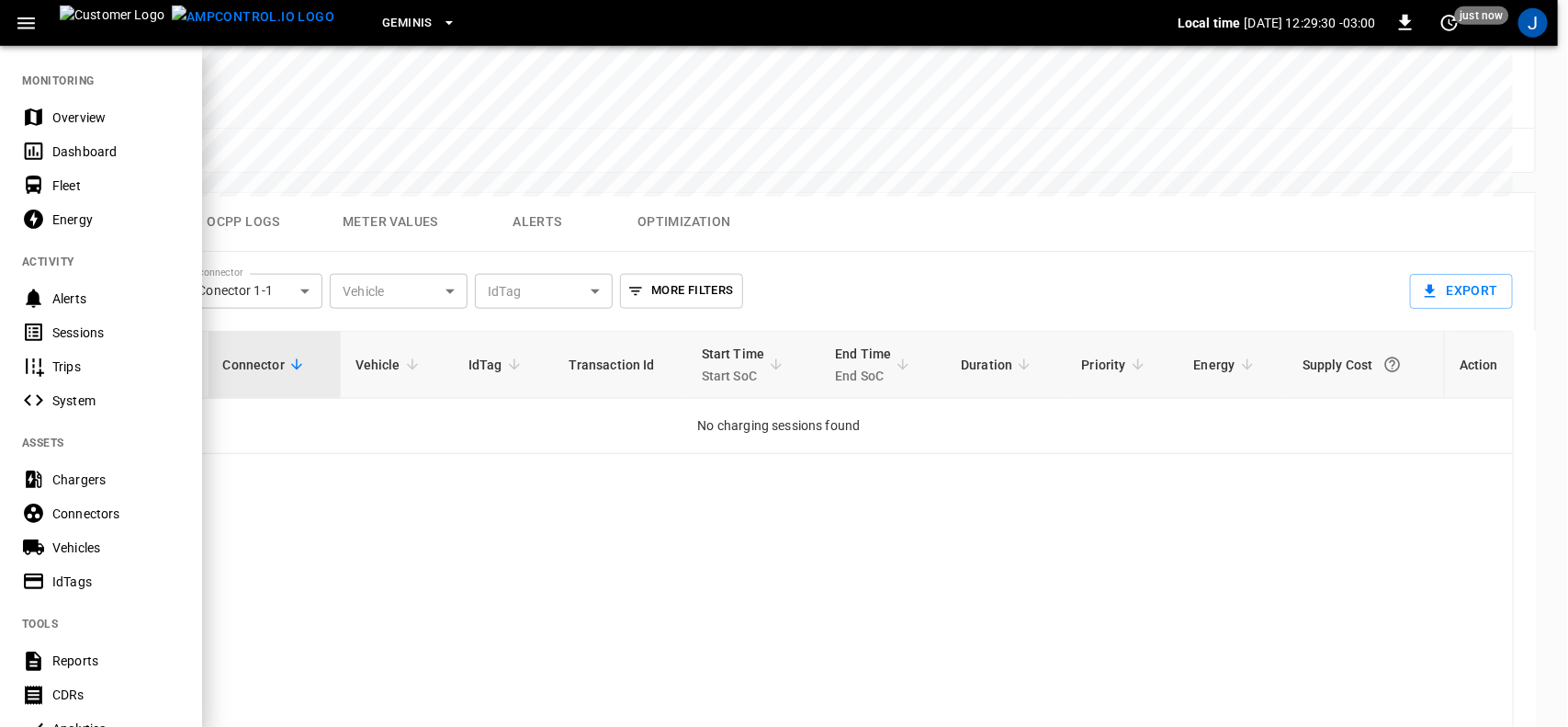
click at [65, 149] on div "Dashboard" at bounding box center [116, 151] width 128 height 18
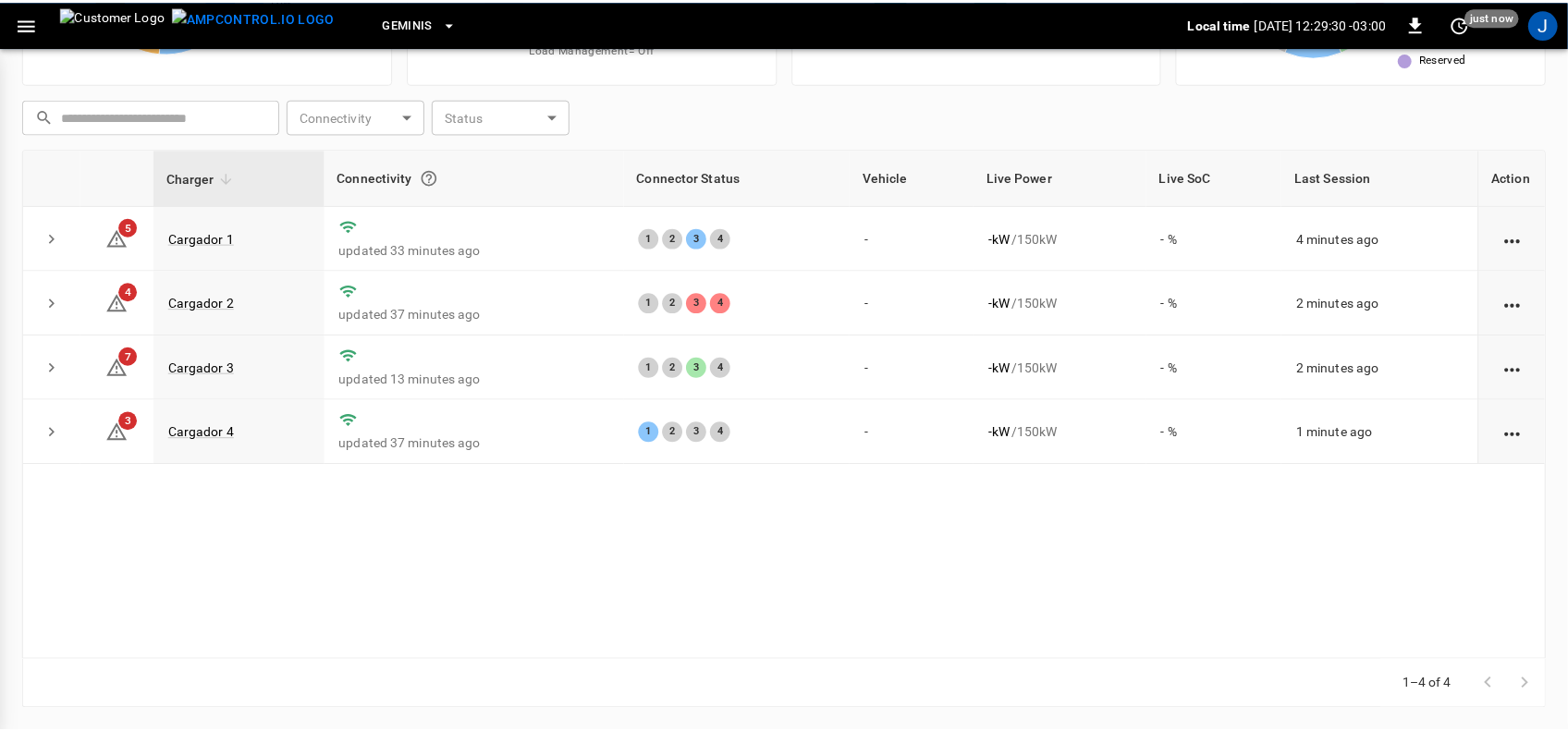
scroll to position [220, 0]
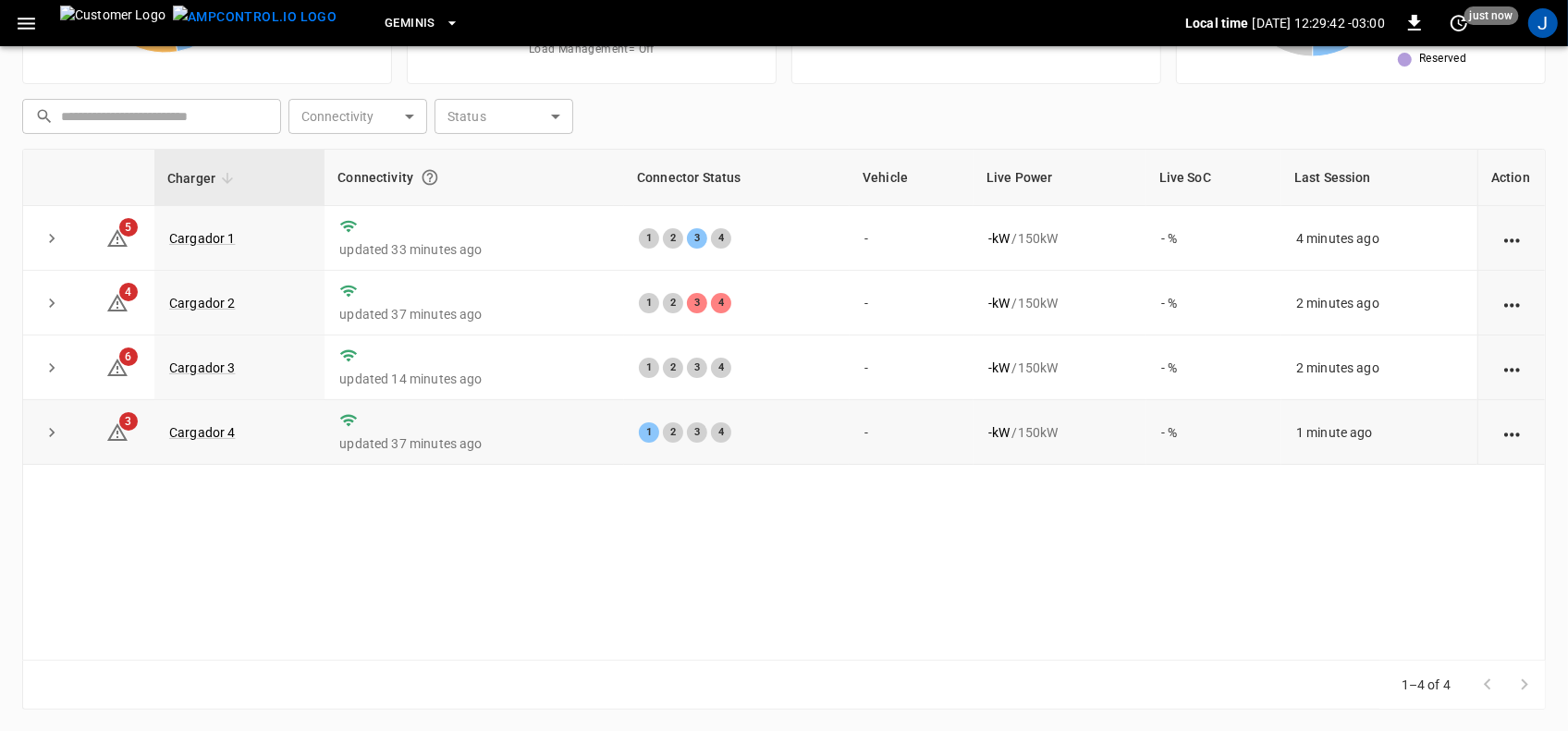
click at [1513, 440] on icon "action cell options" at bounding box center [1512, 435] width 23 height 23
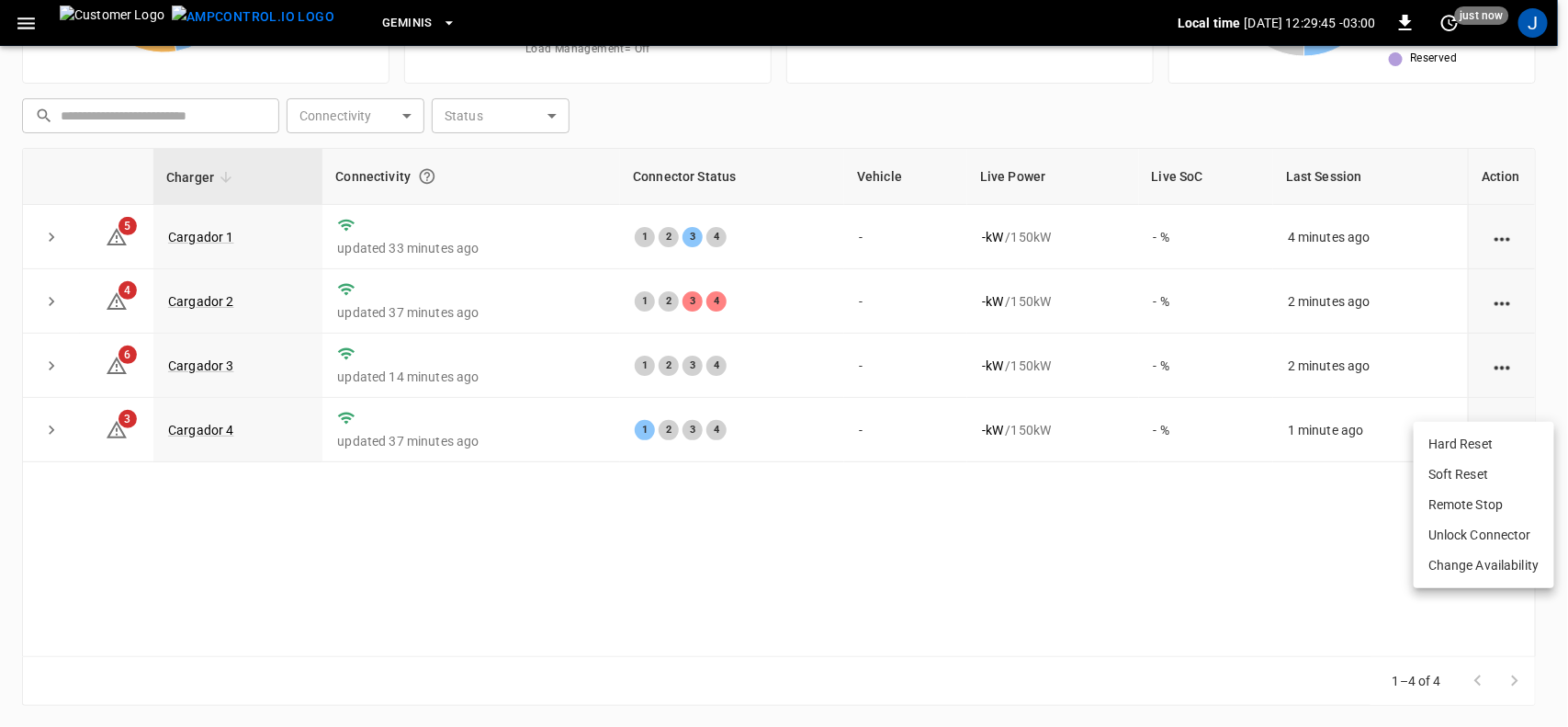
click at [1481, 439] on li "Hard Reset" at bounding box center [1484, 445] width 140 height 31
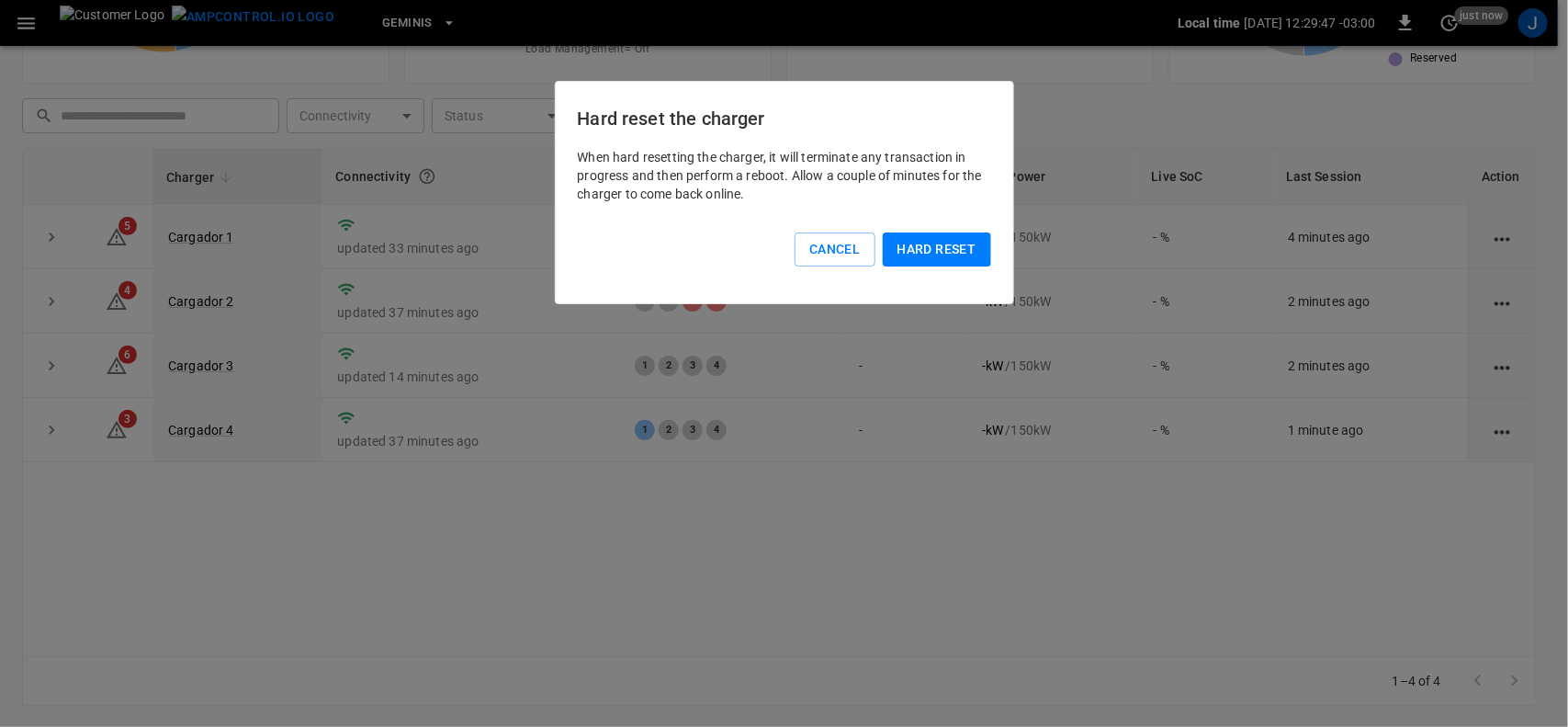
click at [925, 240] on button "Hard reset" at bounding box center [936, 249] width 109 height 34
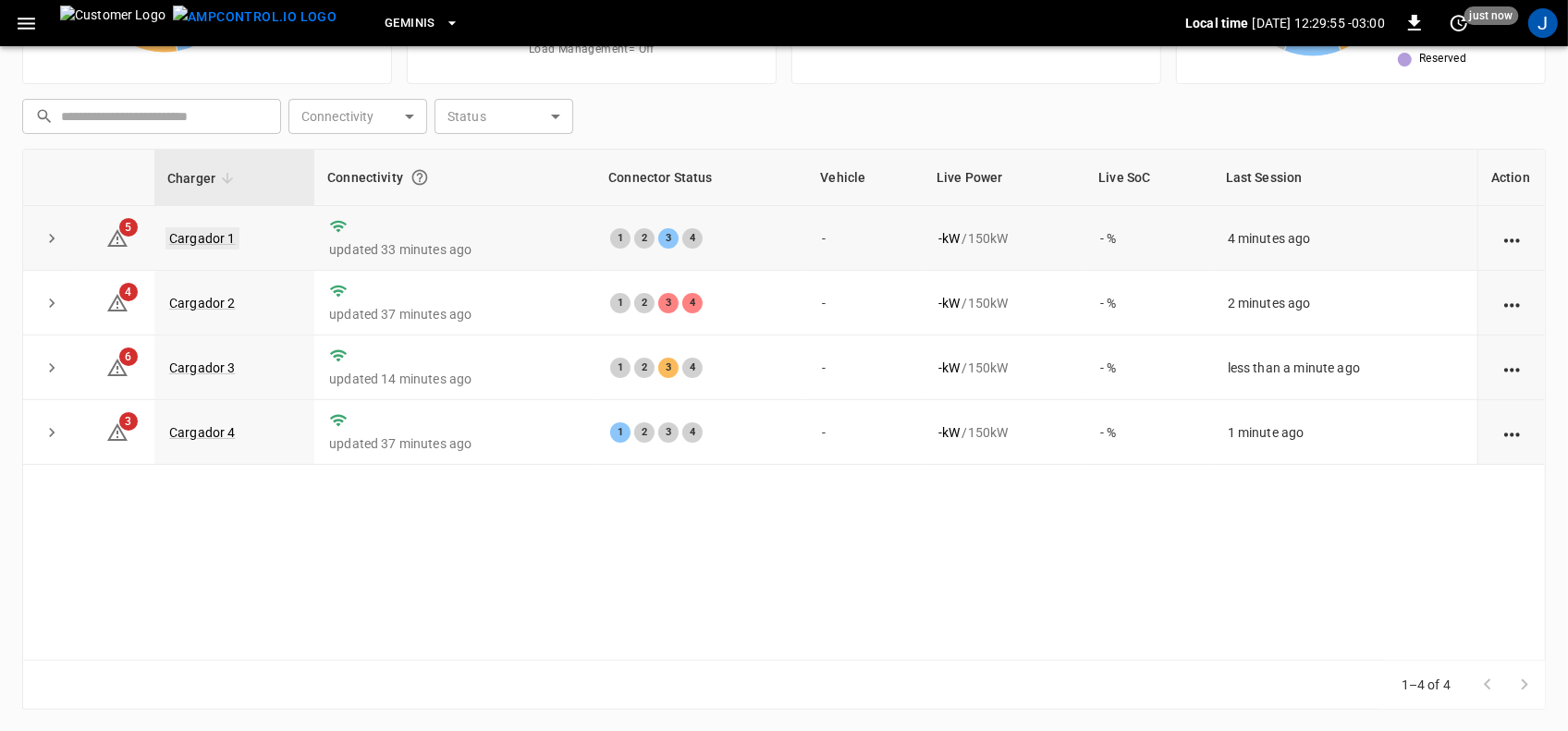
click at [177, 238] on link "Cargador 1" at bounding box center [202, 238] width 74 height 22
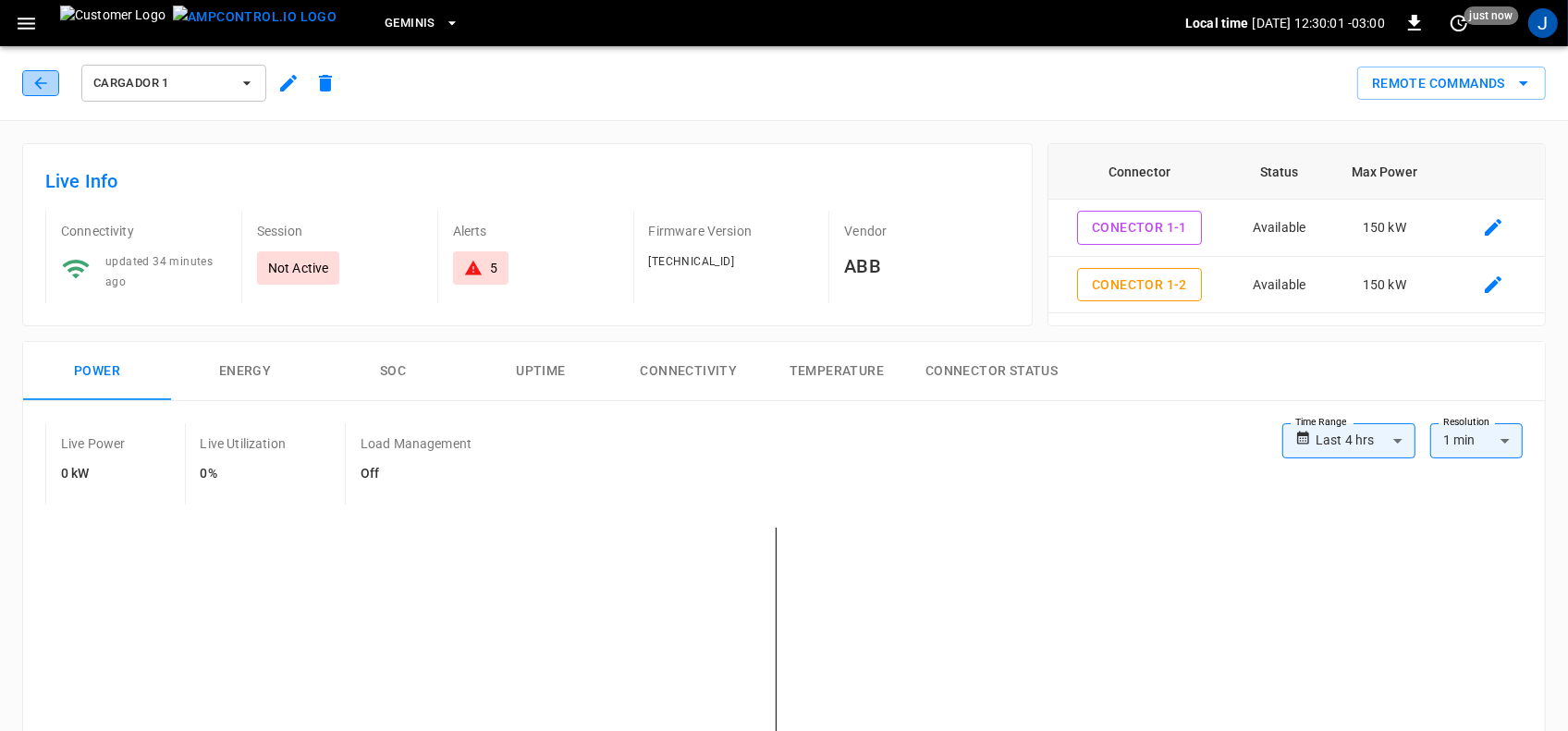
click at [42, 76] on icon "button" at bounding box center [41, 83] width 18 height 18
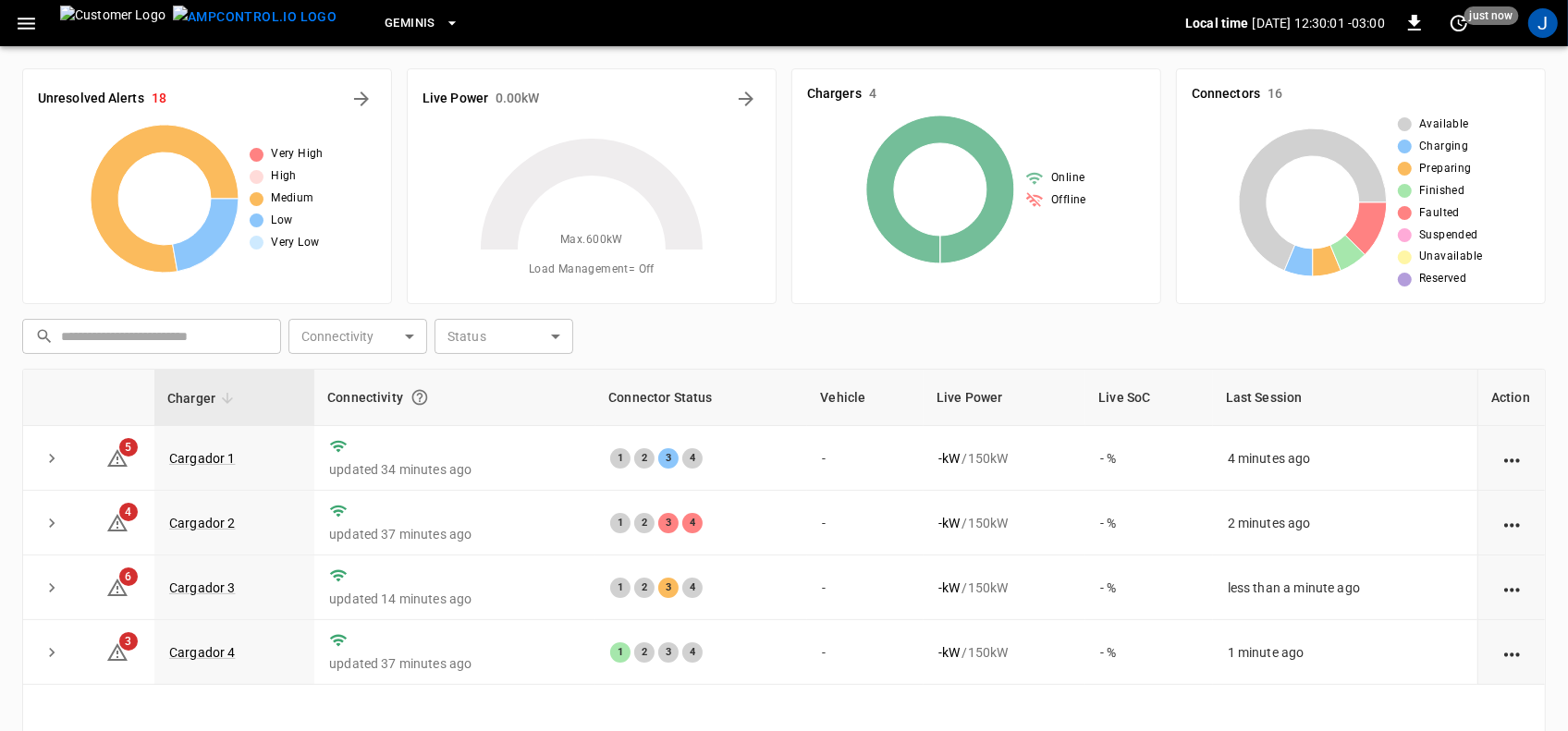
scroll to position [220, 0]
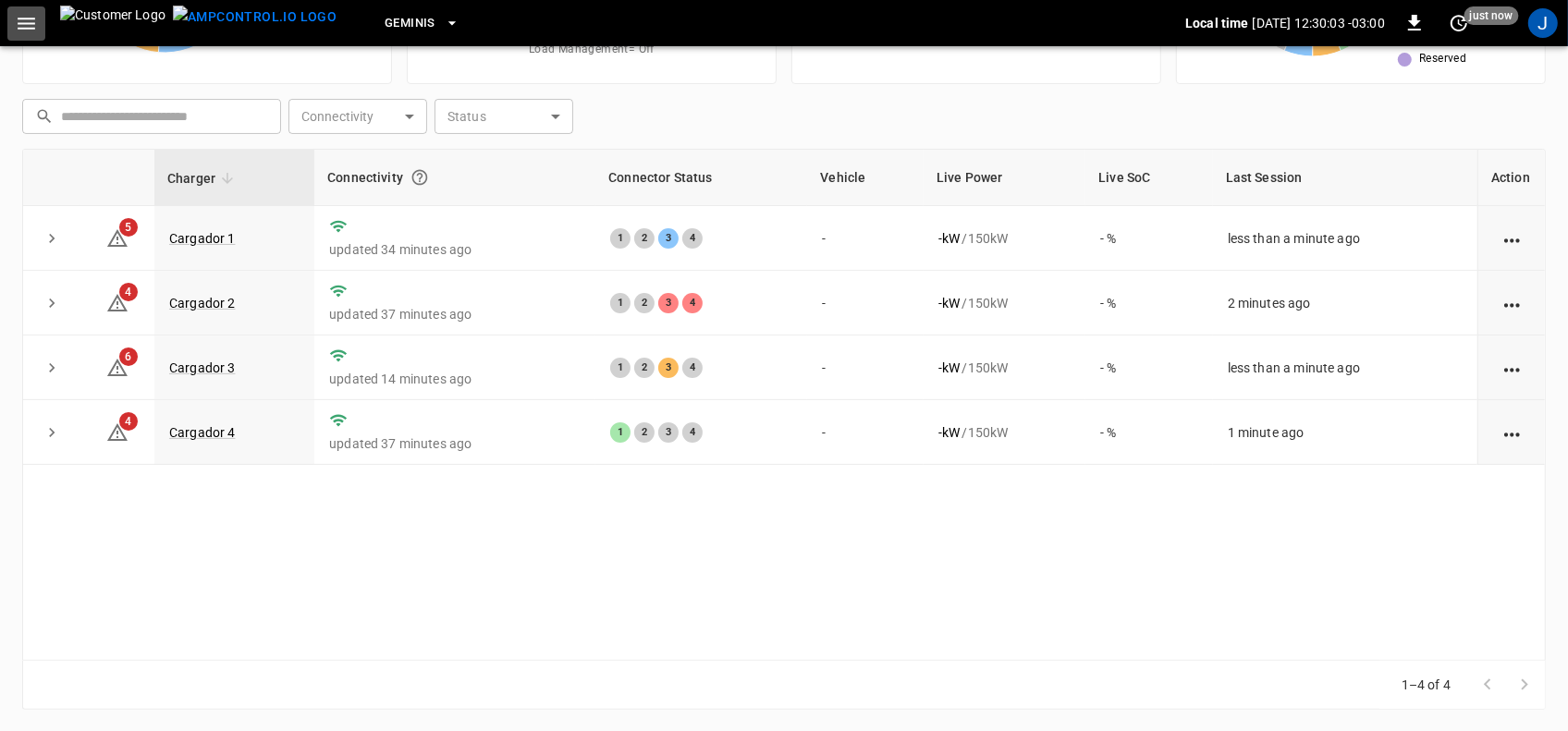
click at [24, 14] on icon "button" at bounding box center [26, 23] width 23 height 23
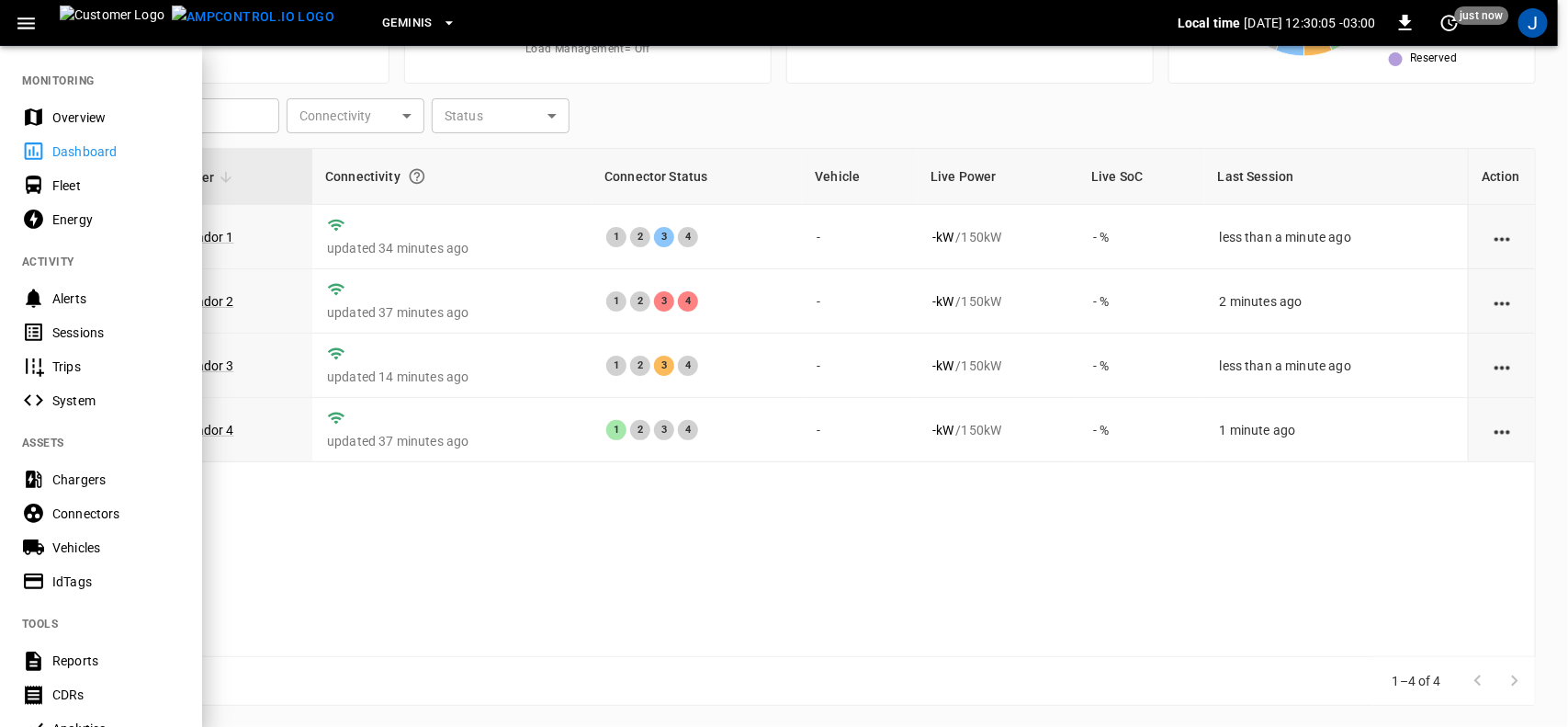
click at [69, 149] on div "Dashboard" at bounding box center [116, 151] width 128 height 18
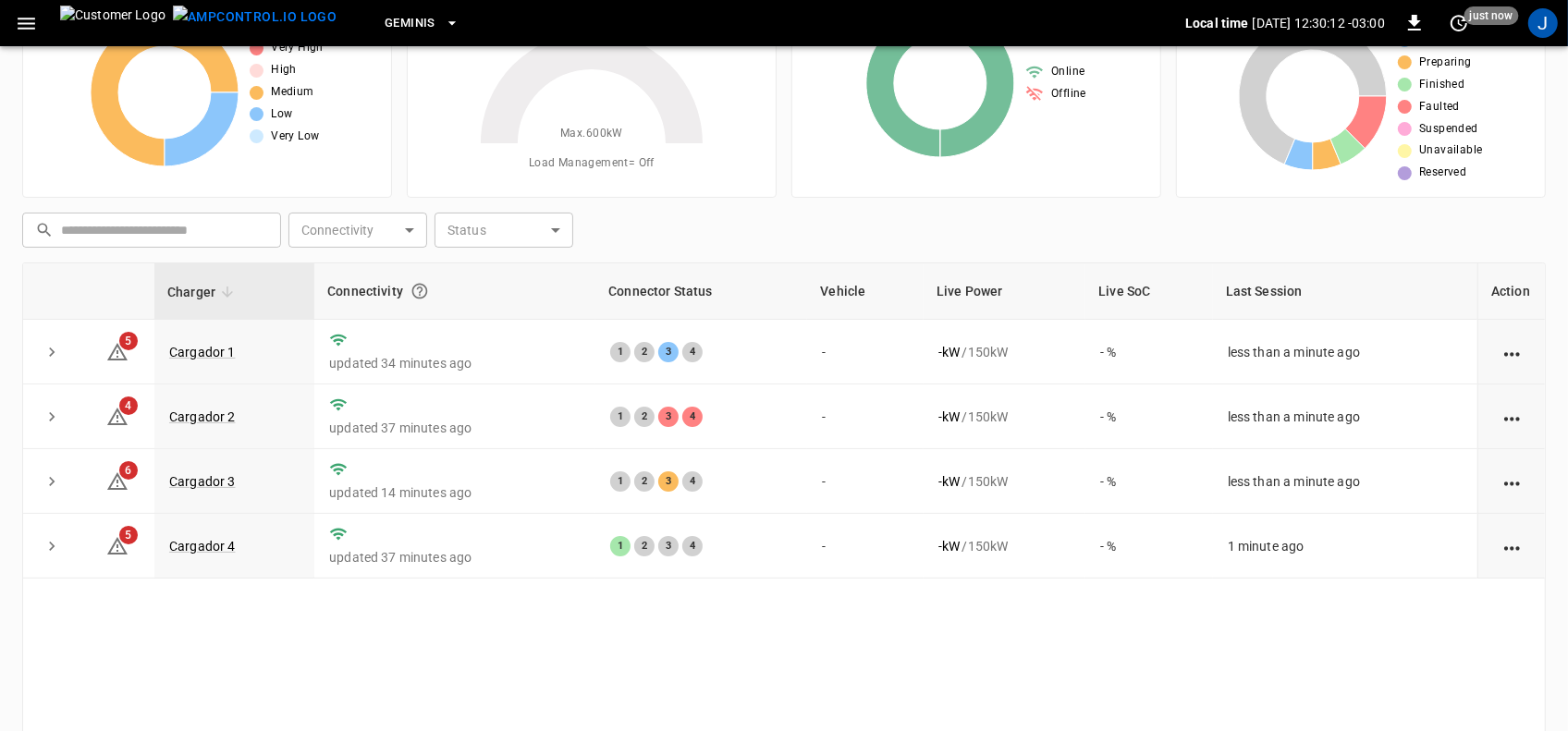
scroll to position [0, 0]
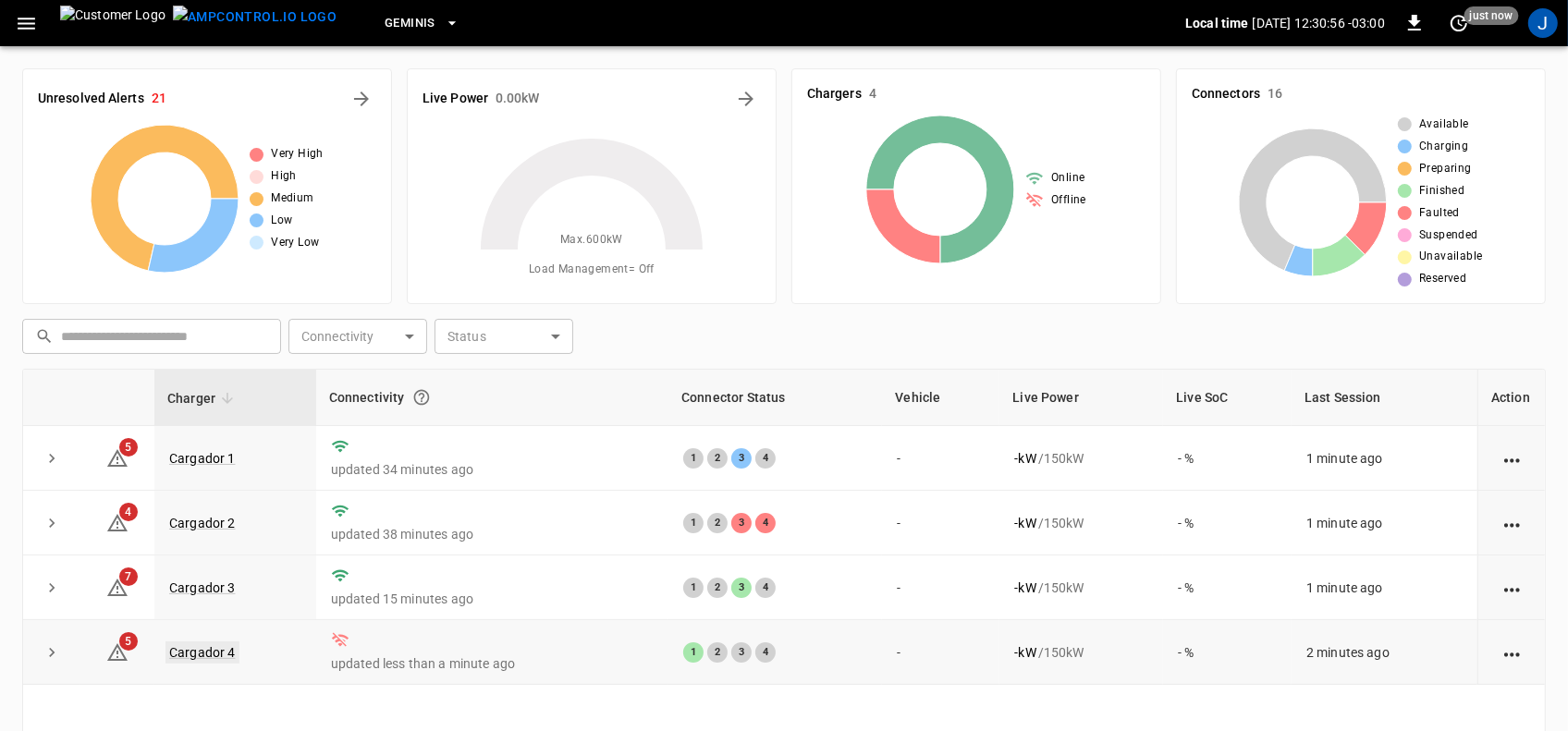
click at [210, 658] on link "Cargador 4" at bounding box center [202, 652] width 74 height 22
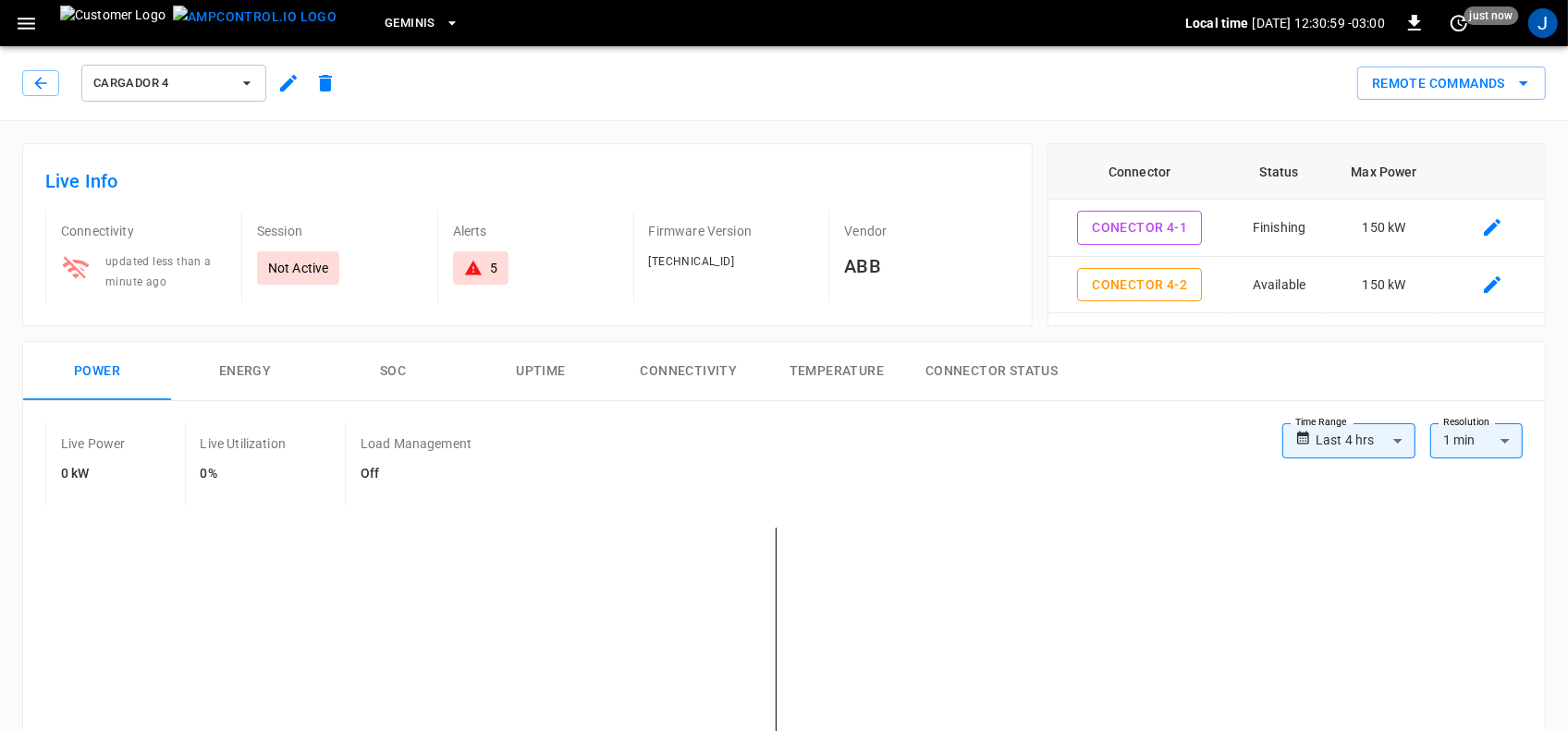
click at [314, 267] on p "Not Active" at bounding box center [298, 267] width 61 height 18
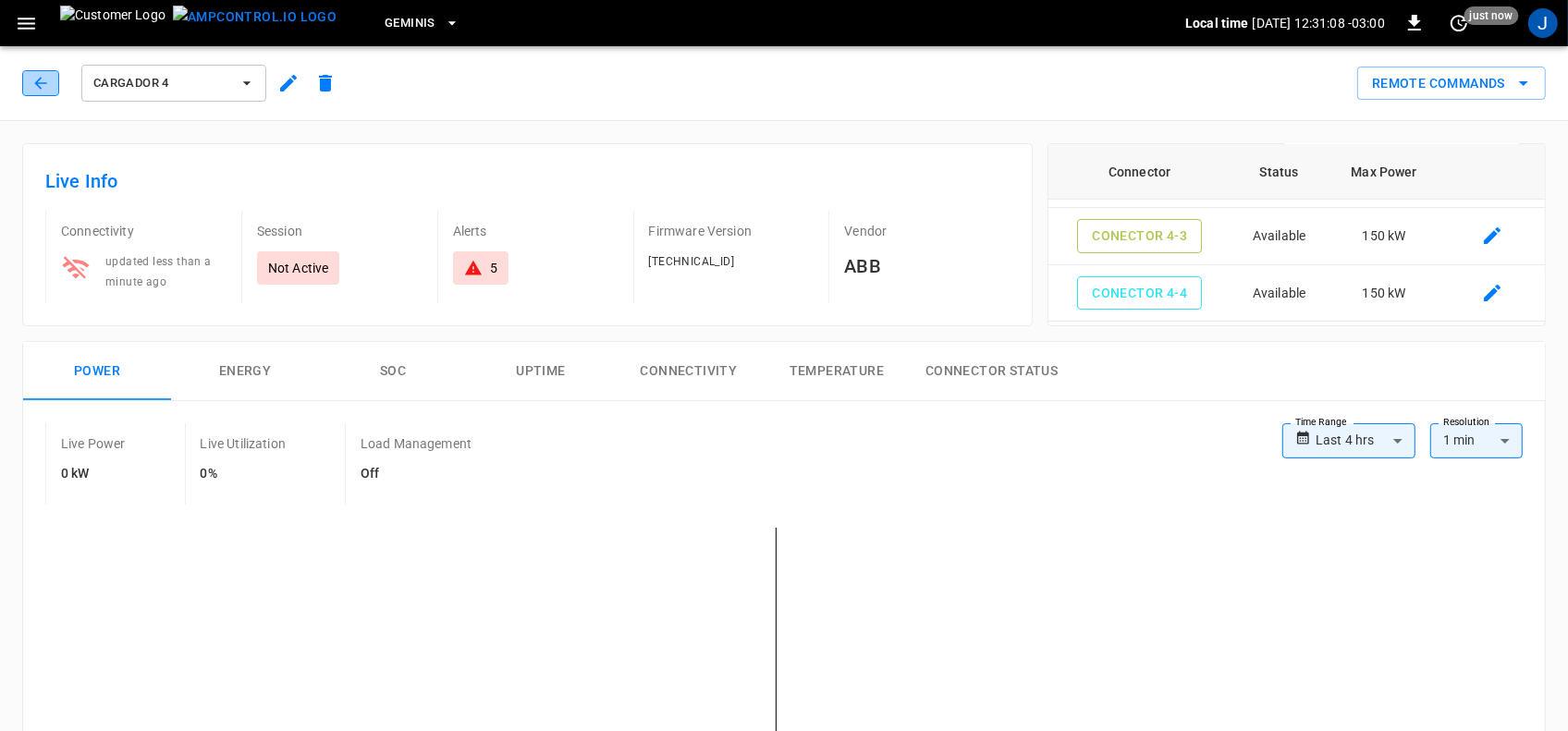
click at [49, 78] on icon "button" at bounding box center [41, 83] width 18 height 18
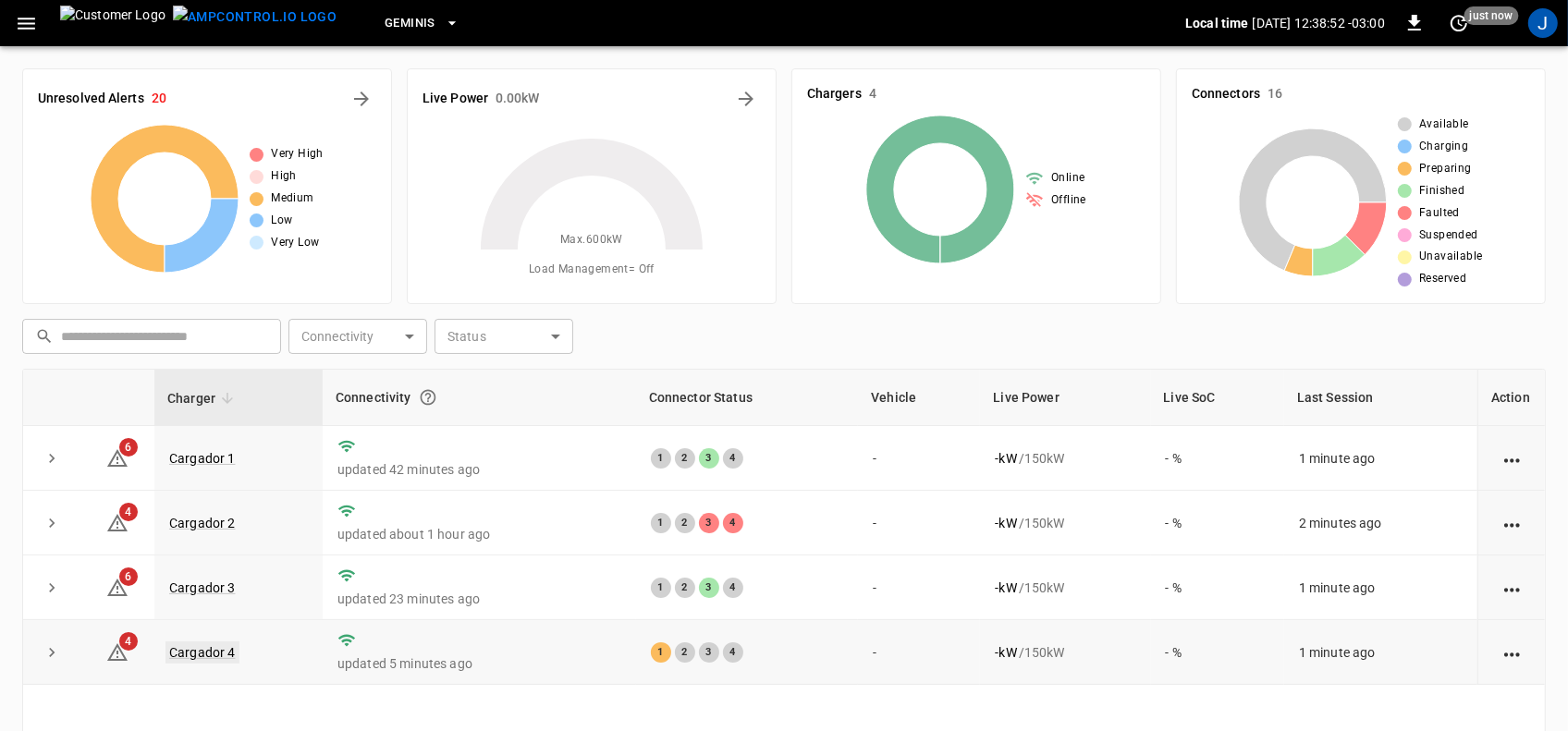
click at [190, 642] on link "Cargador 4" at bounding box center [202, 652] width 74 height 22
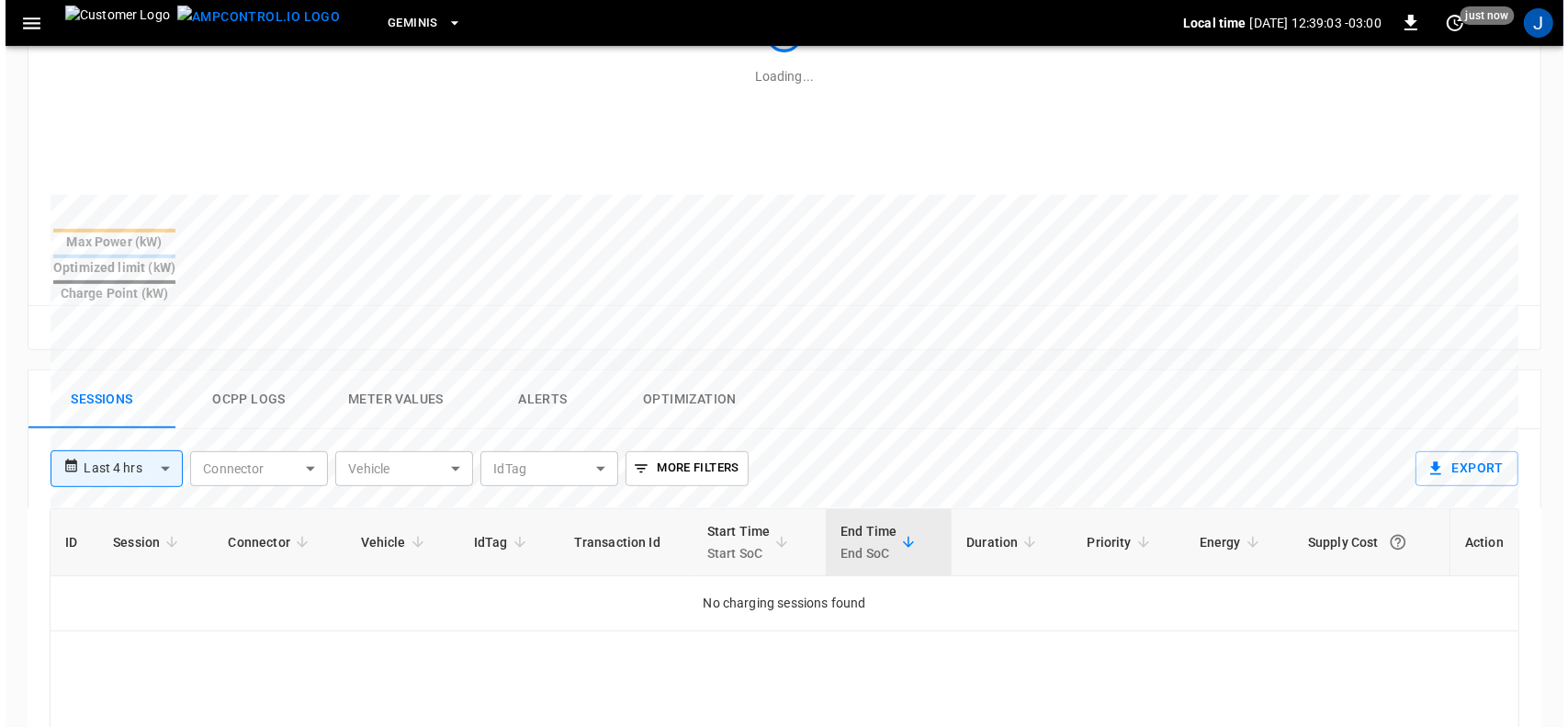
scroll to position [605, 0]
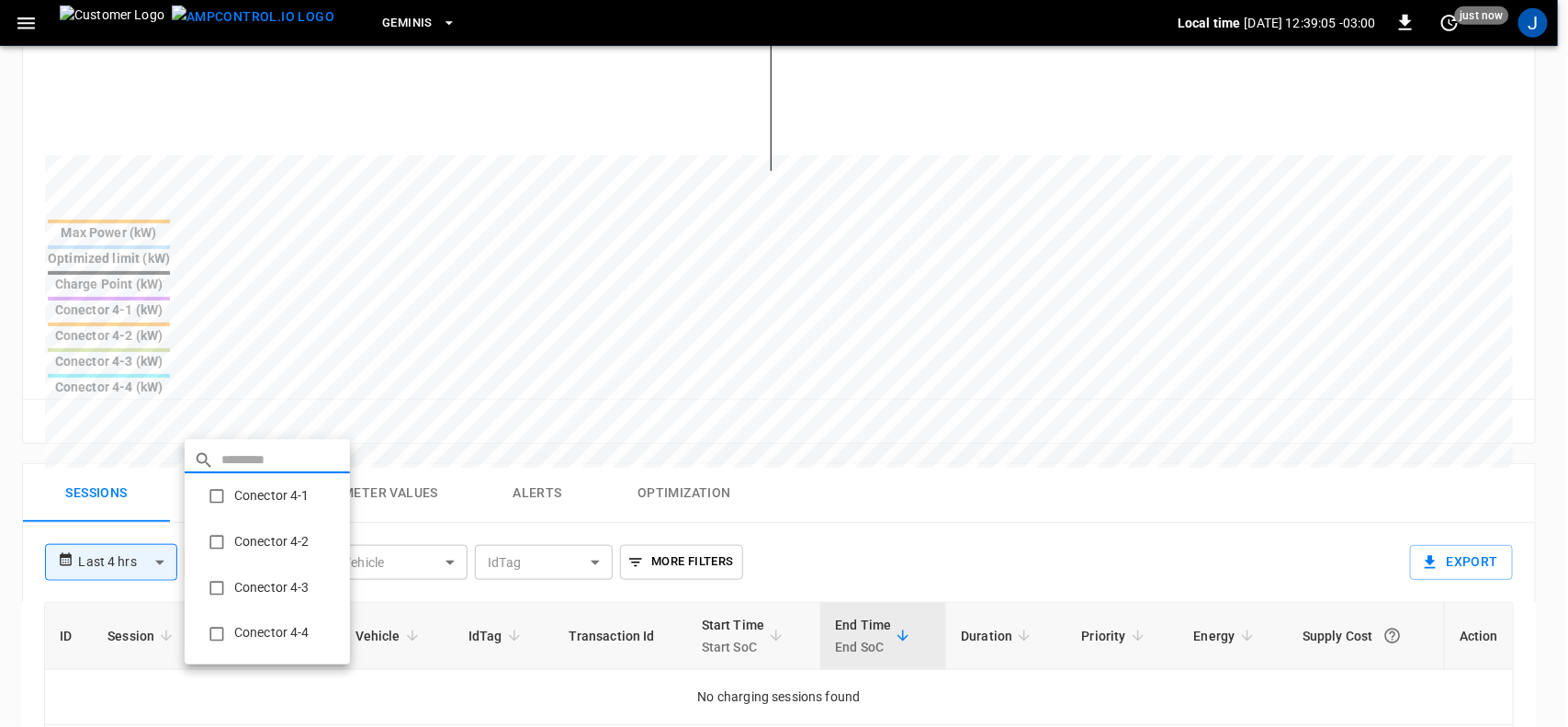
click at [308, 421] on body "**********" at bounding box center [784, 288] width 1568 height 1786
click at [258, 489] on li "Conector 4-1" at bounding box center [267, 497] width 165 height 46
type input "**********"
click at [19, 20] on div at bounding box center [784, 363] width 1568 height 727
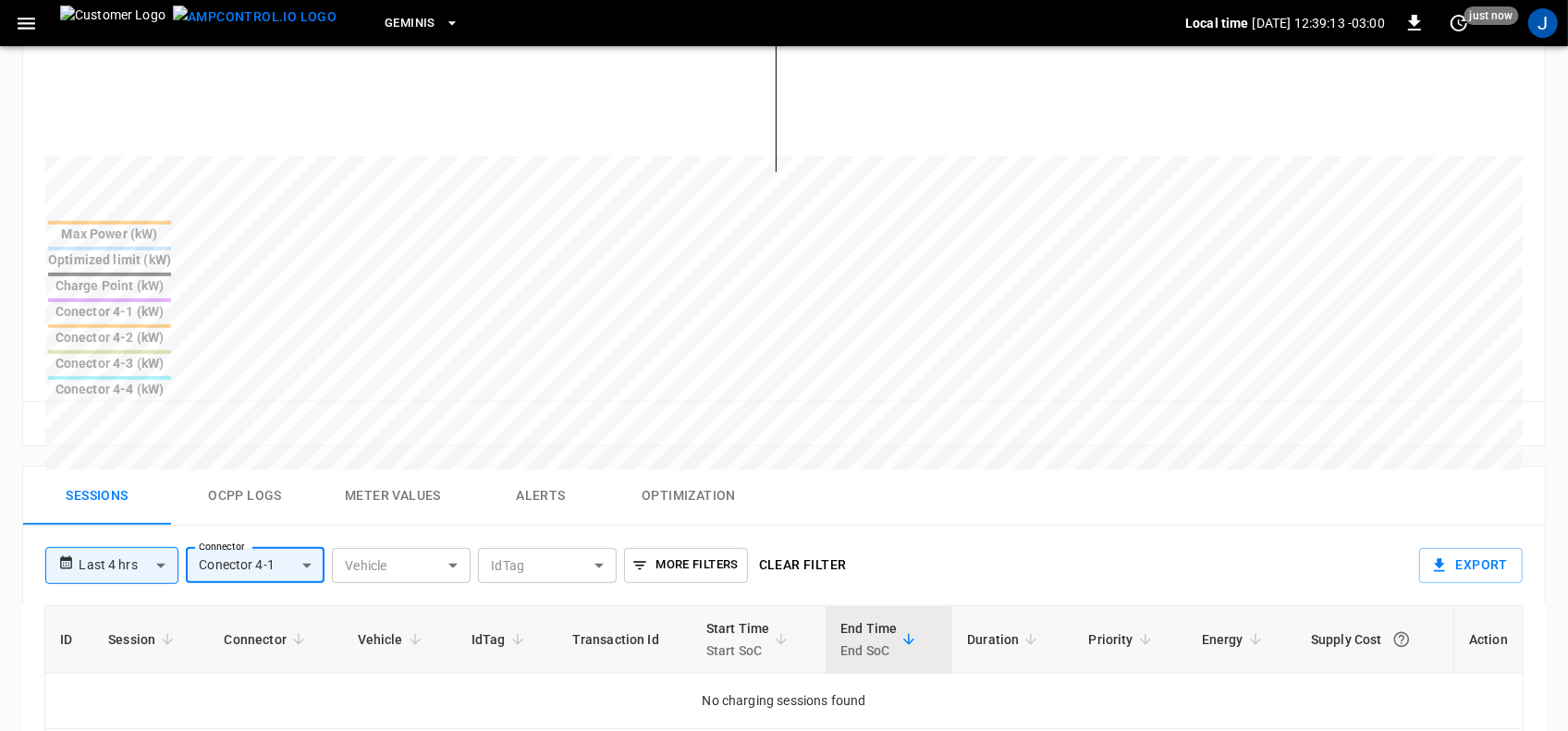
click at [28, 26] on icon "button" at bounding box center [26, 23] width 23 height 23
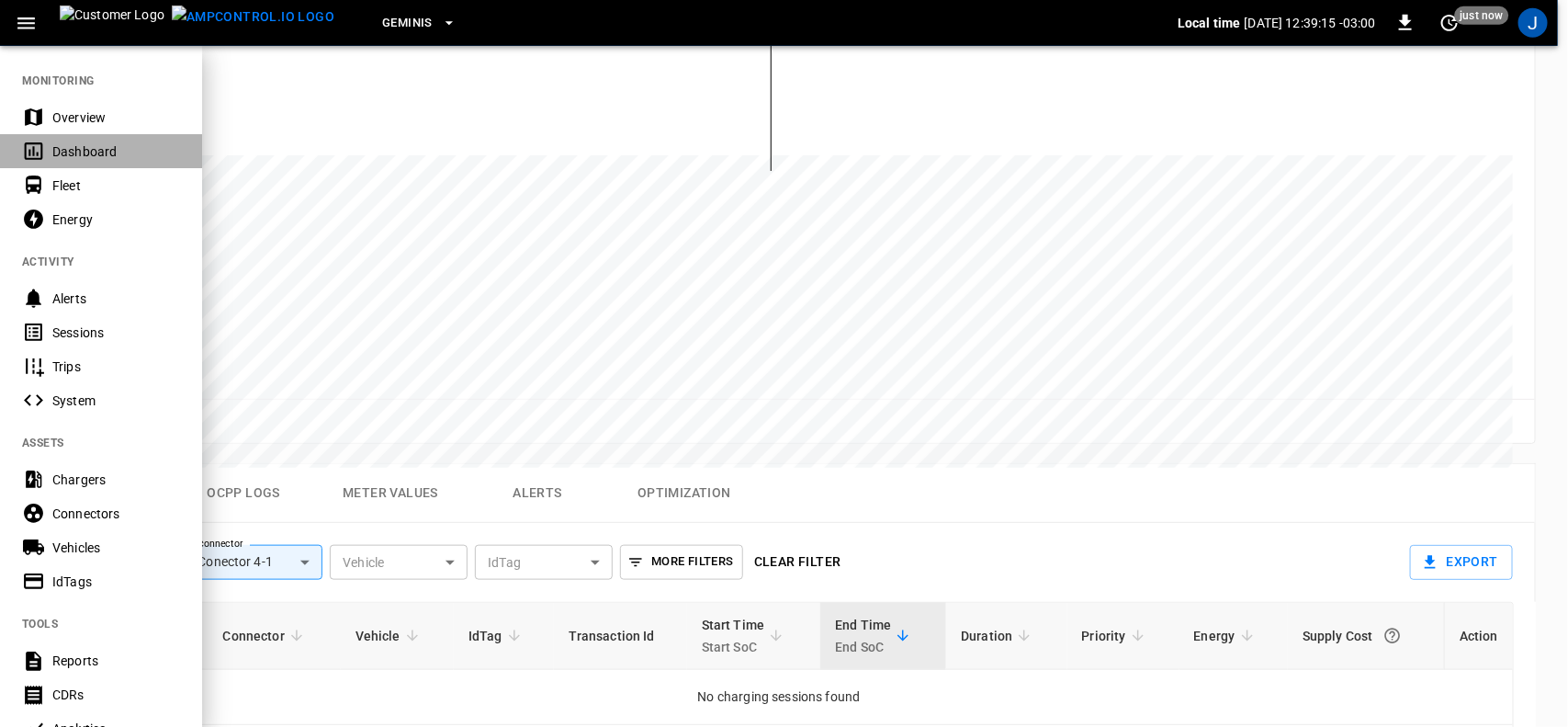
click at [83, 148] on div "Dashboard" at bounding box center [116, 151] width 128 height 18
